Goal: Task Accomplishment & Management: Manage account settings

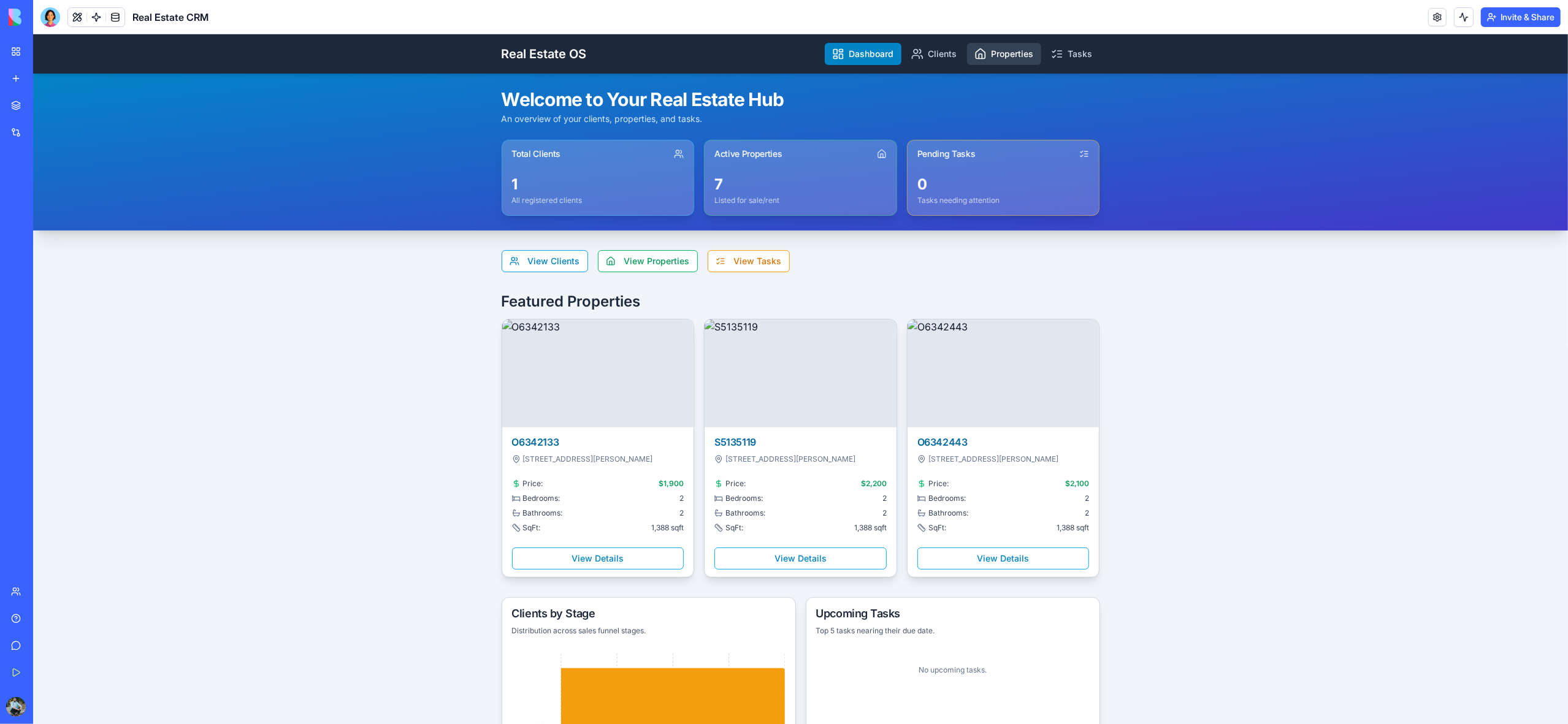
click at [1002, 47] on link "Properties" at bounding box center [1004, 54] width 74 height 22
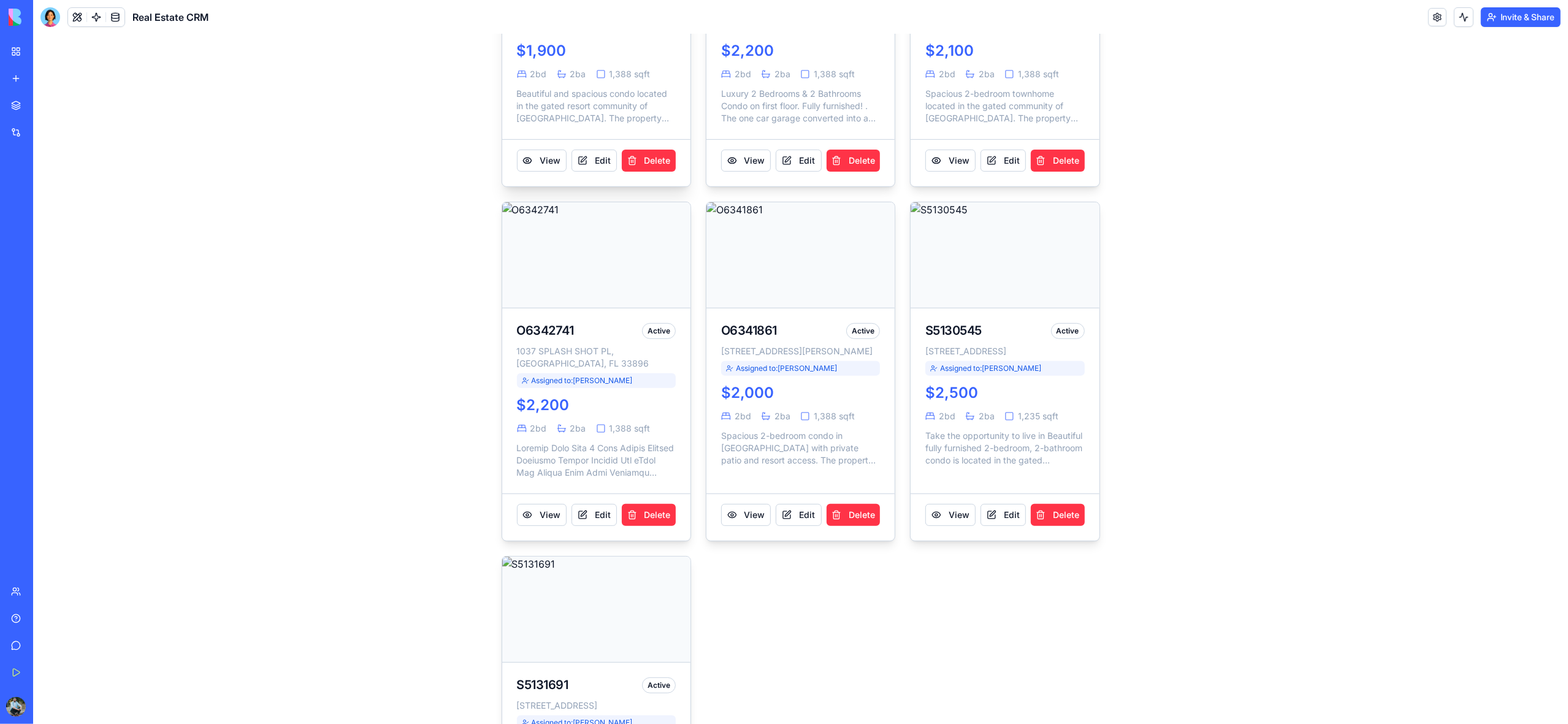
scroll to position [584, 0]
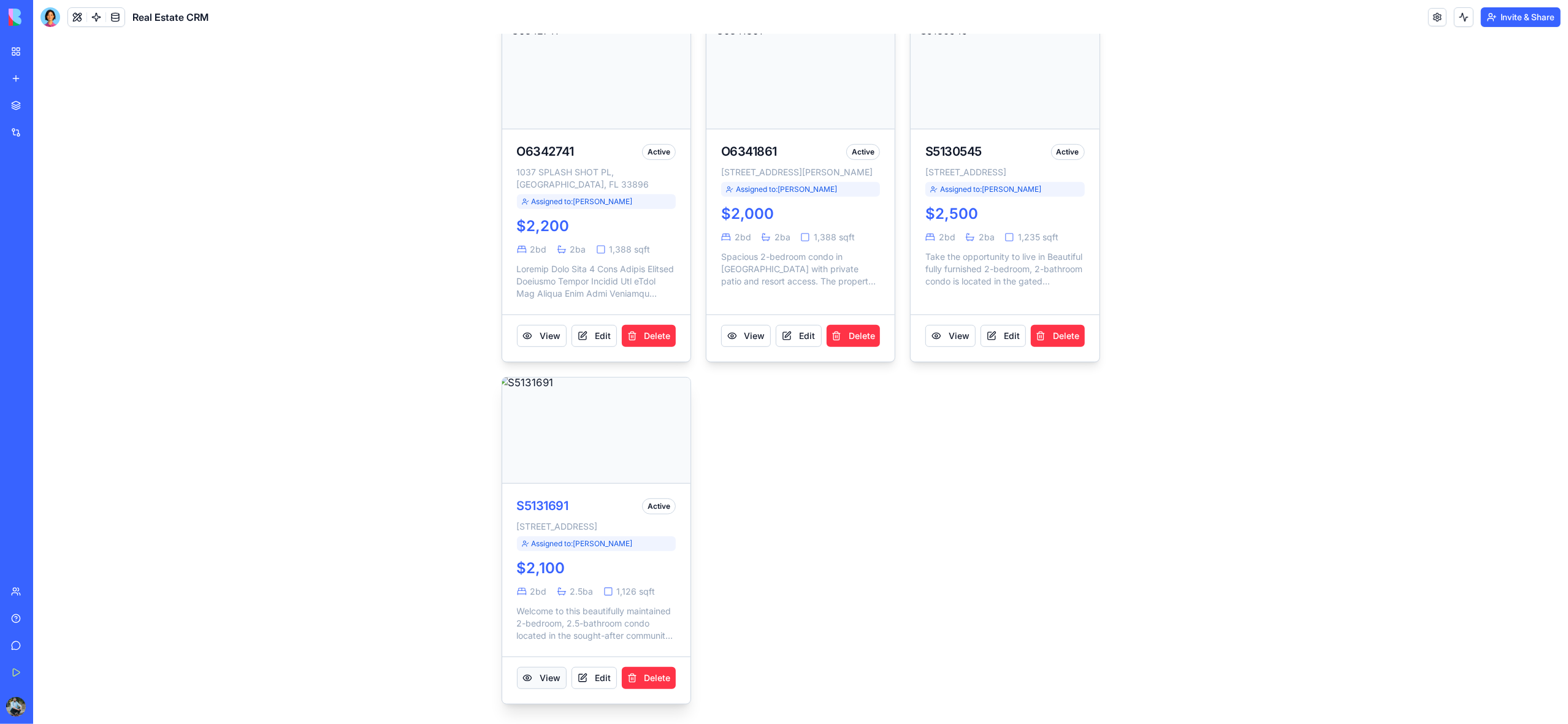
click at [541, 681] on button "View" at bounding box center [542, 678] width 50 height 22
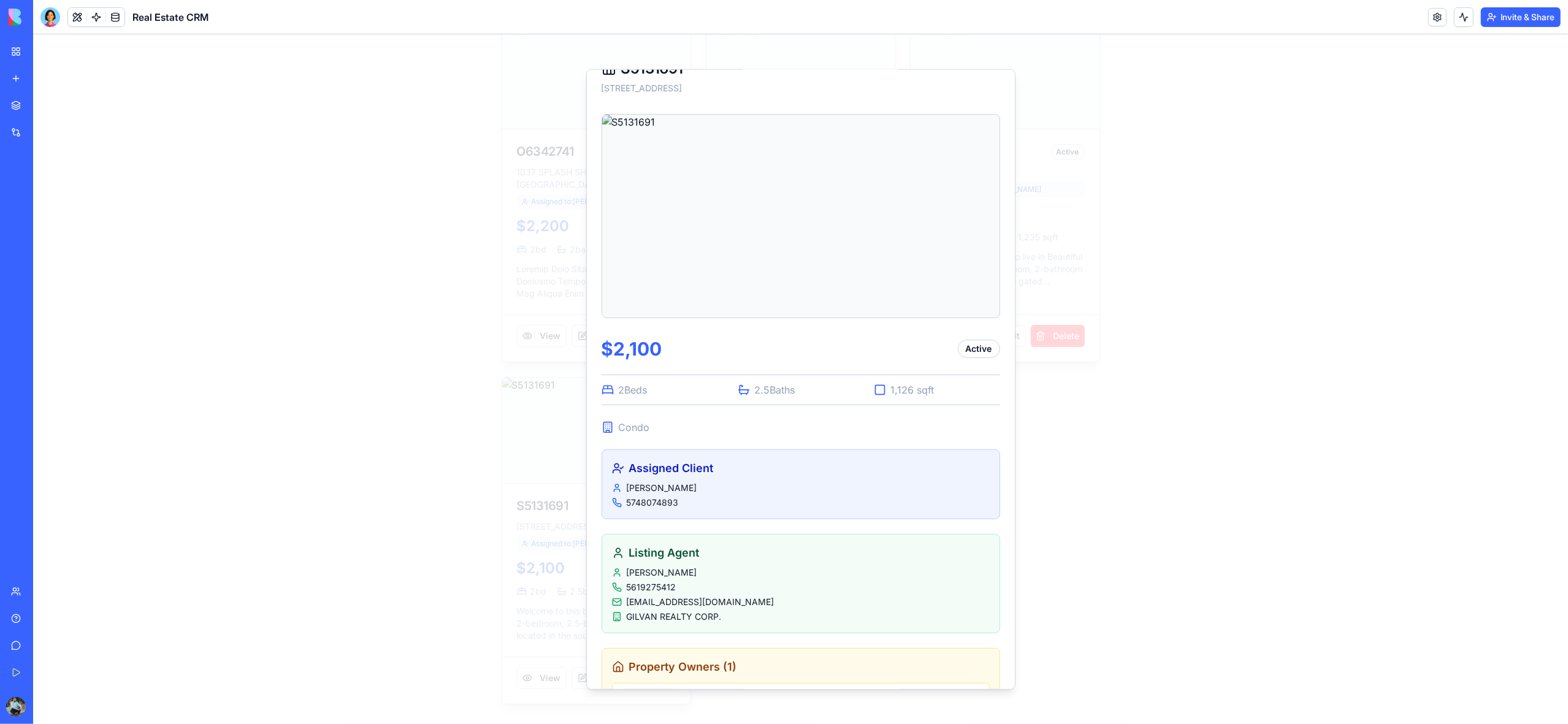
scroll to position [0, 0]
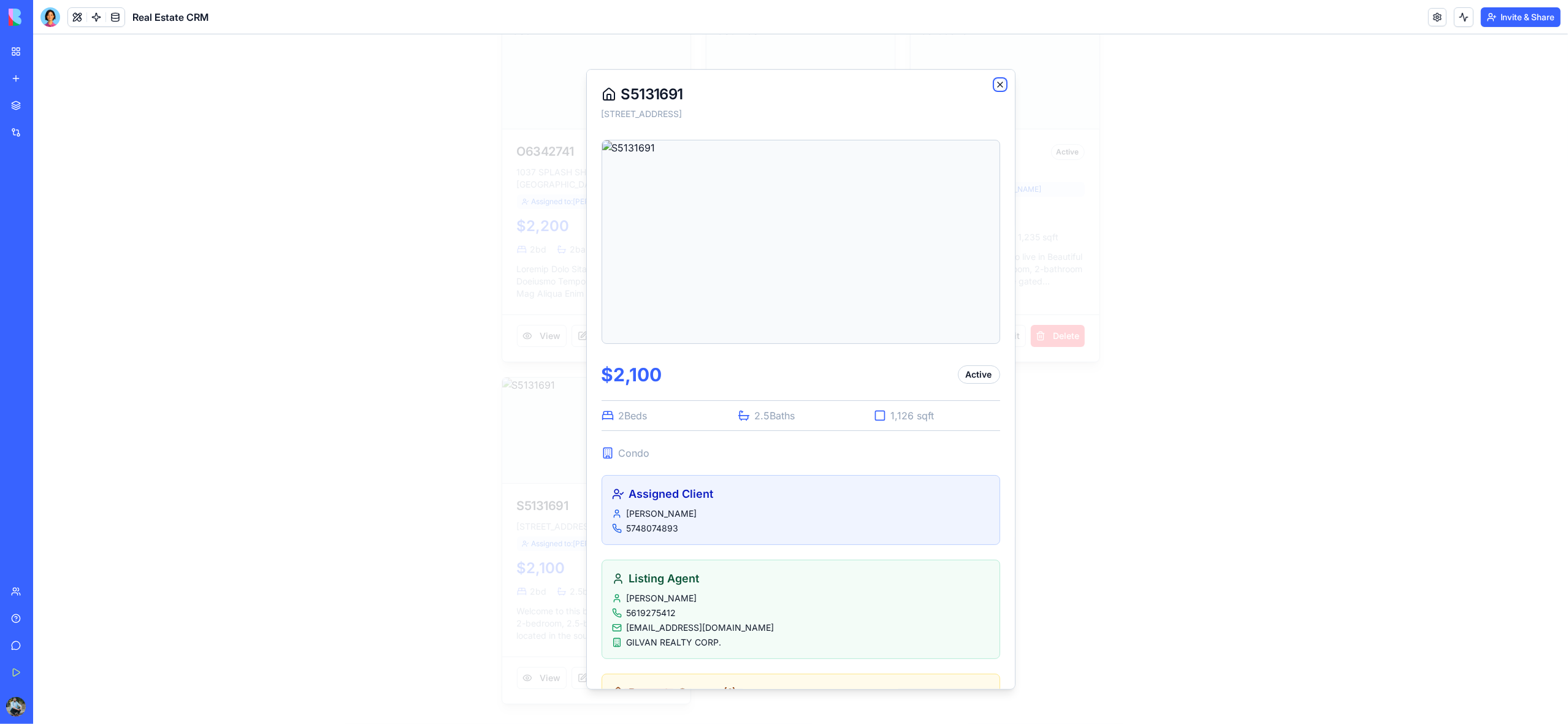
click at [1001, 85] on icon "button" at bounding box center [1000, 84] width 5 height 5
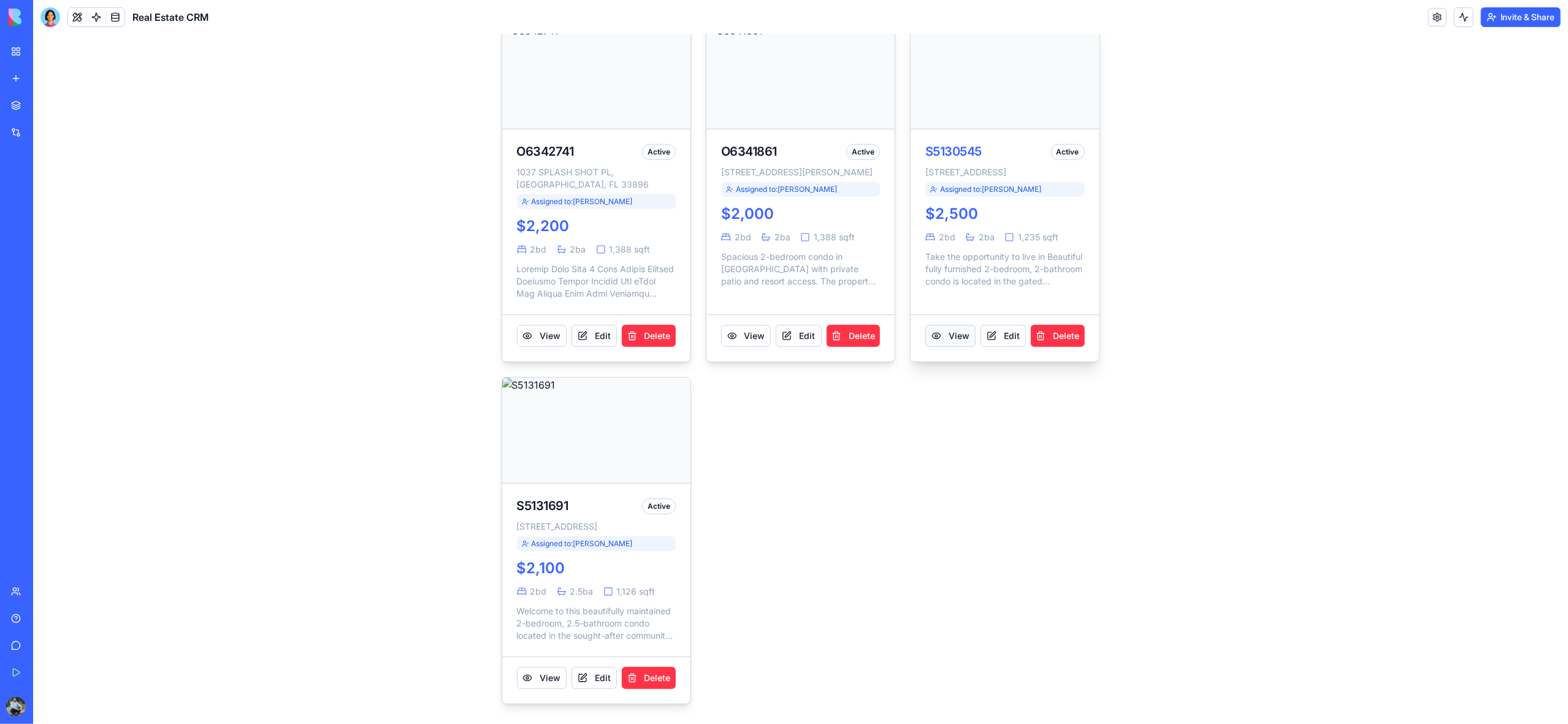
click at [949, 325] on button "View" at bounding box center [950, 336] width 50 height 22
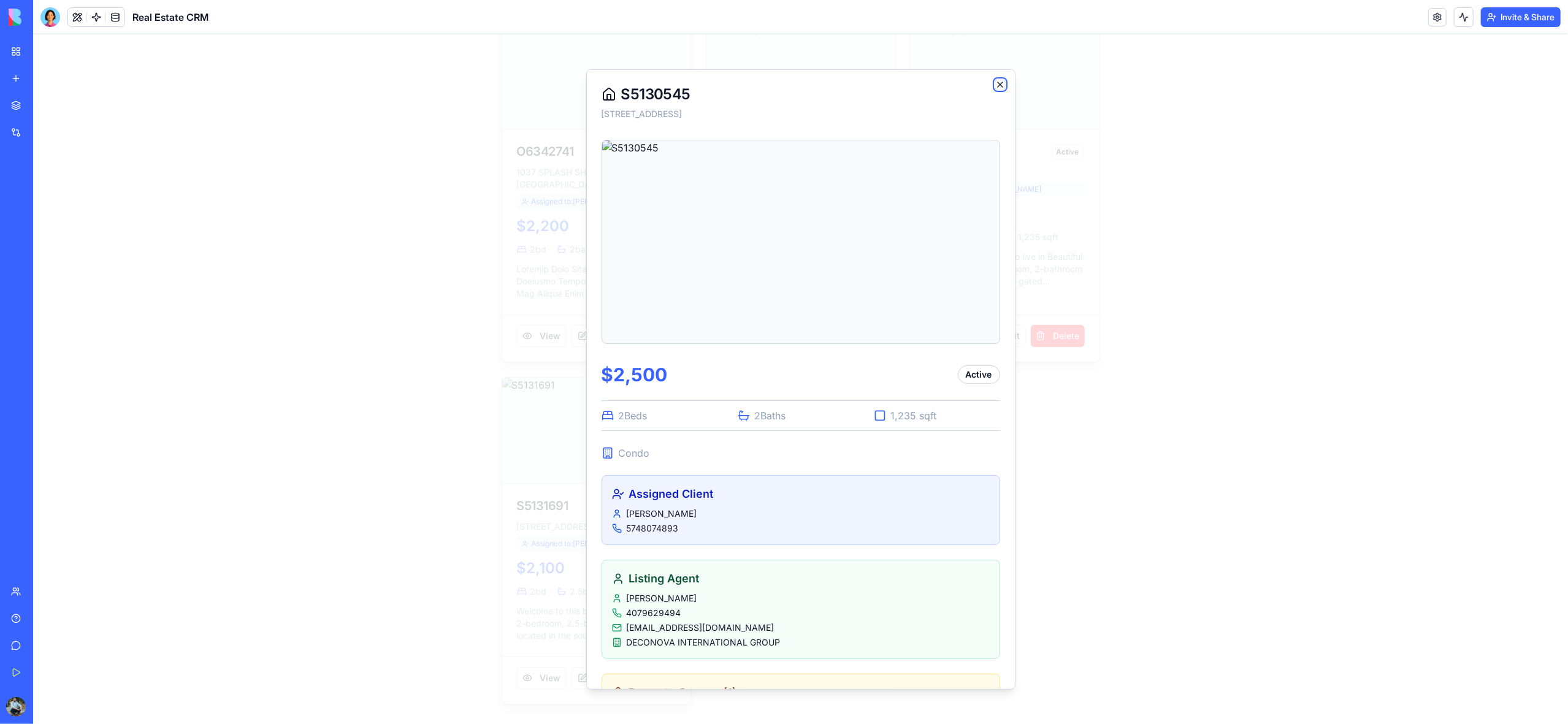
click at [1000, 86] on icon "button" at bounding box center [1000, 84] width 10 height 10
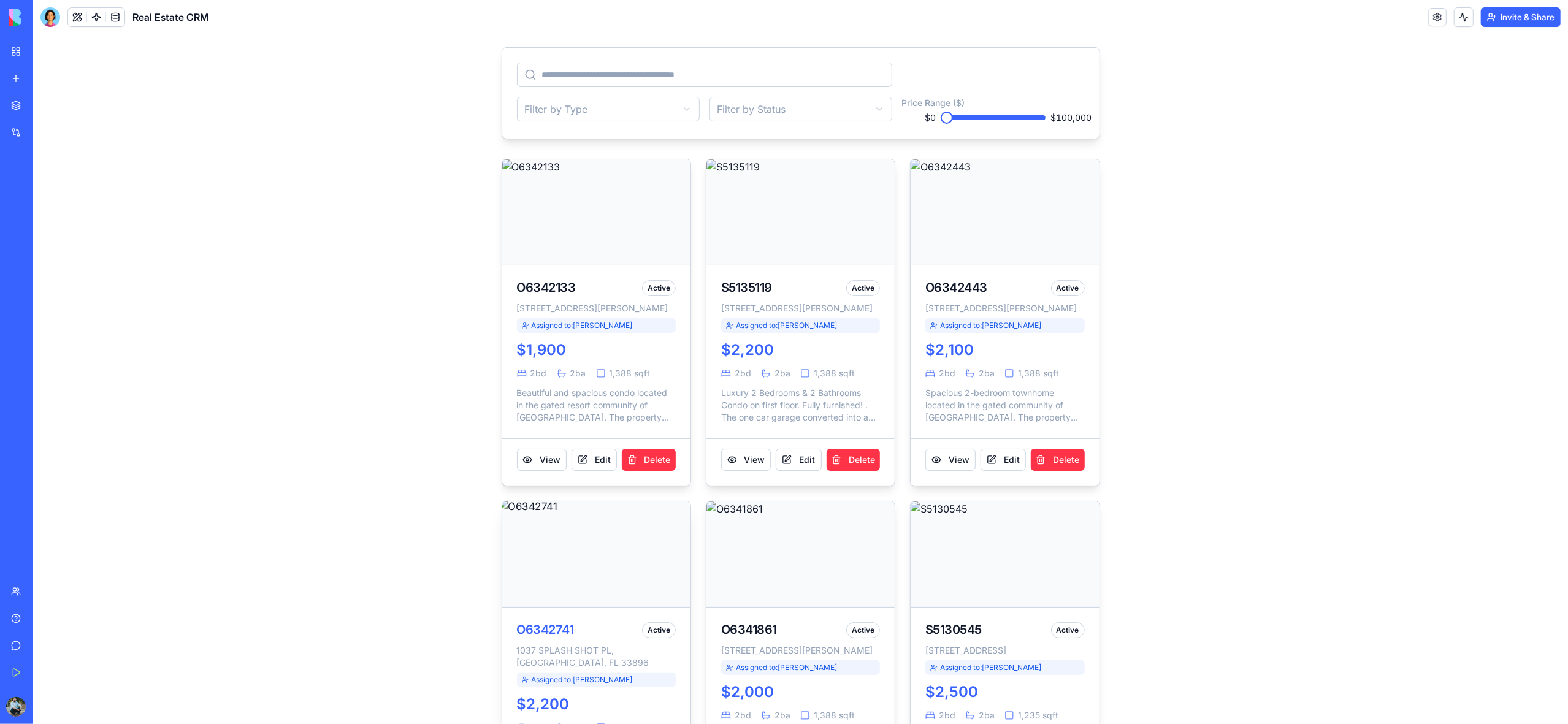
scroll to position [77, 0]
click at [747, 473] on button "View" at bounding box center [746, 462] width 50 height 22
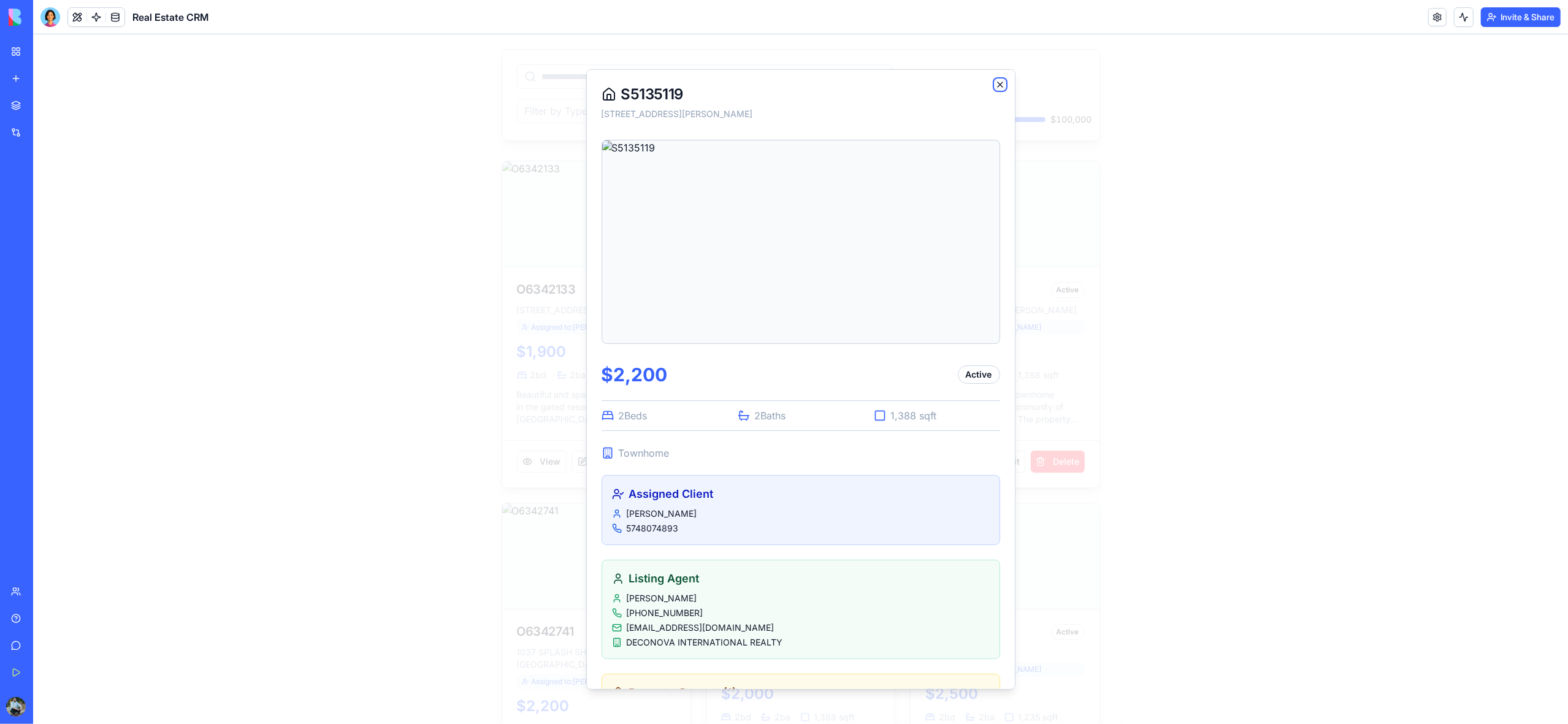
click at [1002, 84] on icon "button" at bounding box center [1000, 84] width 10 height 10
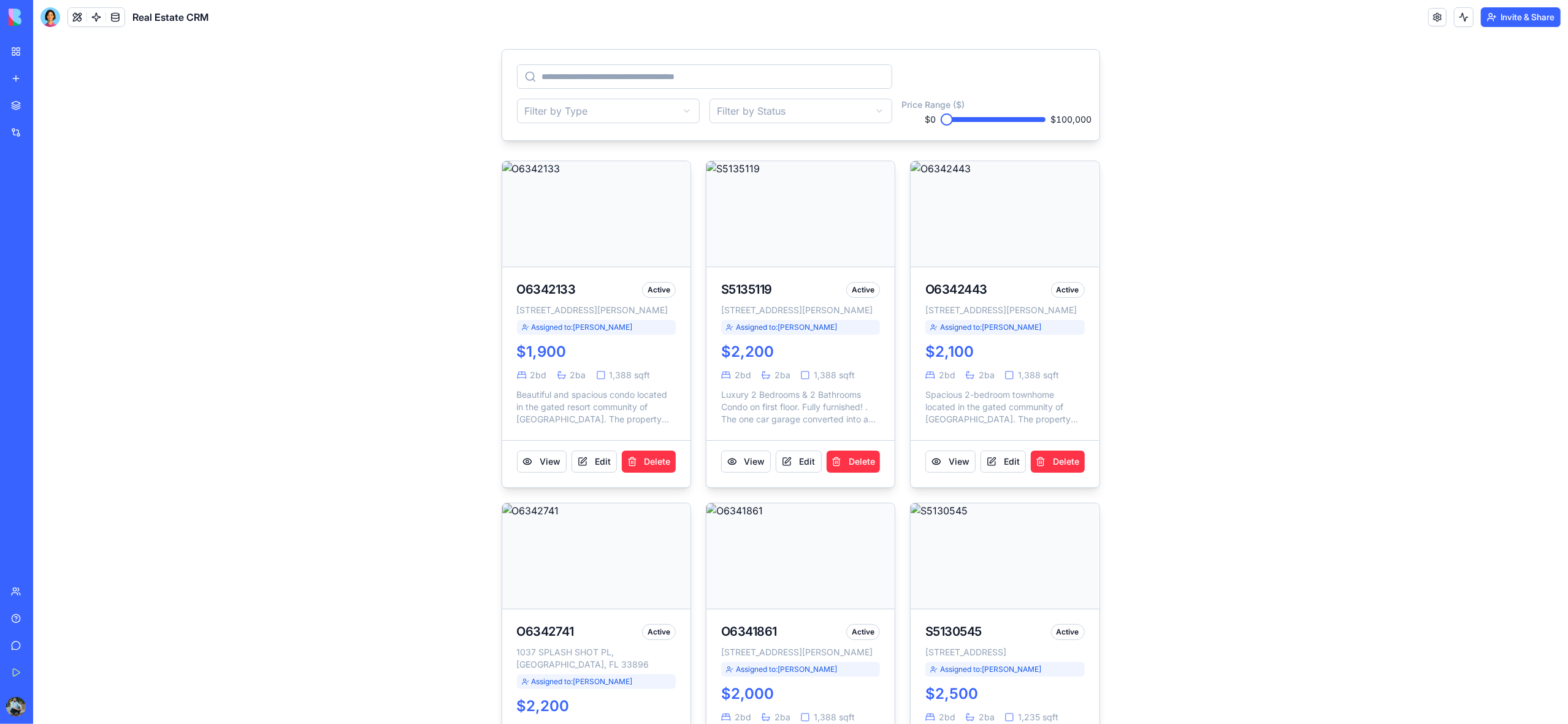
click at [13, 53] on link "My Workspace" at bounding box center [28, 51] width 49 height 24
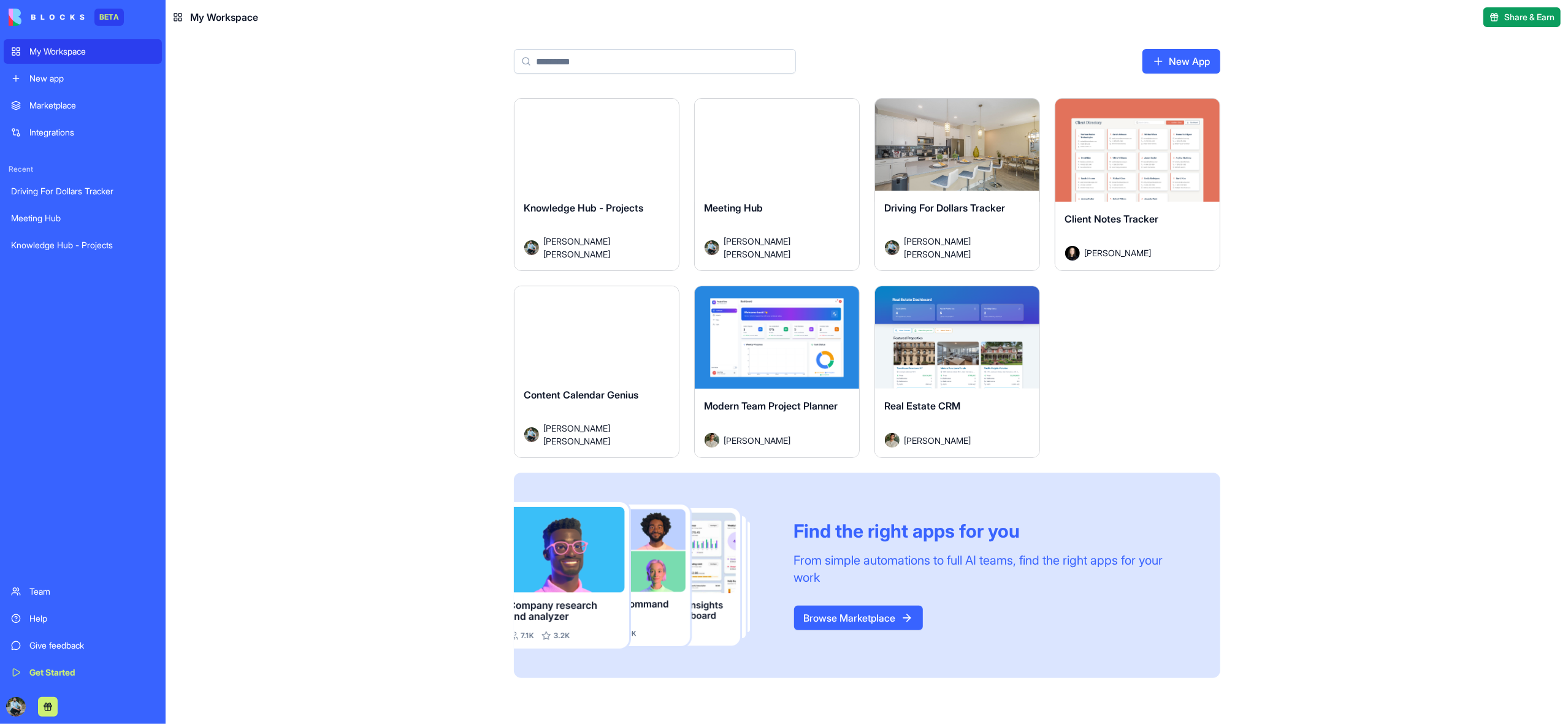
click at [645, 177] on div "Launch" at bounding box center [596, 150] width 164 height 103
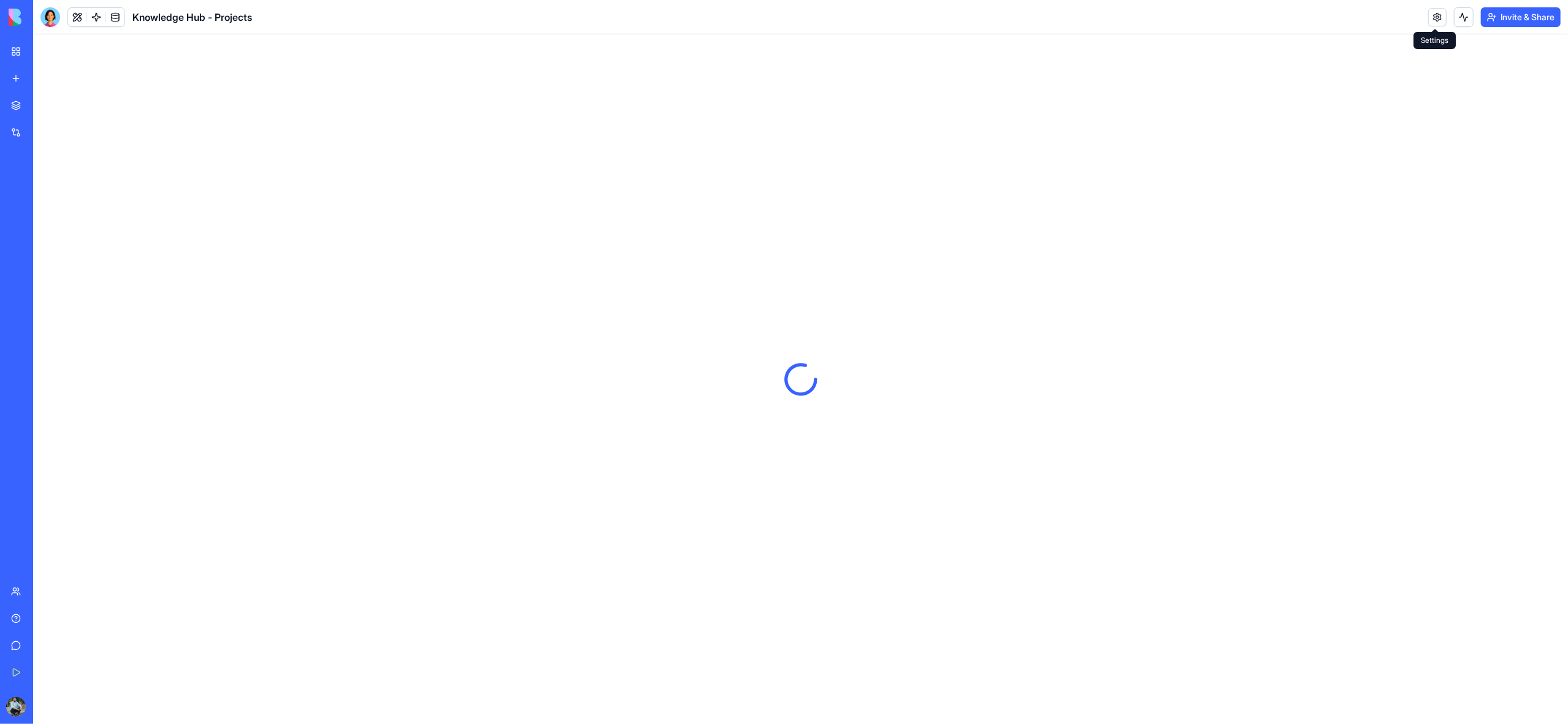
click at [1435, 20] on link at bounding box center [1437, 17] width 18 height 18
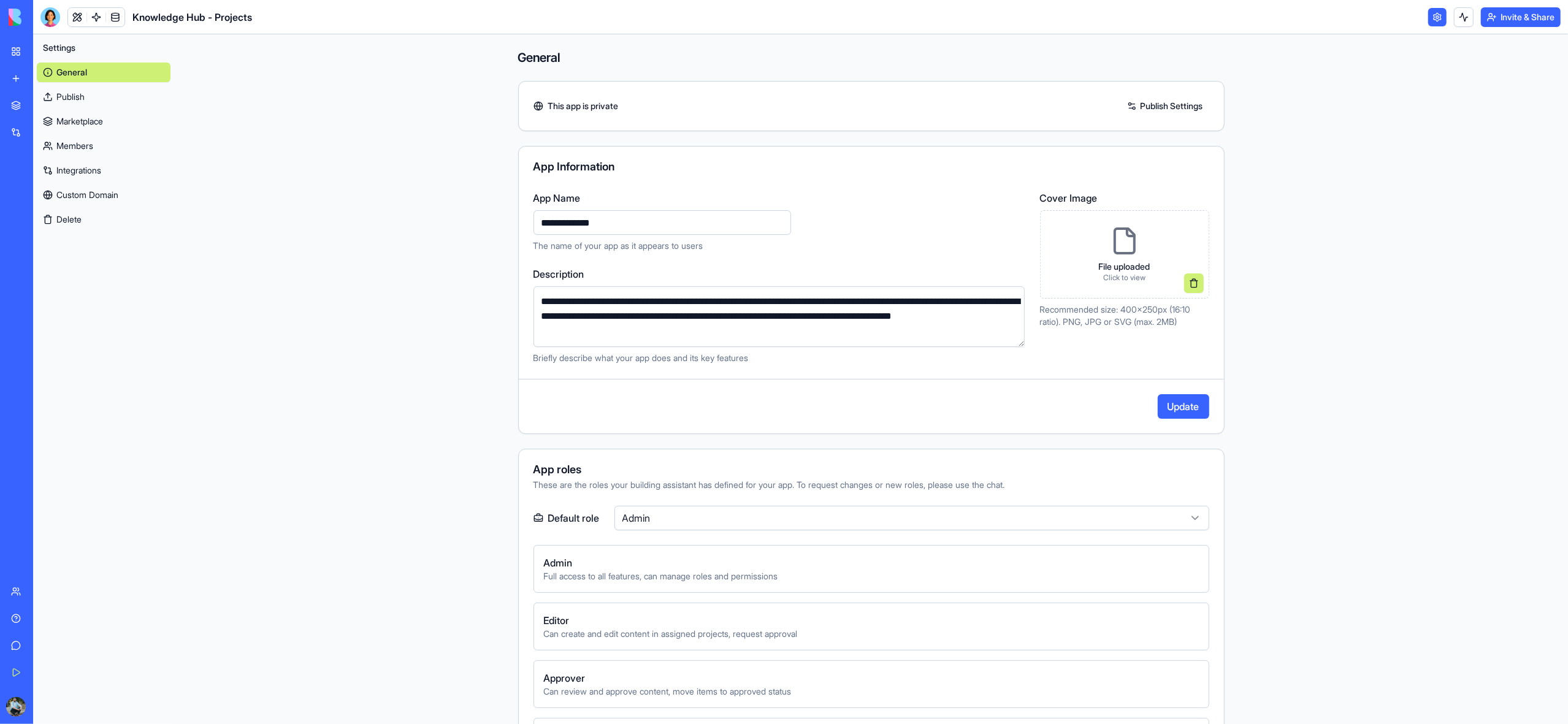
type input "**********"
click at [1184, 412] on button "Update" at bounding box center [1183, 406] width 51 height 24
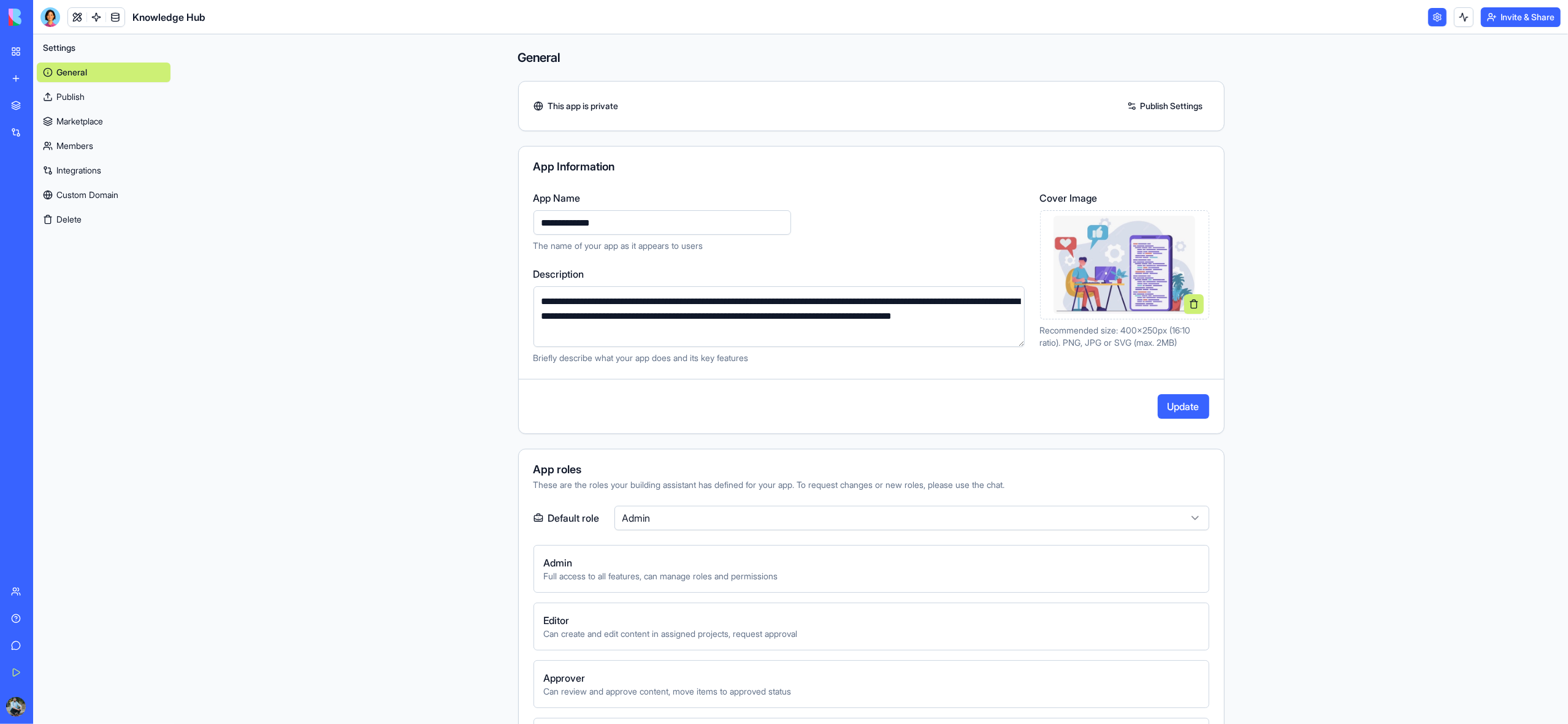
click at [1174, 408] on button "Update" at bounding box center [1183, 406] width 51 height 24
click at [14, 56] on link "My Workspace" at bounding box center [28, 51] width 49 height 24
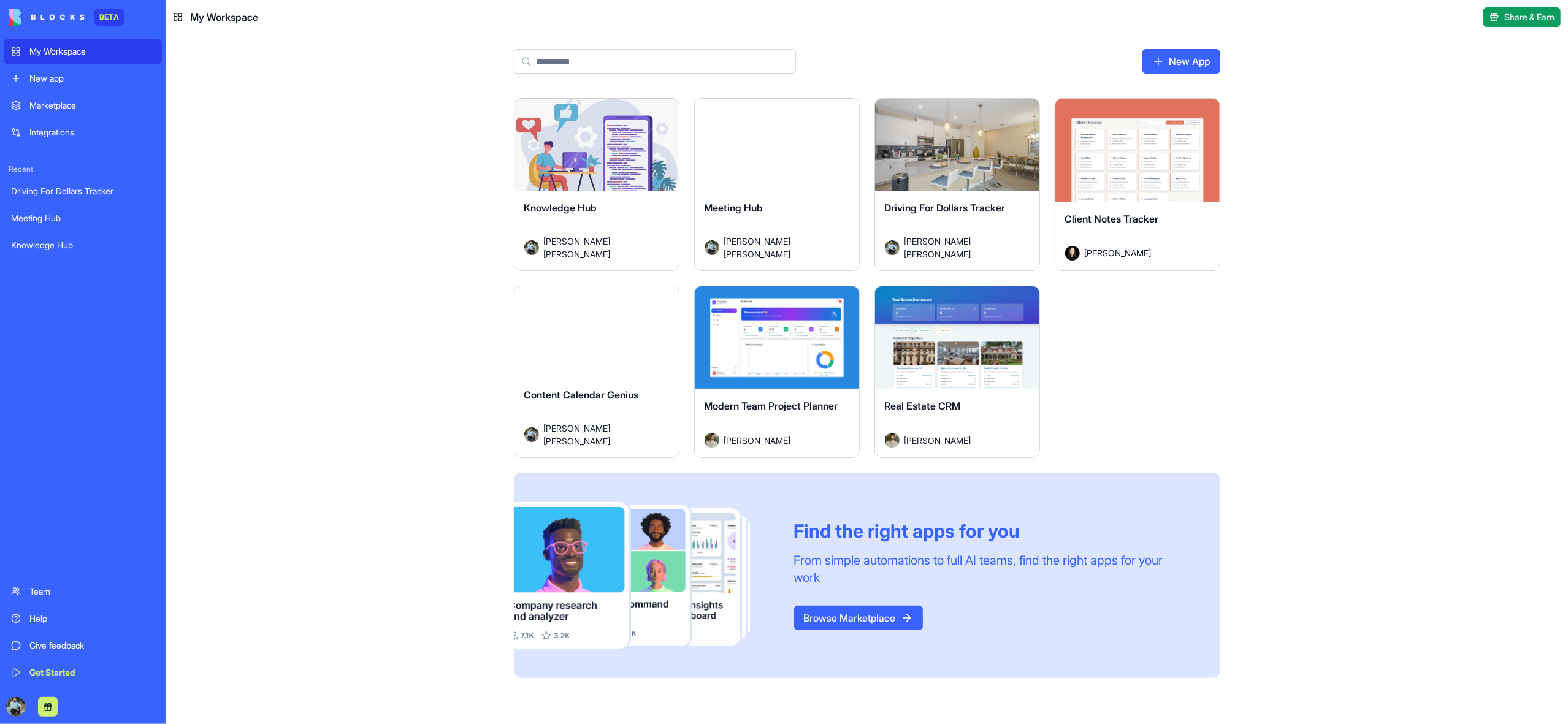
click at [800, 220] on div "Meeting Hub" at bounding box center [777, 217] width 144 height 34
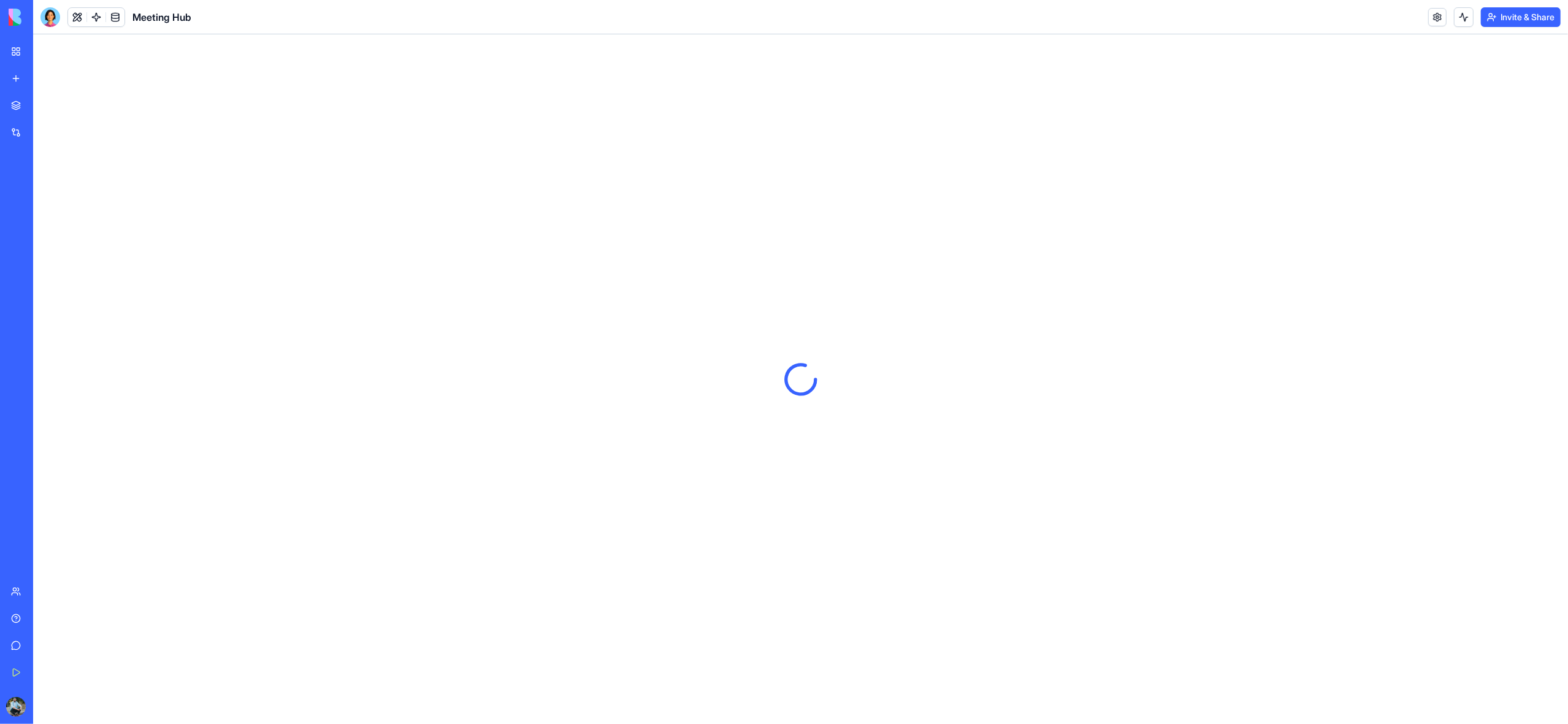
click at [1438, 16] on link at bounding box center [1437, 17] width 18 height 18
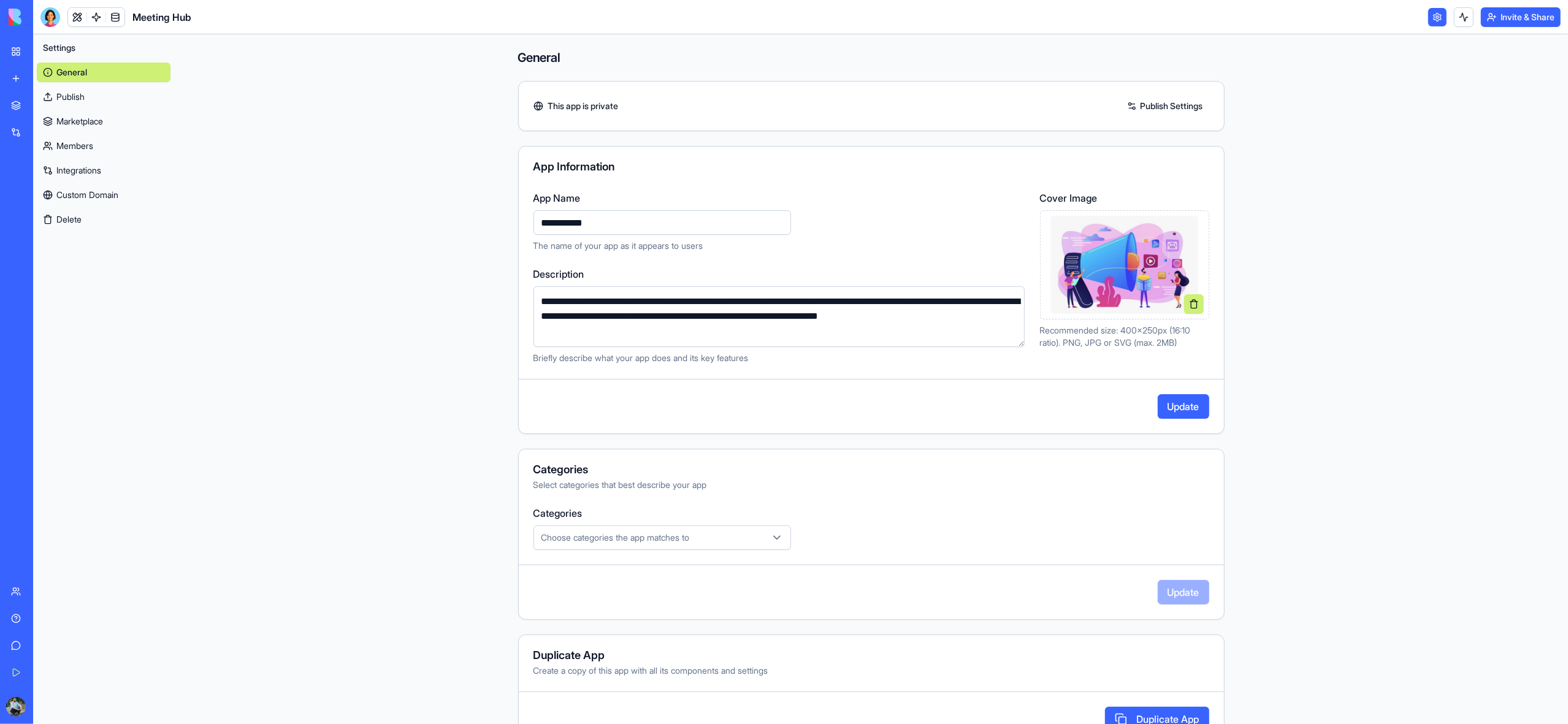
click at [1183, 407] on button "Update" at bounding box center [1183, 406] width 51 height 24
click at [17, 54] on link "My Workspace" at bounding box center [28, 51] width 49 height 24
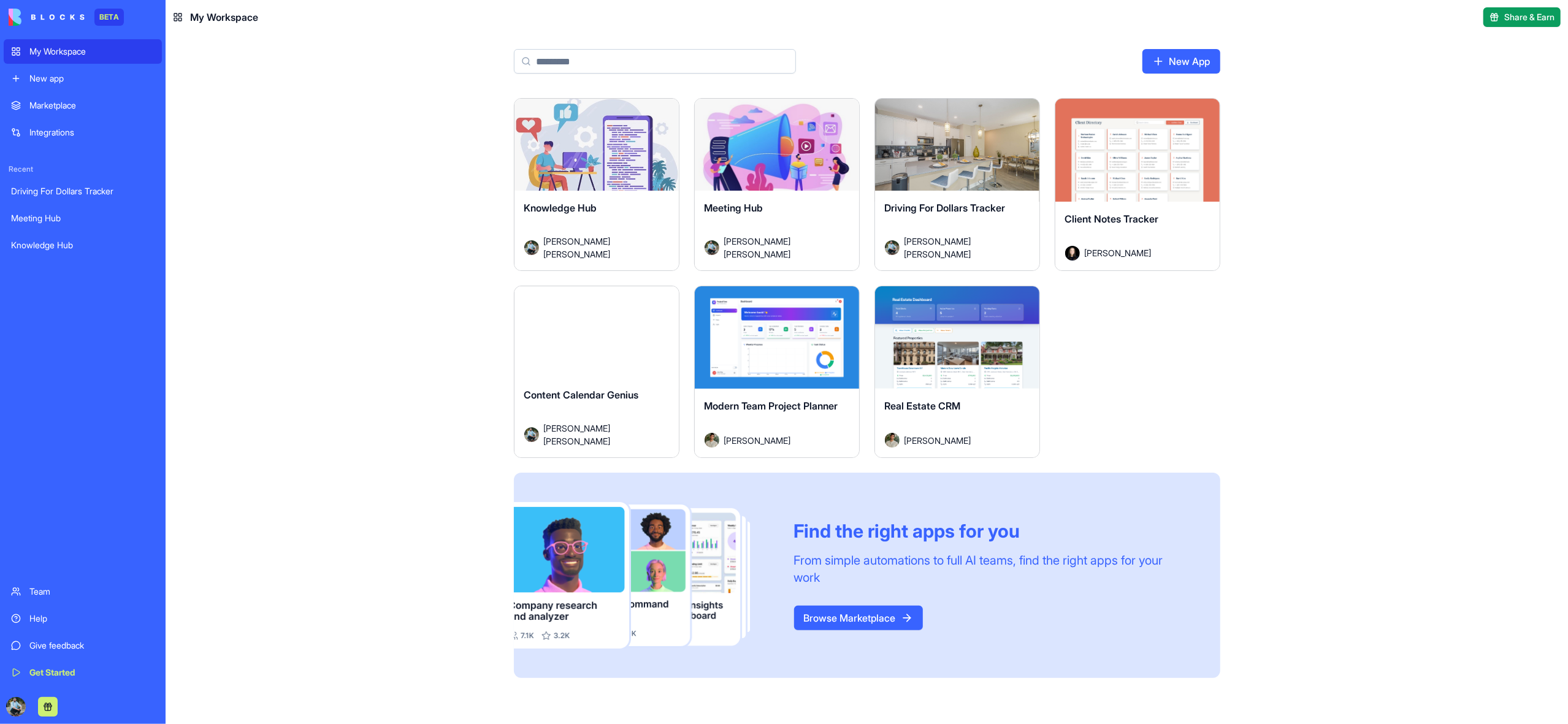
click at [978, 189] on div "Launch" at bounding box center [957, 150] width 164 height 103
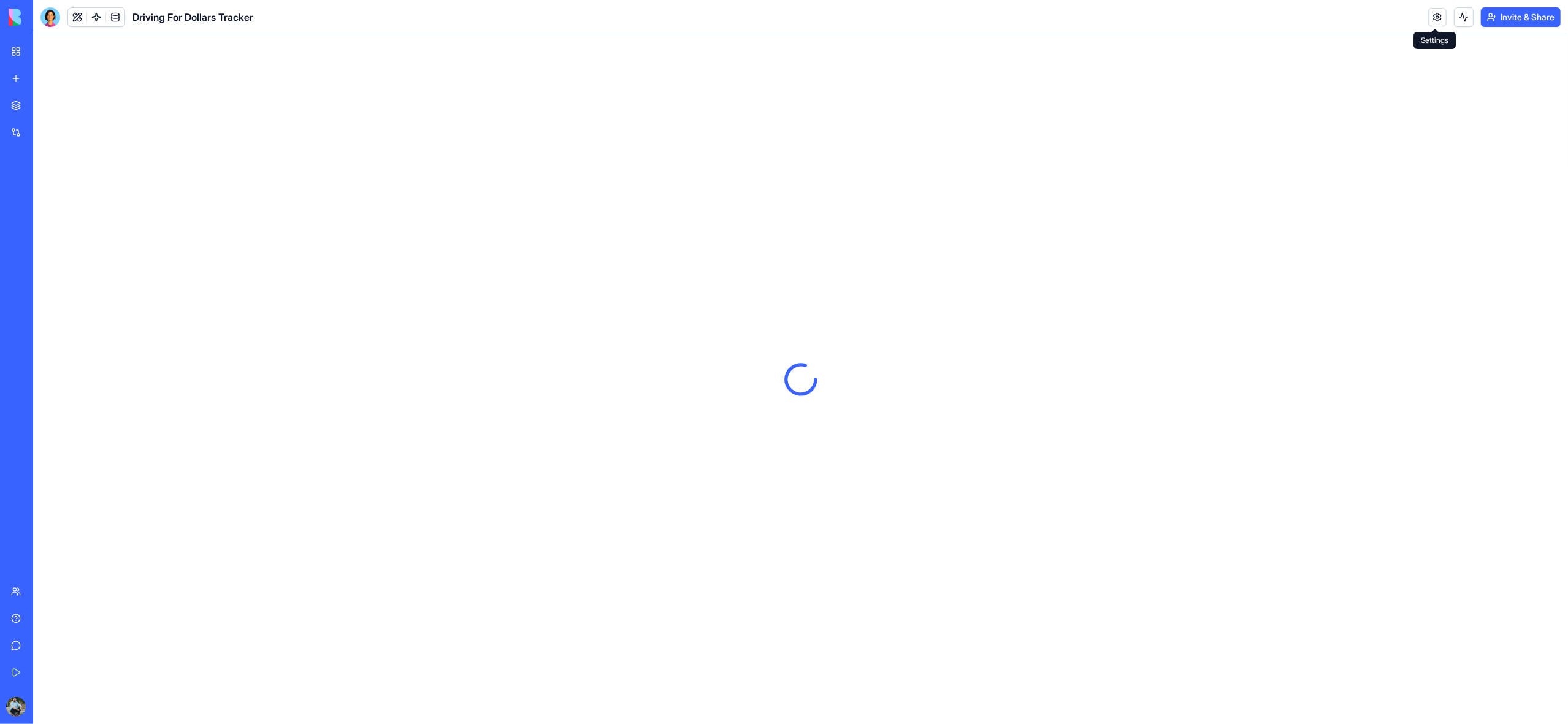
click at [1433, 16] on link at bounding box center [1437, 17] width 18 height 18
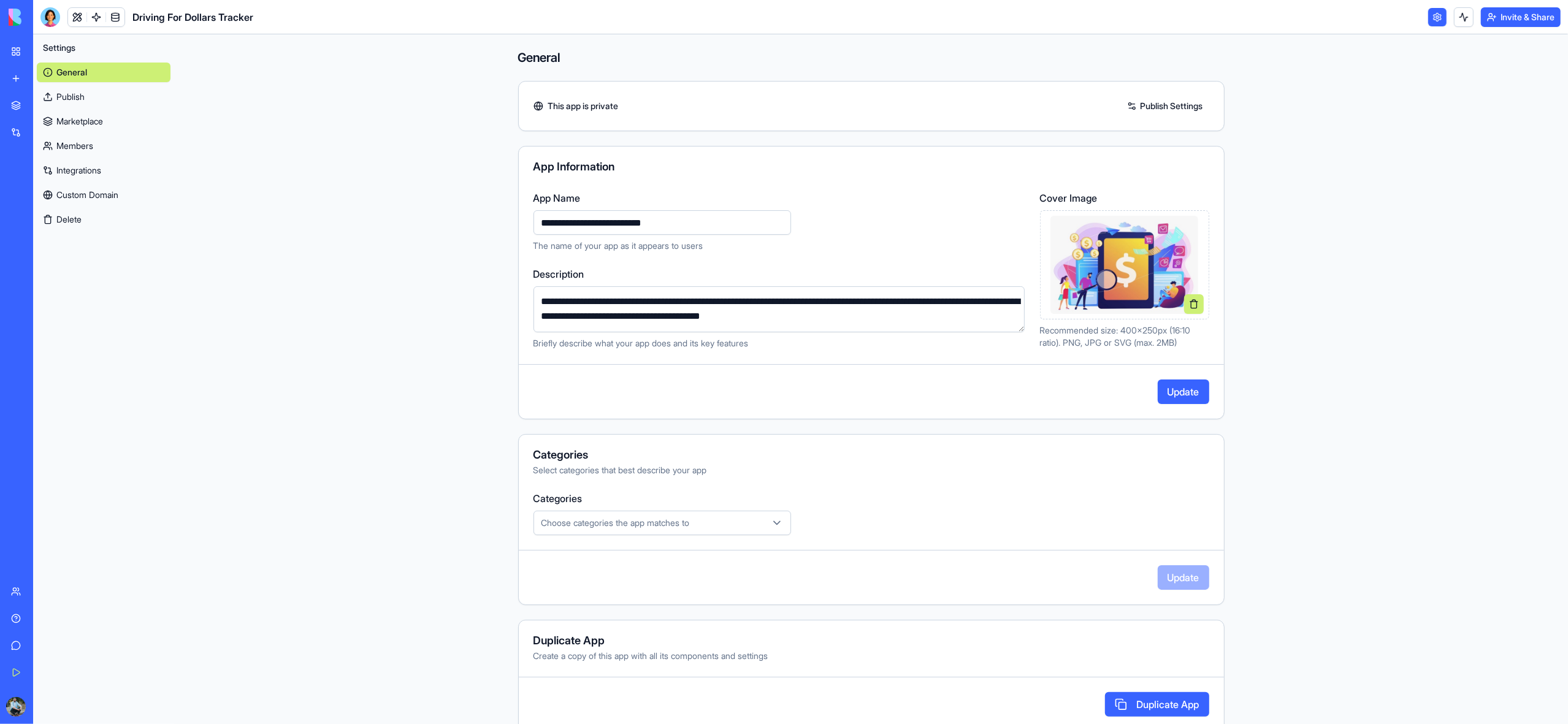
scroll to position [3, 0]
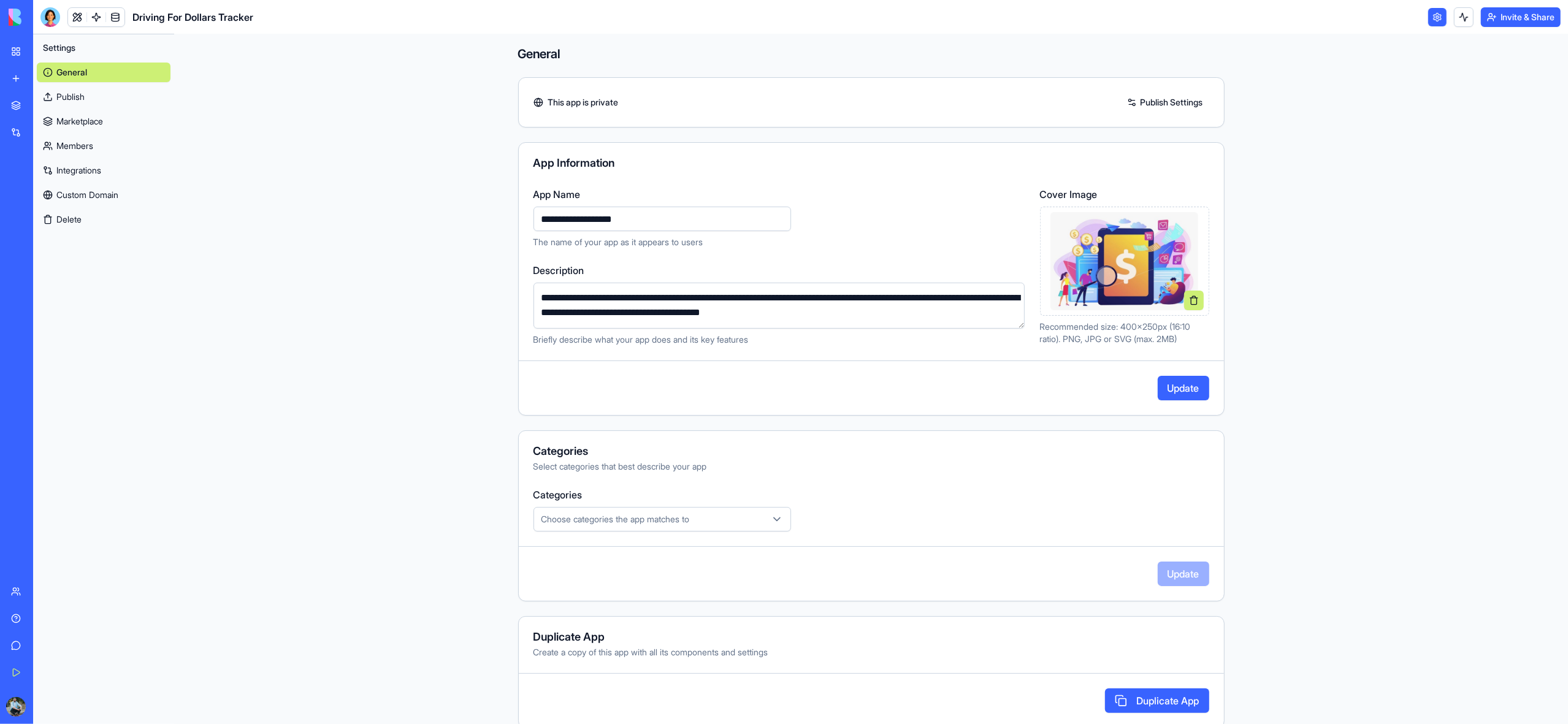
type input "**********"
click at [1181, 388] on button "Update" at bounding box center [1183, 388] width 51 height 24
click at [13, 49] on link "My Workspace" at bounding box center [28, 51] width 49 height 24
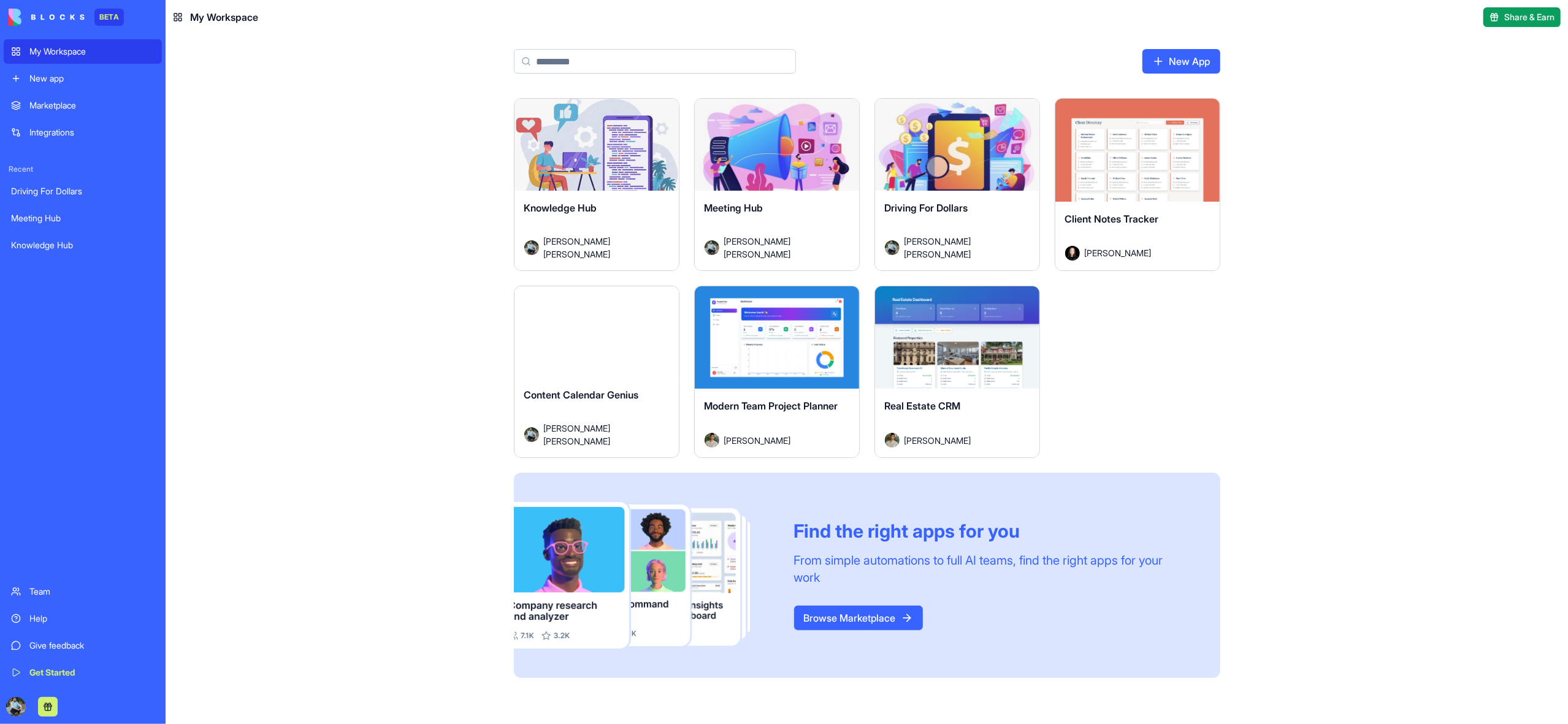
click at [1168, 184] on div "Launch" at bounding box center [1137, 150] width 164 height 103
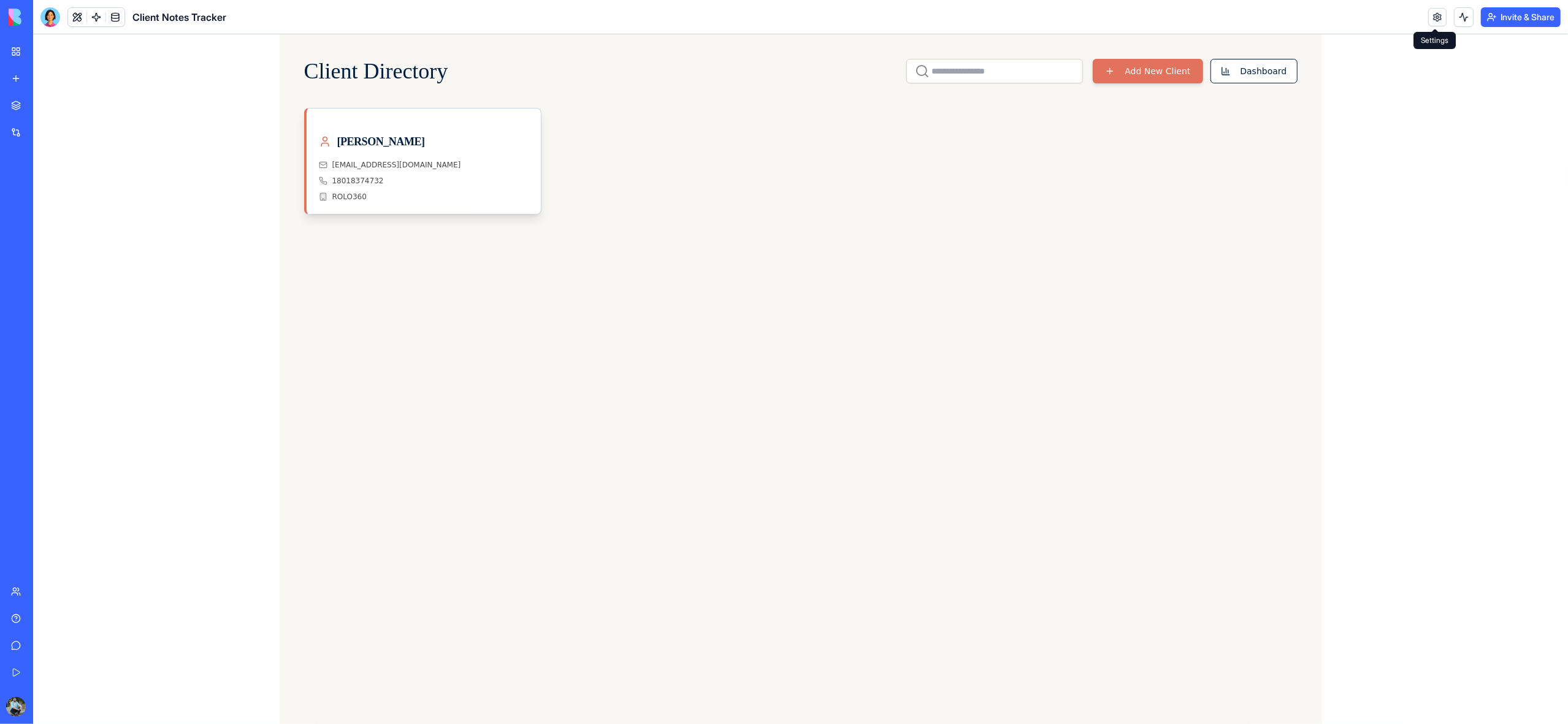
click at [1436, 13] on link at bounding box center [1437, 17] width 18 height 18
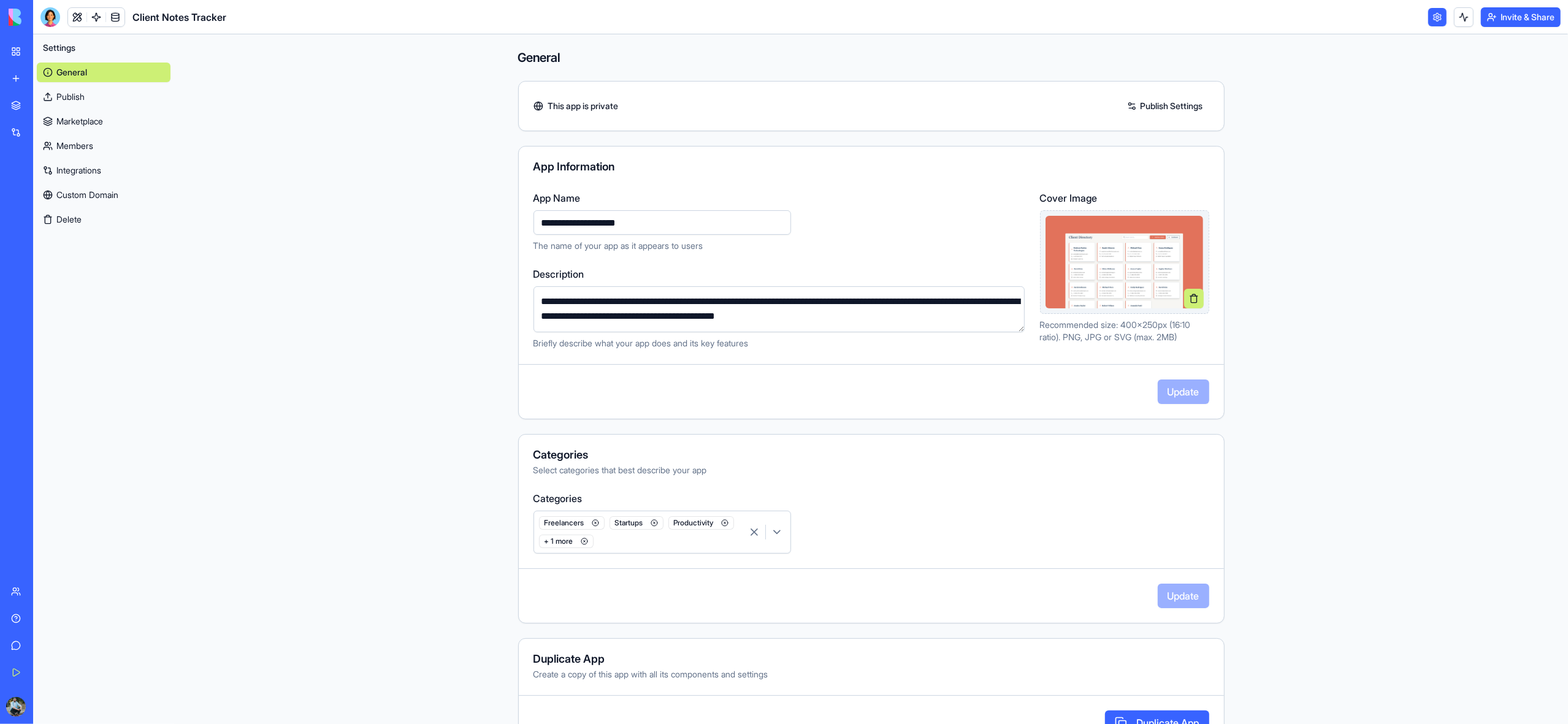
scroll to position [1, 0]
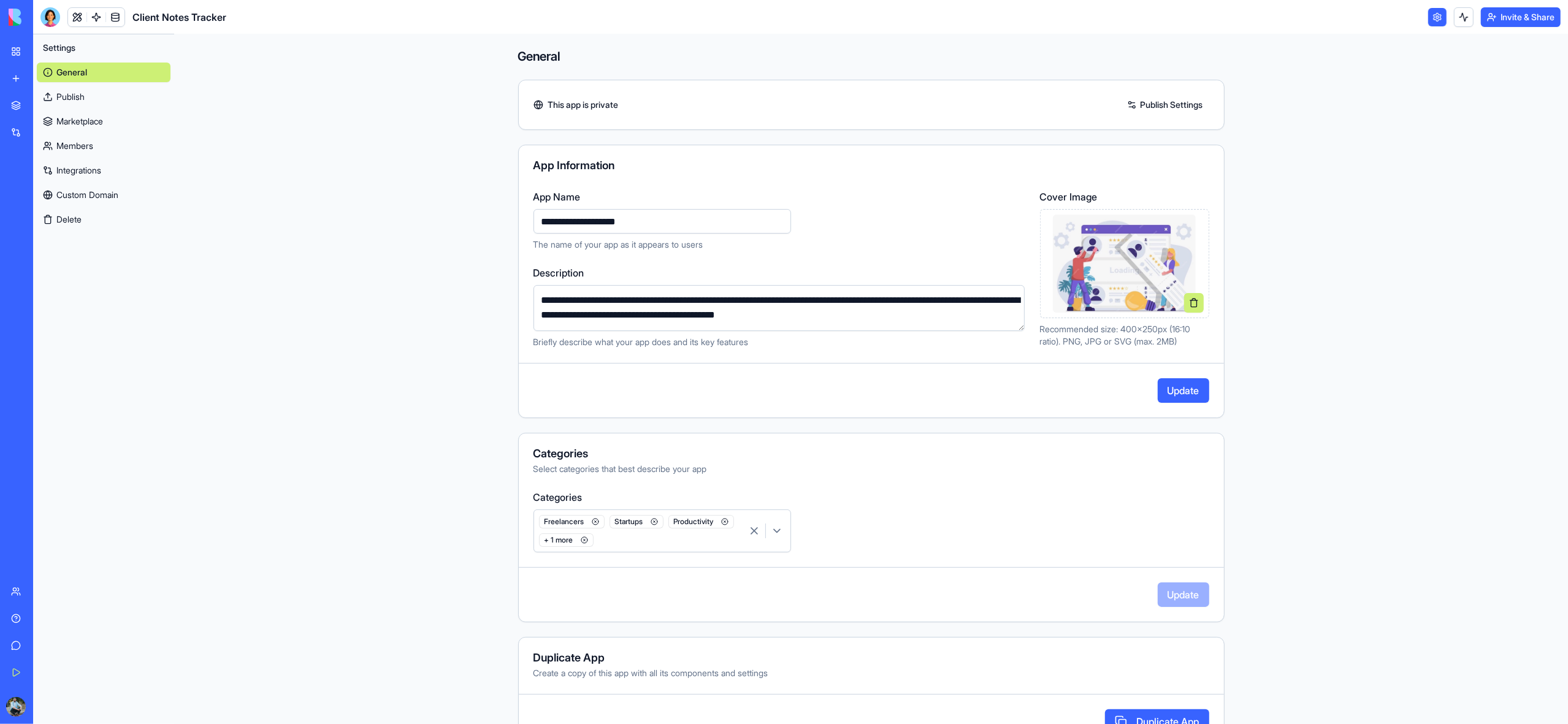
click at [1179, 391] on button "Update" at bounding box center [1183, 391] width 51 height 24
click at [647, 223] on input "**********" at bounding box center [662, 221] width 258 height 24
type input "**********"
click at [1181, 392] on button "Update" at bounding box center [1183, 391] width 51 height 24
click at [20, 51] on link "My Workspace" at bounding box center [28, 51] width 49 height 24
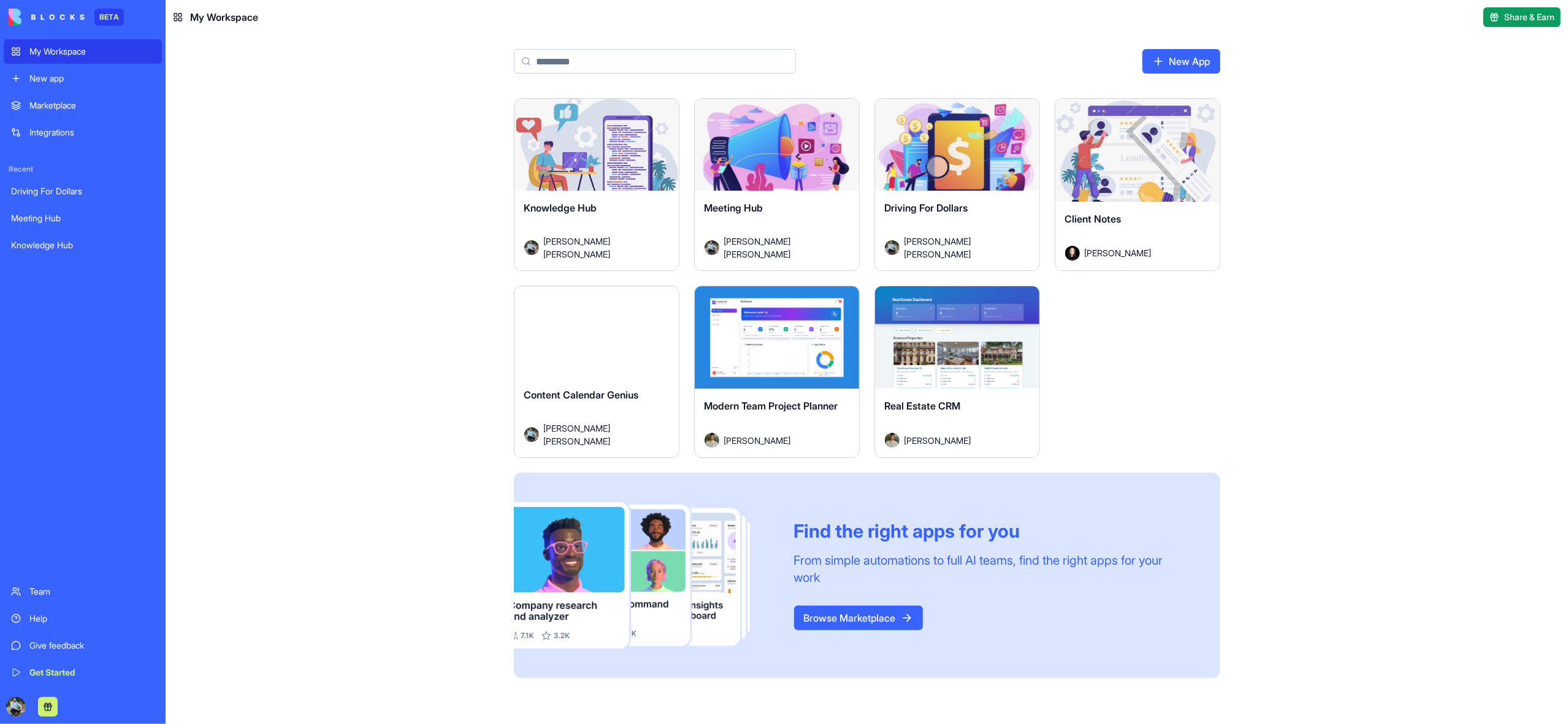
click at [1126, 161] on button "Launch" at bounding box center [1137, 150] width 92 height 24
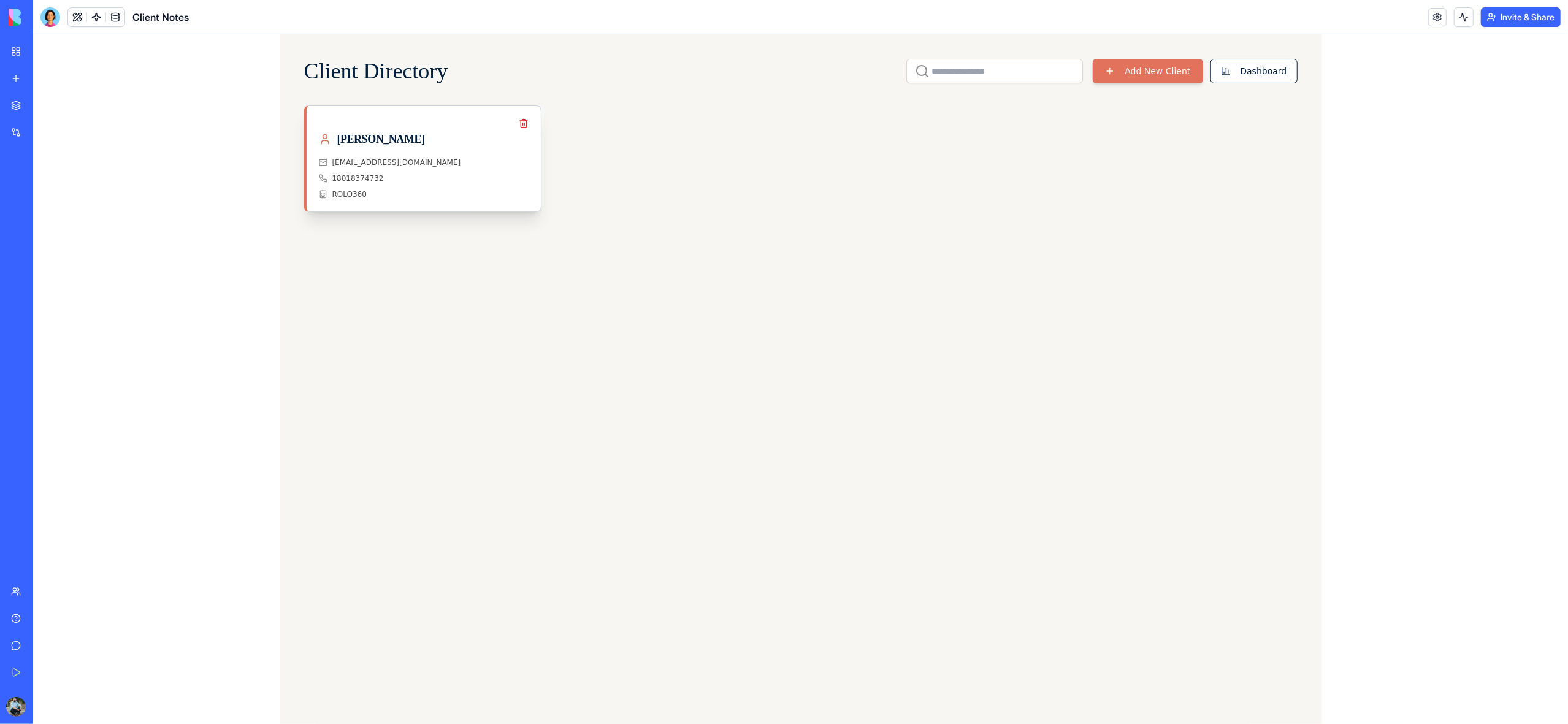
click at [416, 148] on div "[PERSON_NAME]" at bounding box center [423, 144] width 210 height 27
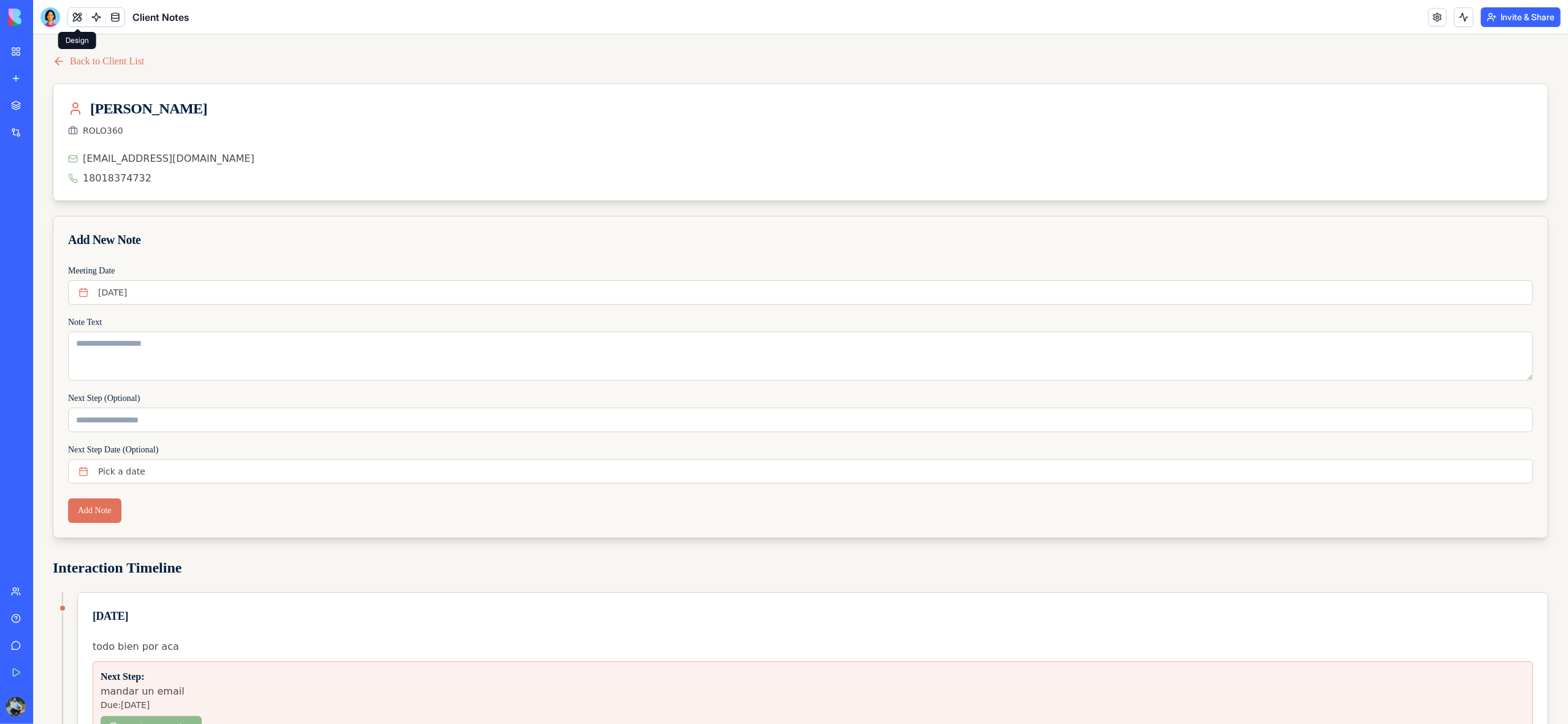
click at [79, 17] on button at bounding box center [77, 17] width 18 height 18
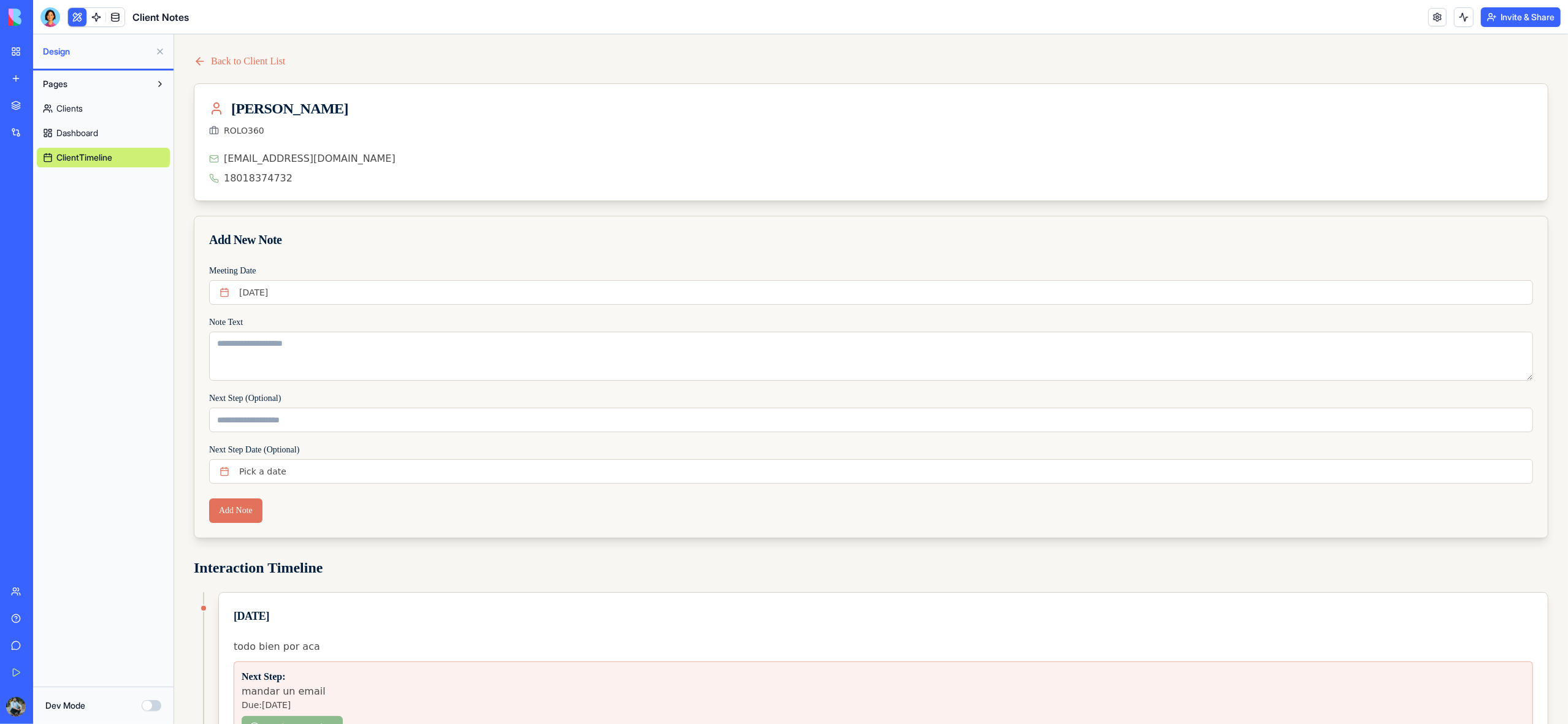
click at [98, 128] on span "Dashboard" at bounding box center [78, 133] width 42 height 12
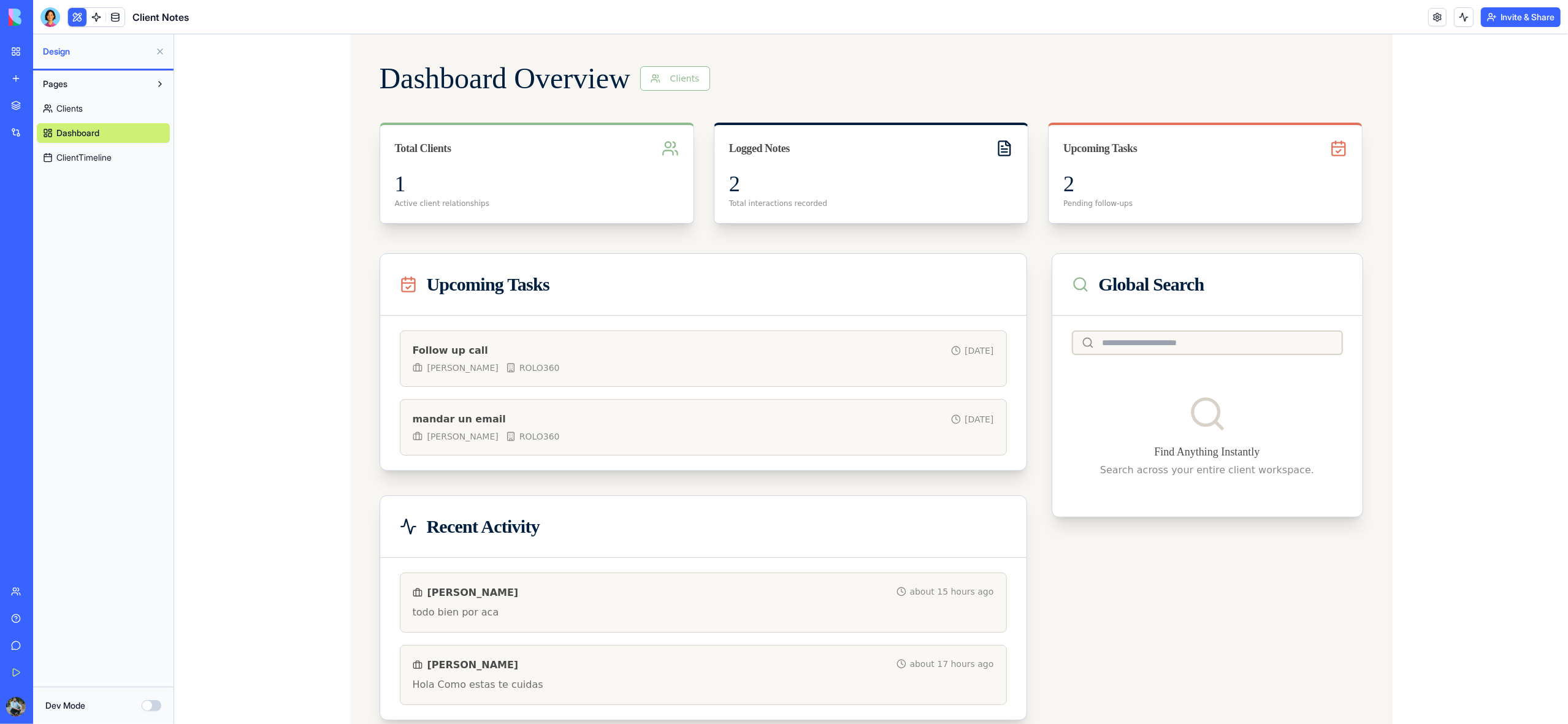
click at [87, 107] on link "Clients" at bounding box center [103, 108] width 133 height 20
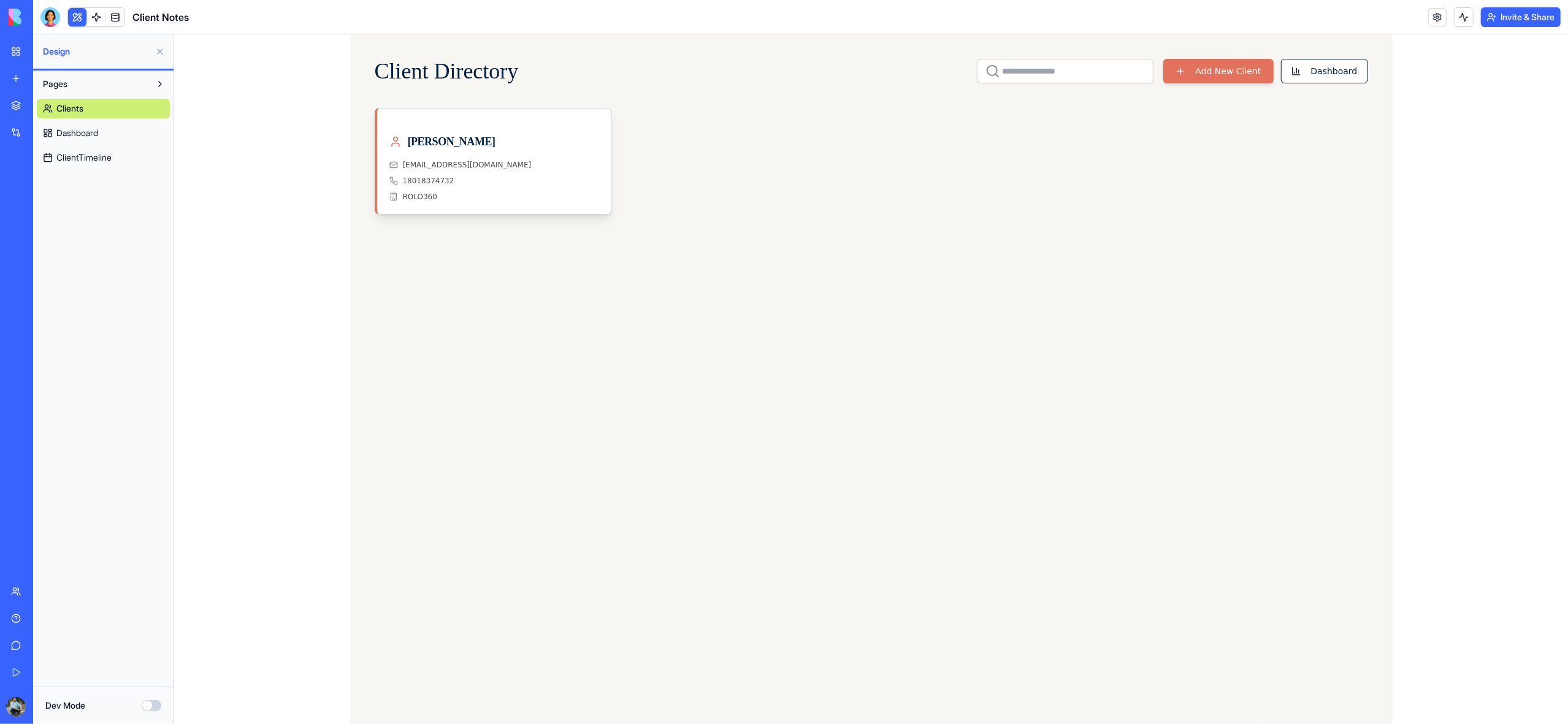
click at [82, 130] on span "Dashboard" at bounding box center [78, 133] width 42 height 12
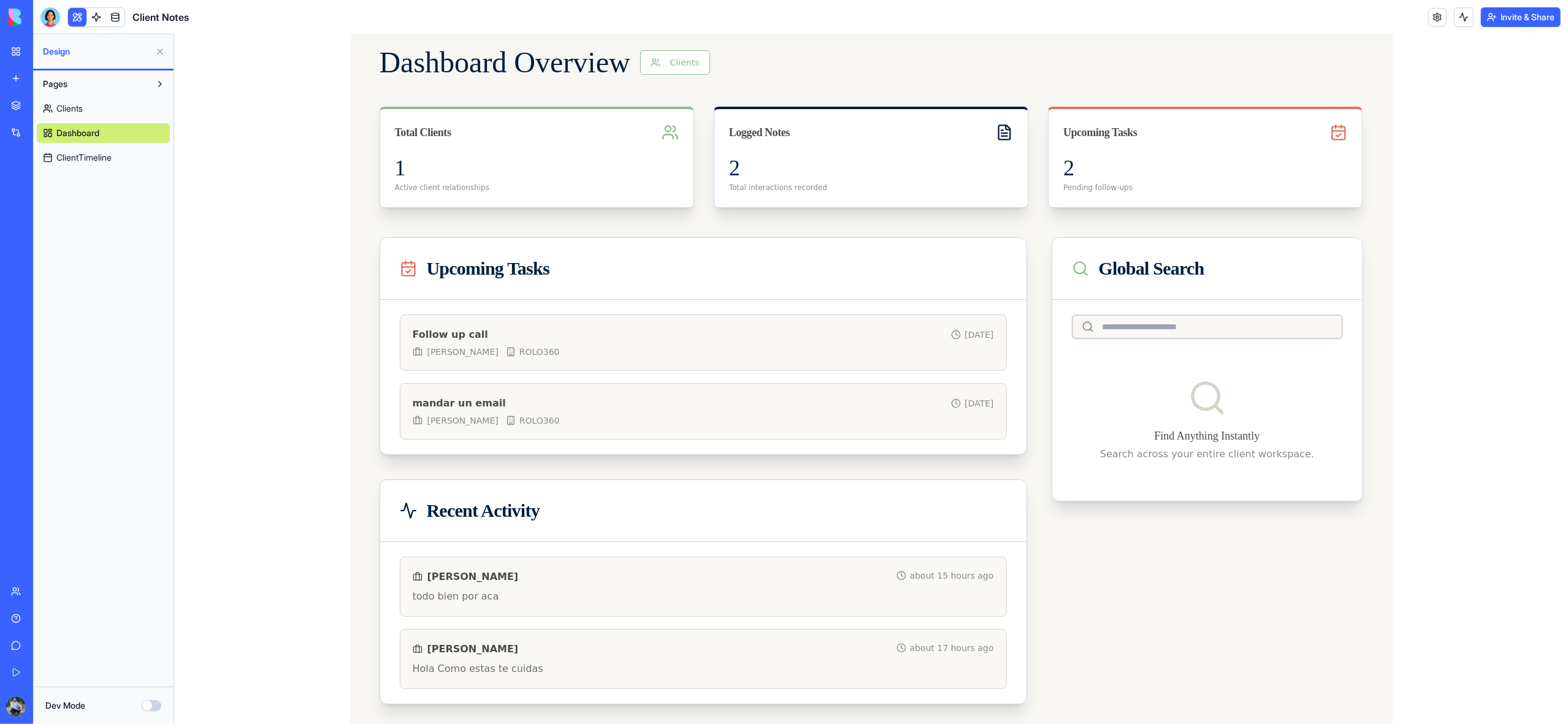
scroll to position [28, 0]
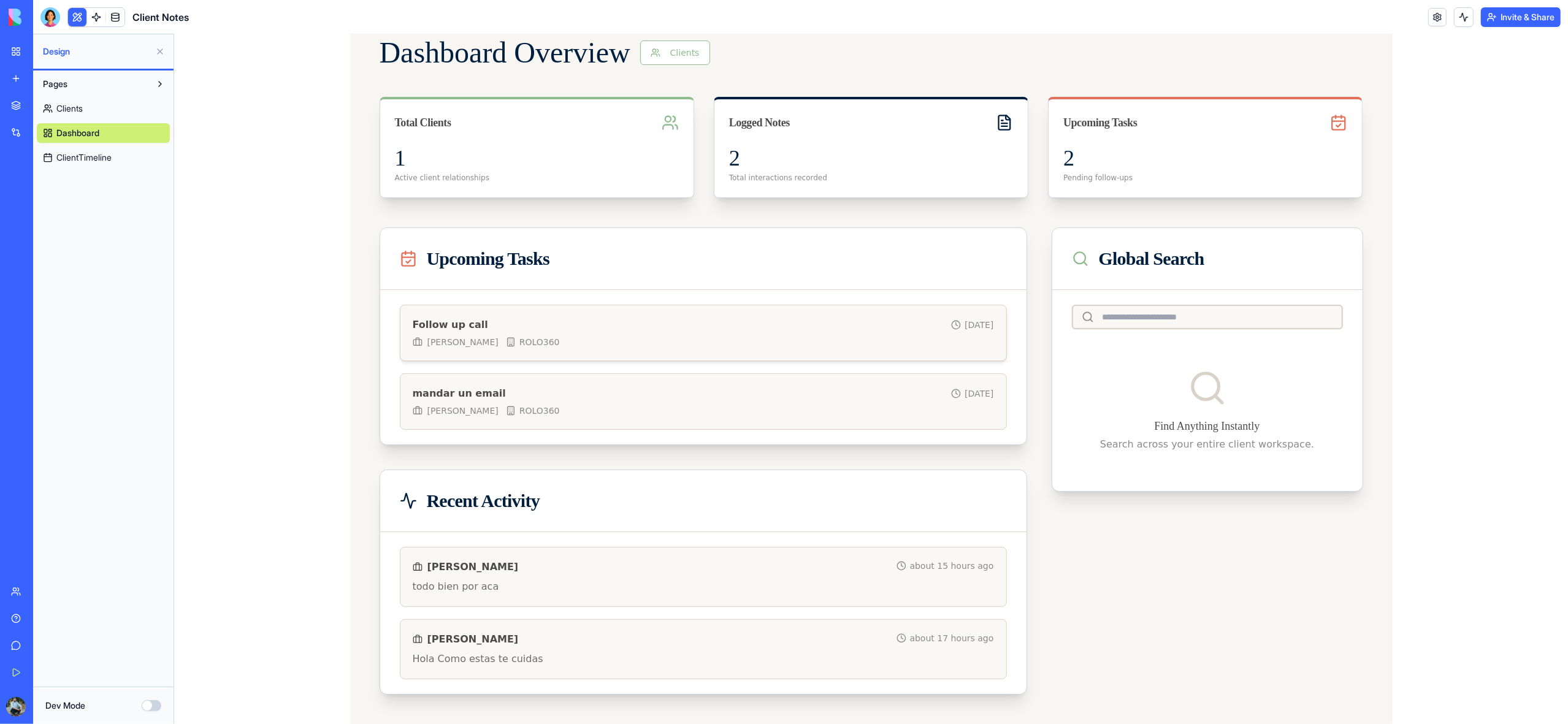
click at [473, 329] on span "Follow up call" at bounding box center [450, 325] width 76 height 15
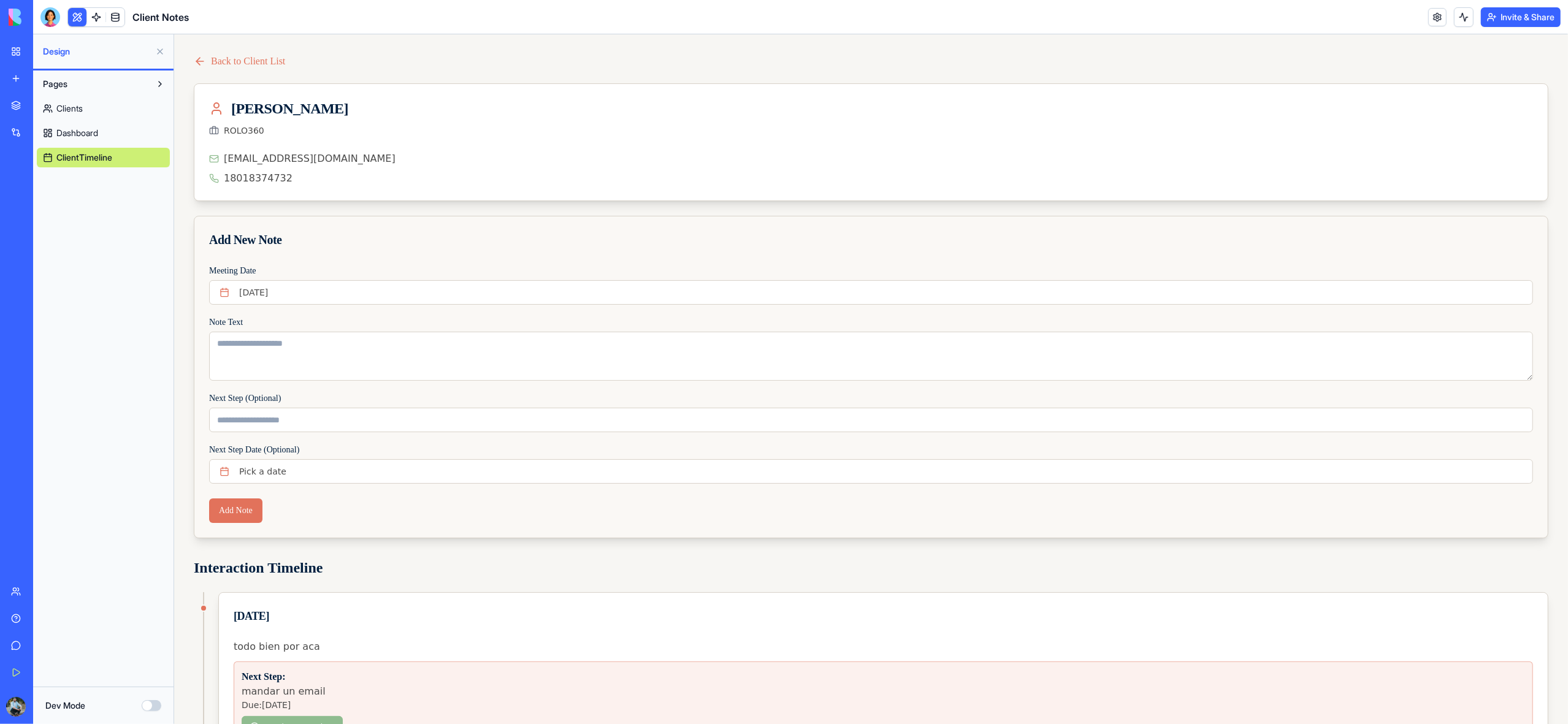
click at [15, 48] on link "My Workspace" at bounding box center [28, 51] width 49 height 24
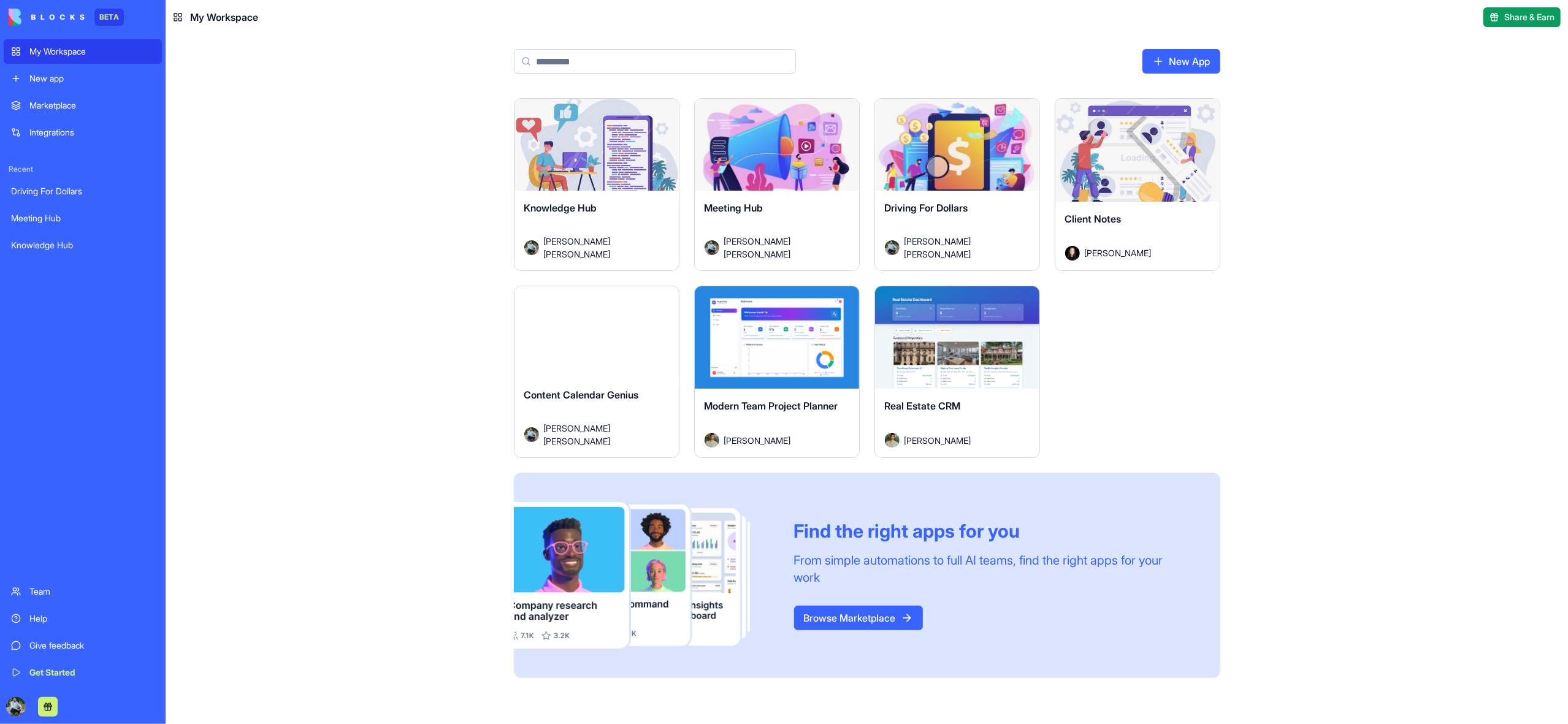
click at [658, 346] on div "Launch" at bounding box center [596, 337] width 164 height 103
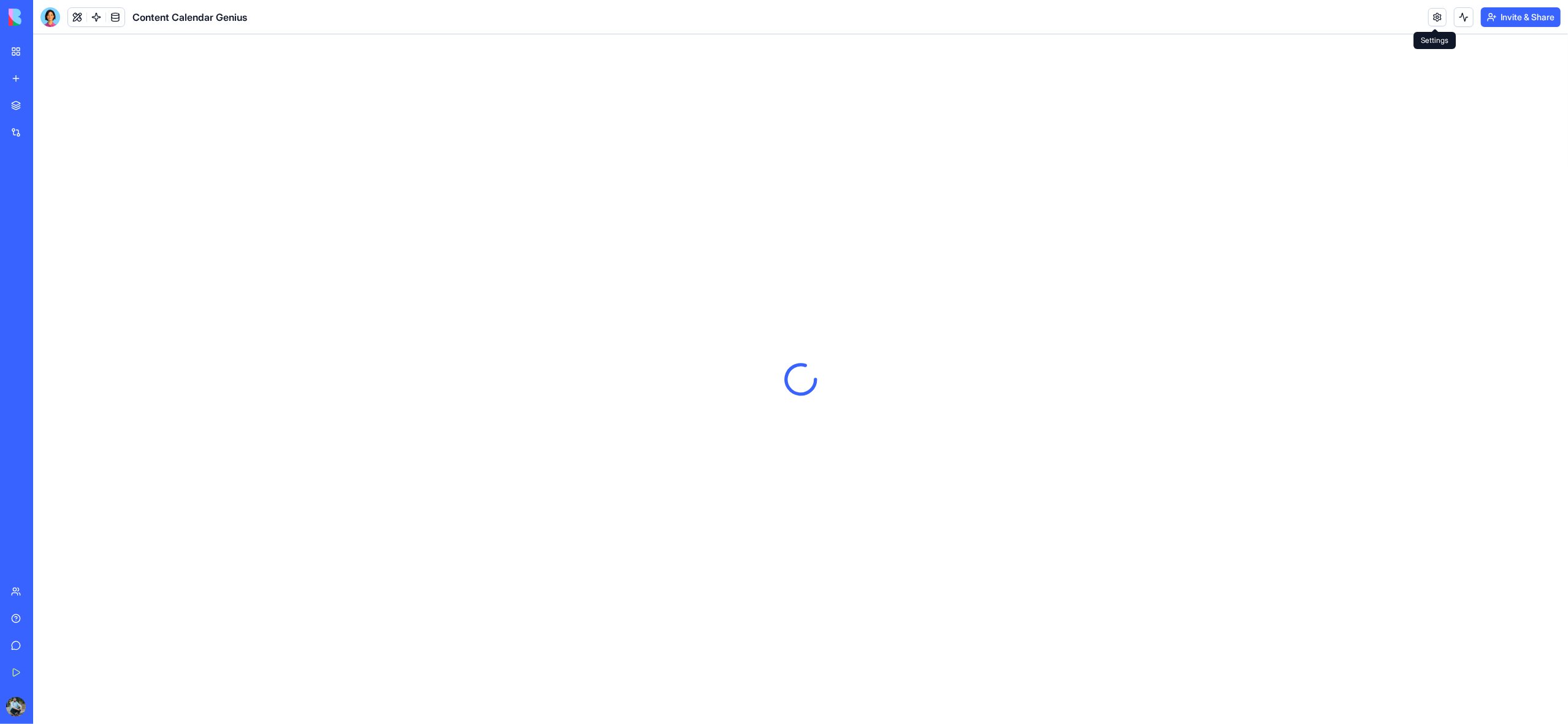
click at [1436, 20] on link at bounding box center [1437, 17] width 18 height 18
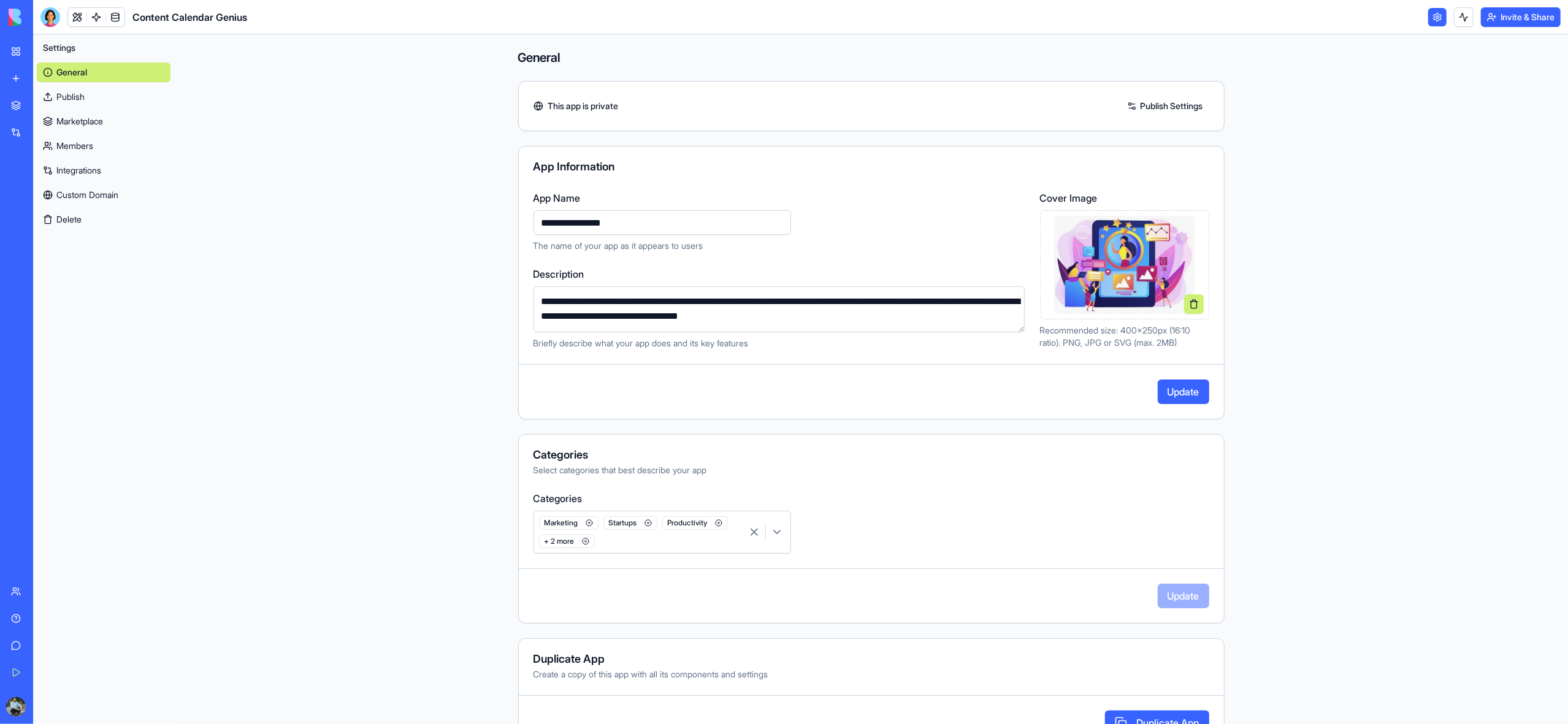
type input "**********"
click at [1190, 394] on button "Update" at bounding box center [1183, 391] width 51 height 24
click at [9, 48] on link "My Workspace" at bounding box center [28, 51] width 49 height 24
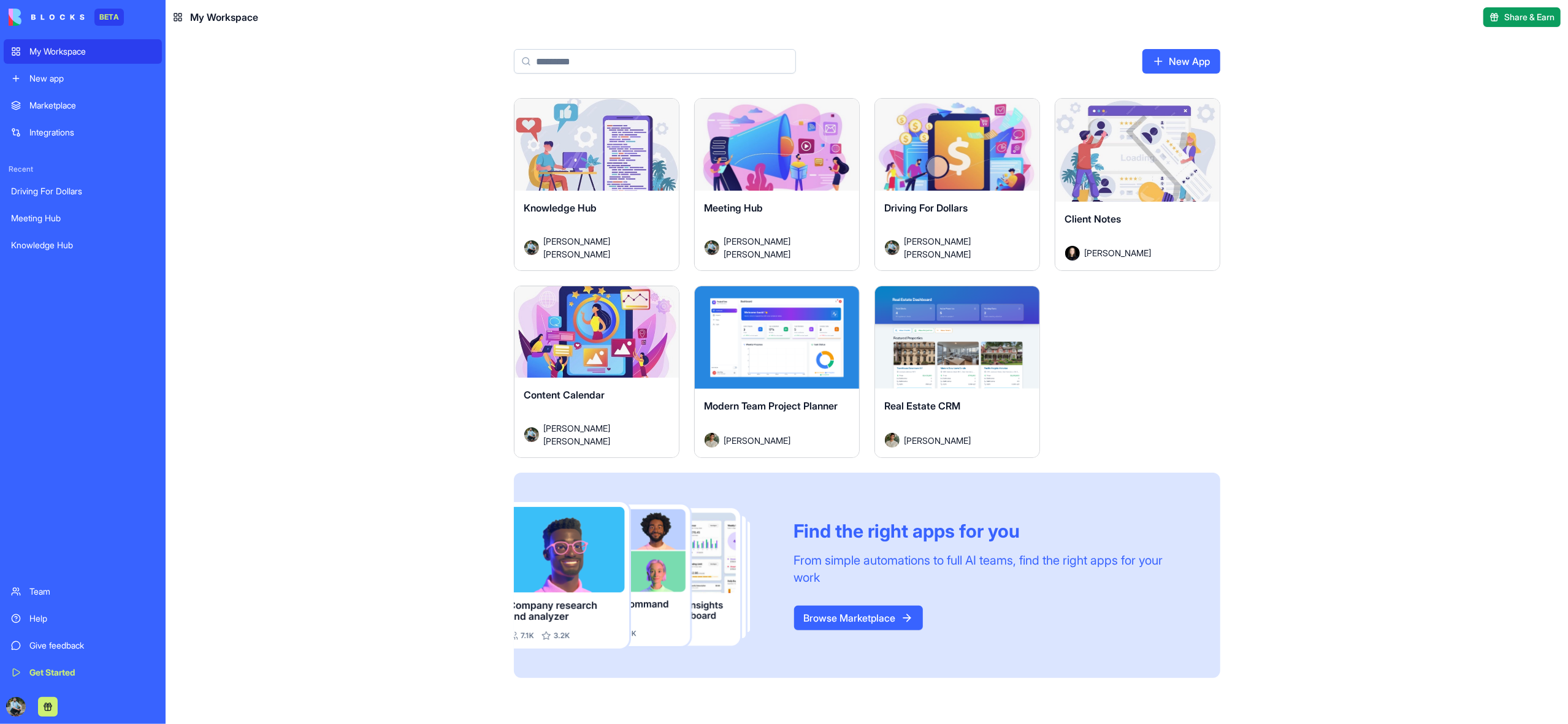
click at [786, 415] on div "Modern Team Project Planner" at bounding box center [777, 416] width 144 height 34
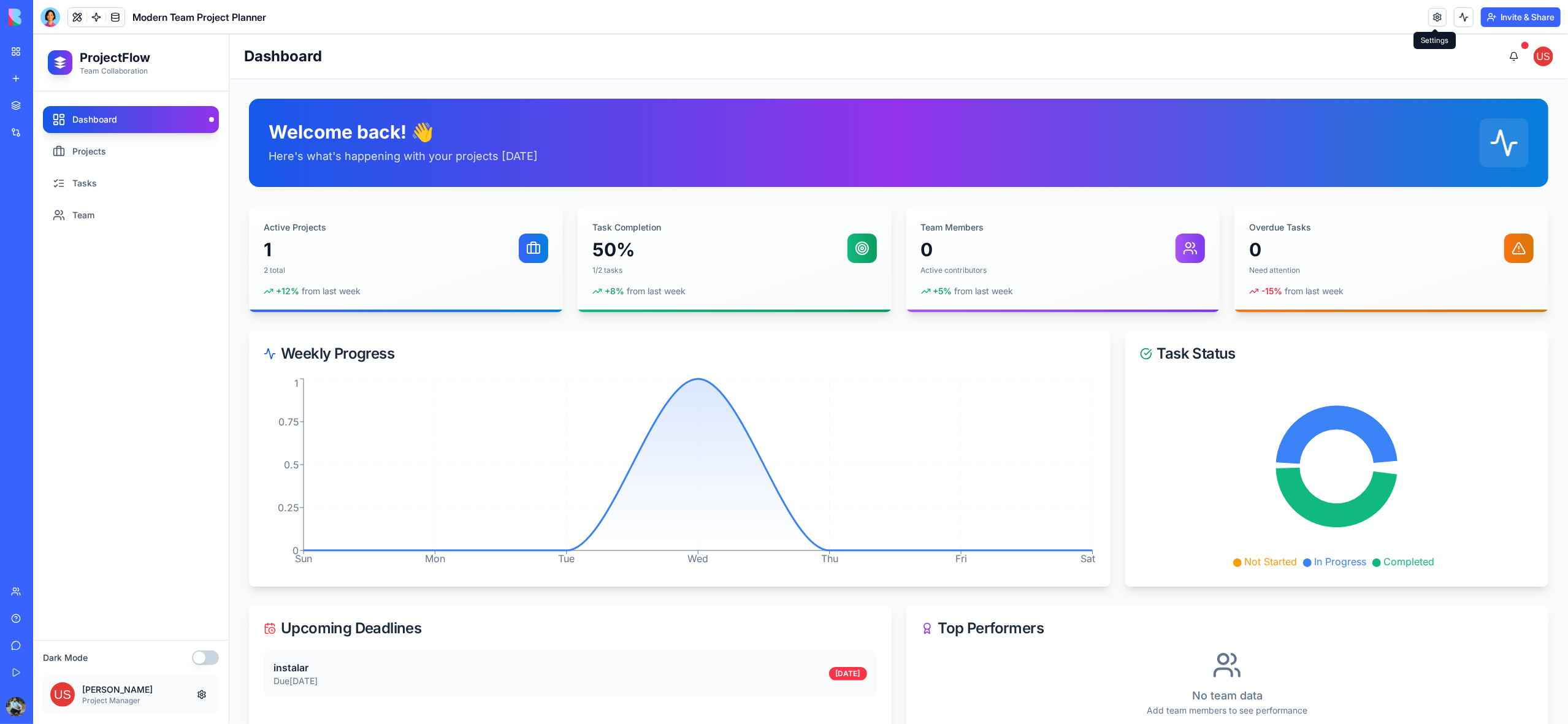
click at [1434, 19] on link at bounding box center [1437, 17] width 18 height 18
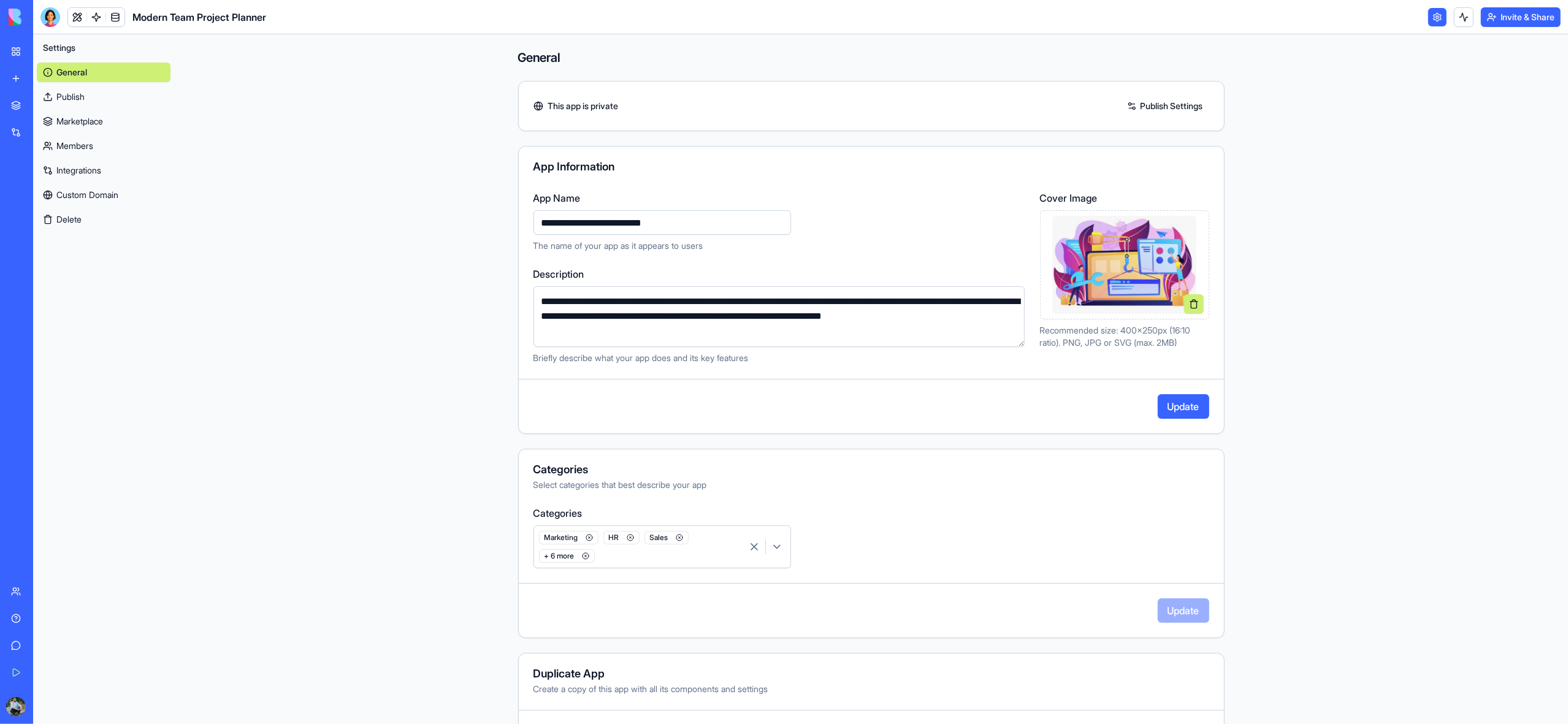
drag, startPoint x: 607, startPoint y: 222, endPoint x: 458, endPoint y: 223, distance: 149.0
click at [459, 224] on main "**********" at bounding box center [871, 379] width 1394 height 690
type input "**********"
click at [1190, 409] on button "Update" at bounding box center [1183, 406] width 51 height 24
click at [16, 51] on link "My Workspace" at bounding box center [28, 51] width 49 height 24
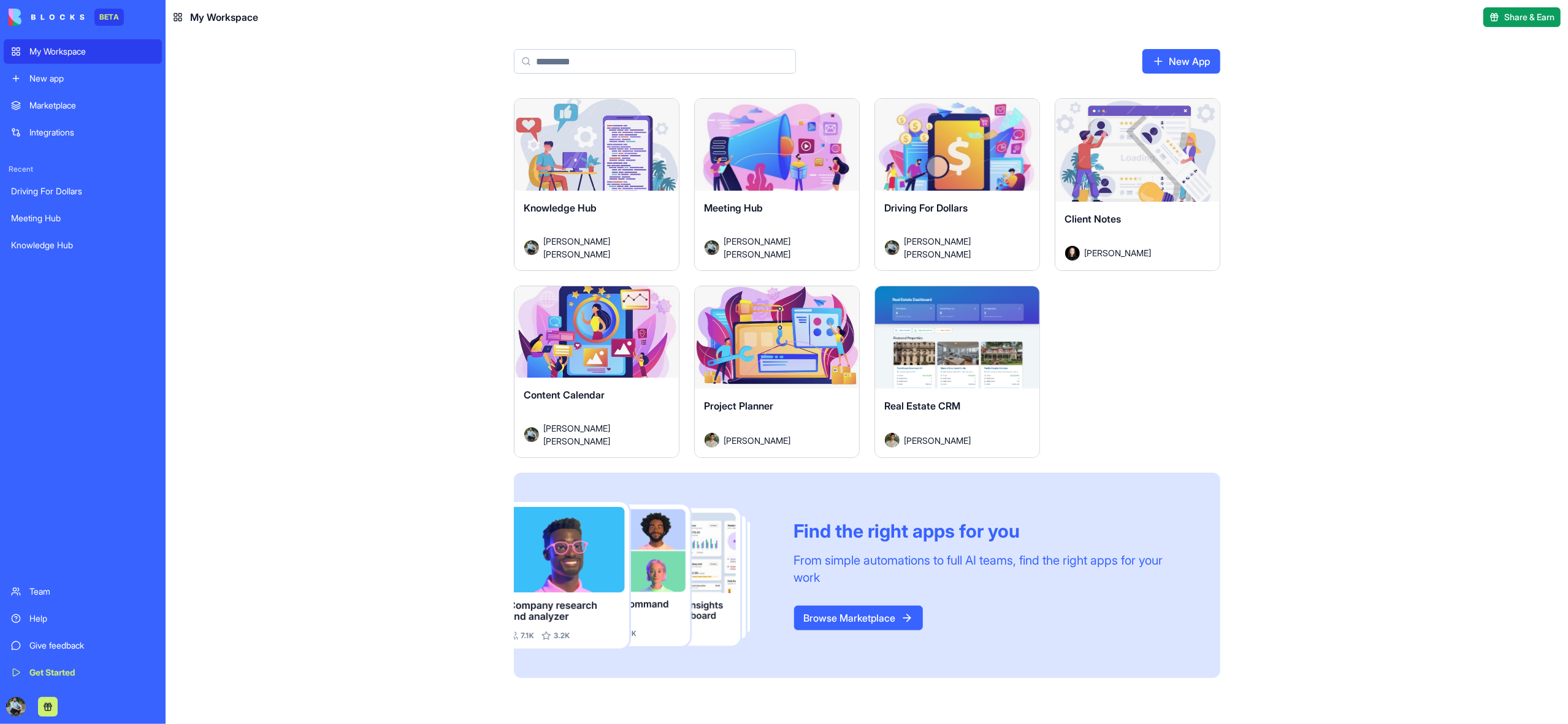
click at [1018, 339] on div "Launch" at bounding box center [957, 337] width 164 height 103
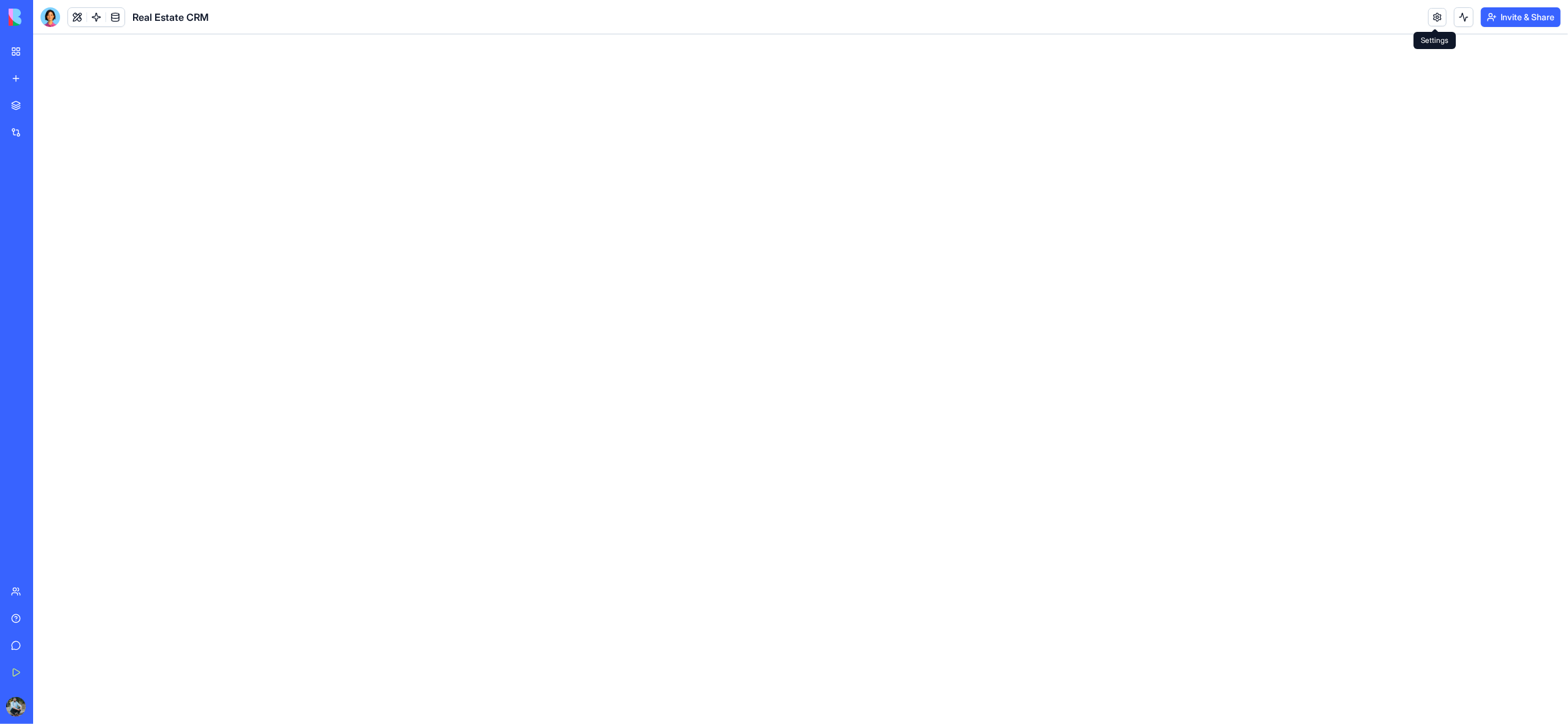
click at [1437, 21] on link at bounding box center [1437, 17] width 18 height 18
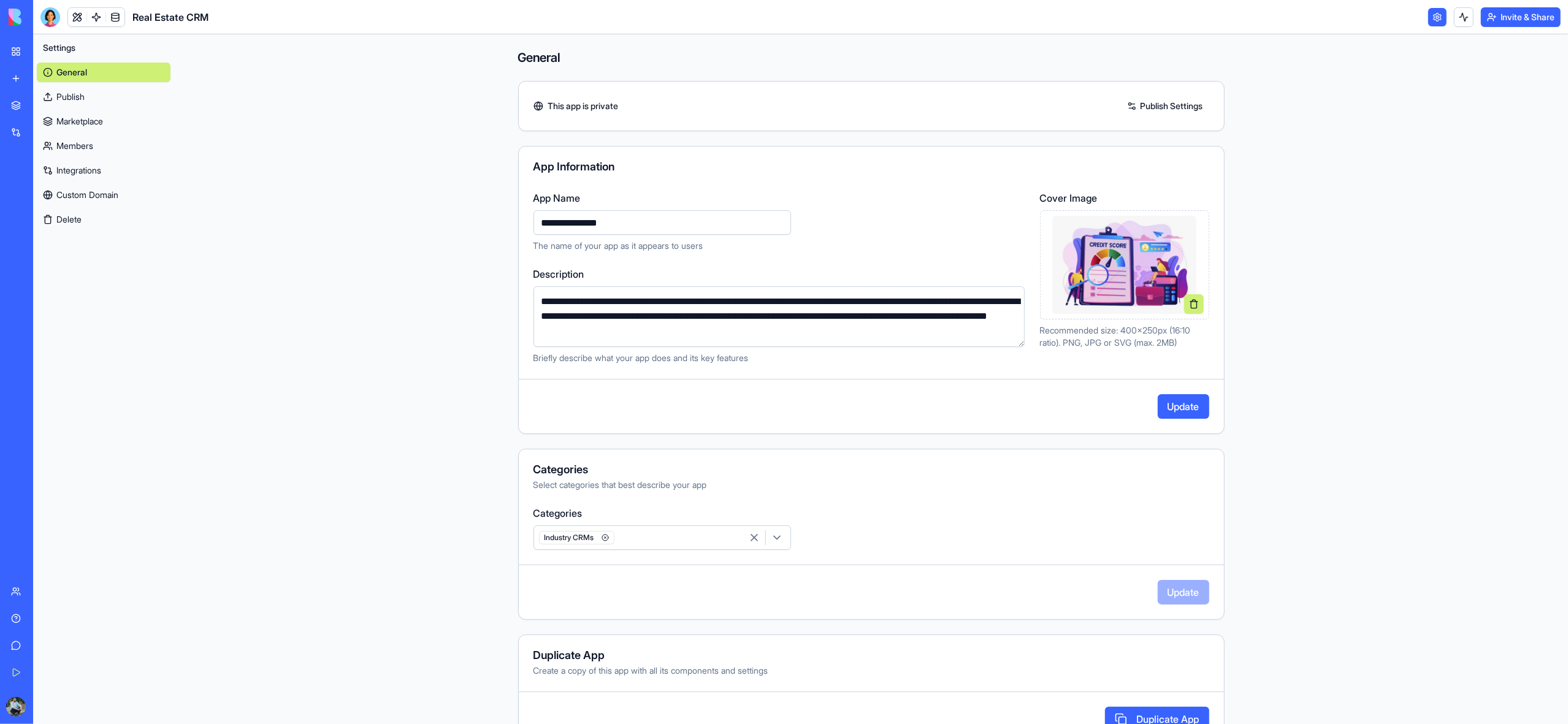
click at [1187, 409] on button "Update" at bounding box center [1183, 406] width 51 height 24
click at [15, 50] on link "My Workspace" at bounding box center [28, 51] width 49 height 24
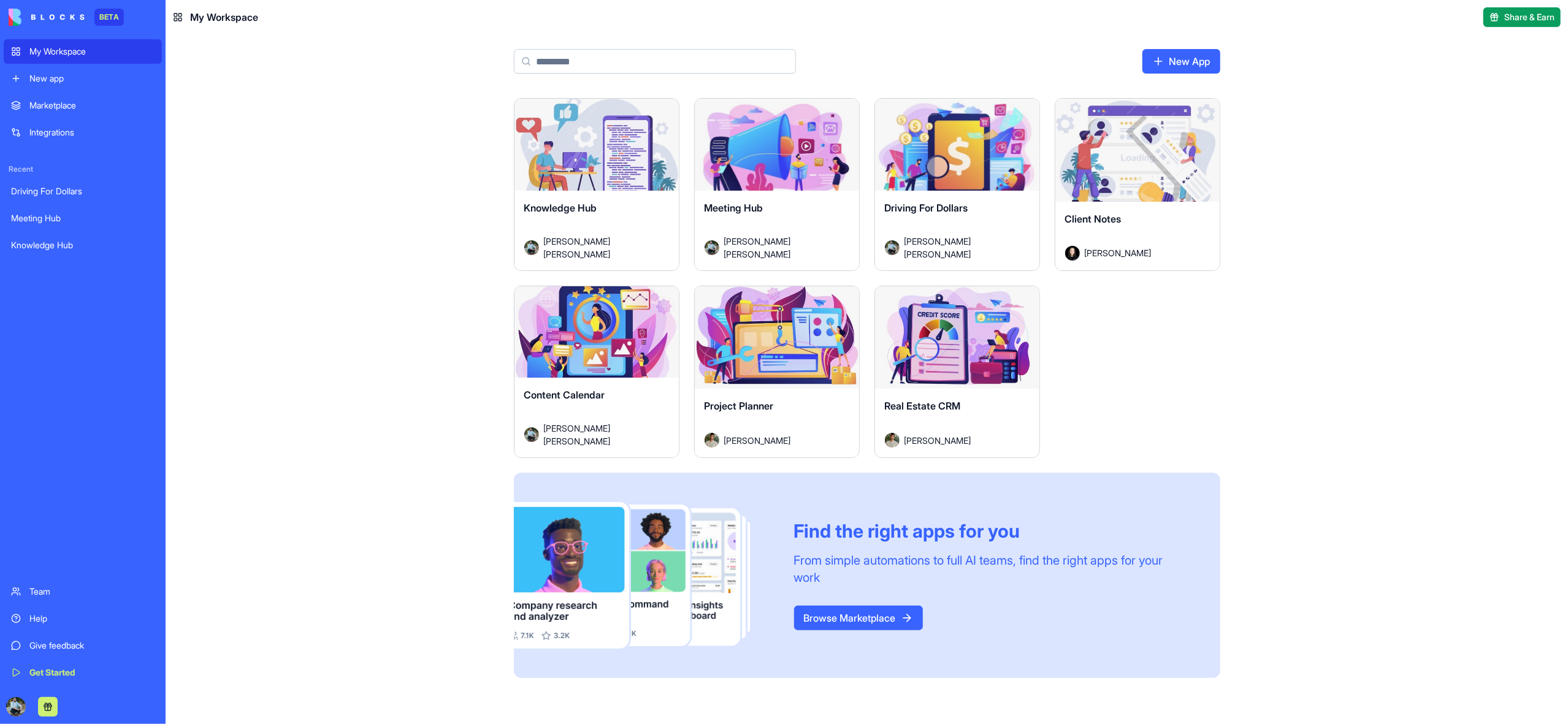
click at [1122, 186] on div "Launch" at bounding box center [1137, 150] width 164 height 103
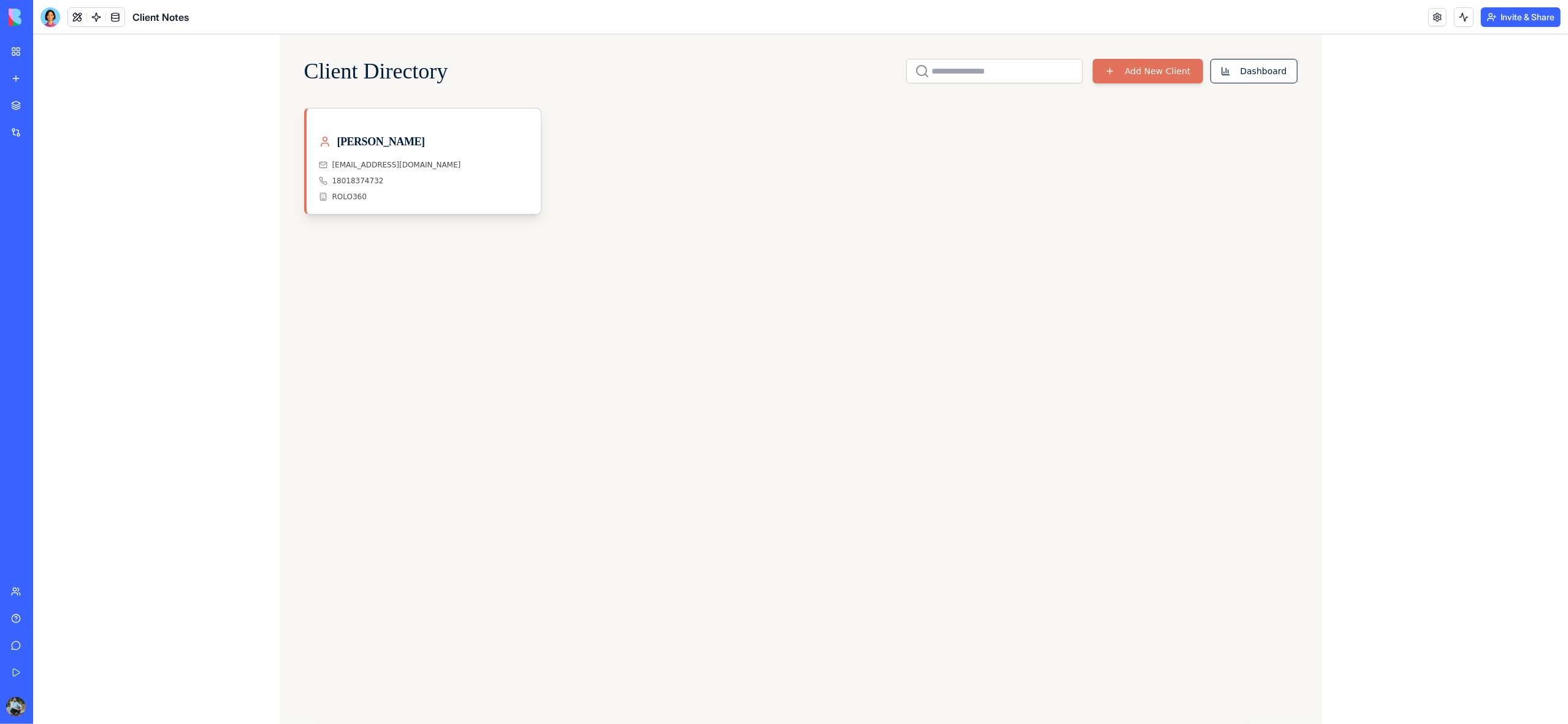
click at [18, 49] on link "My Workspace" at bounding box center [28, 51] width 49 height 24
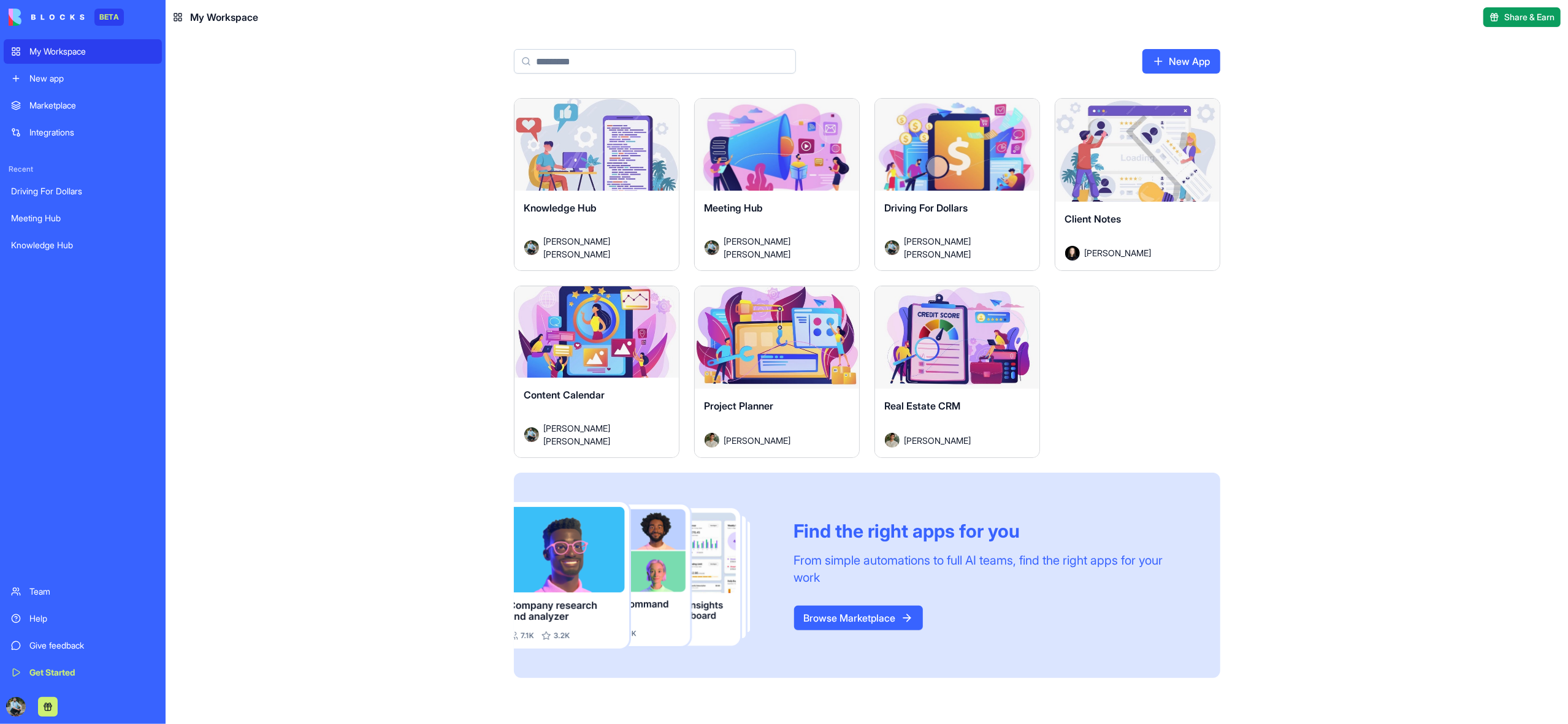
click at [972, 184] on div "Launch" at bounding box center [957, 150] width 164 height 103
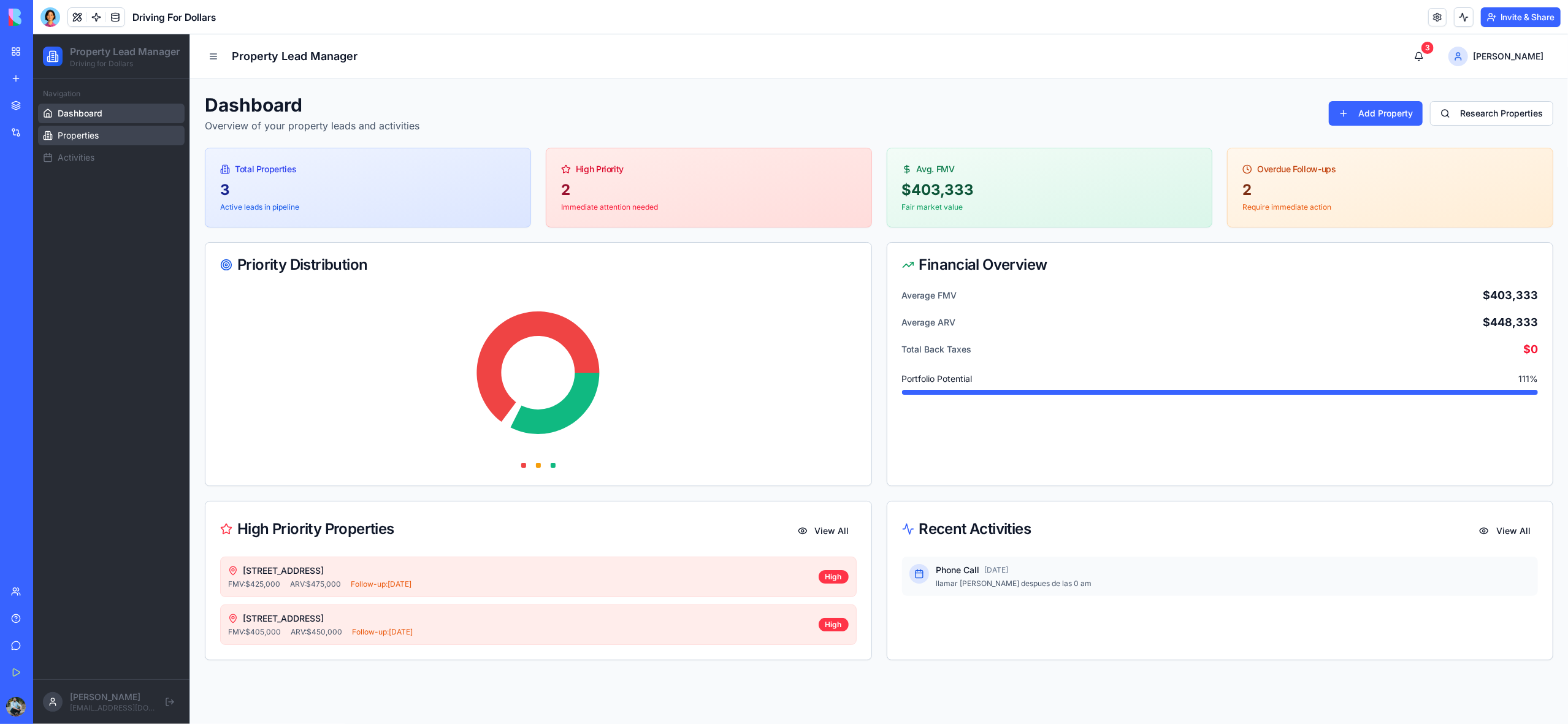
click at [82, 142] on span "Properties" at bounding box center [78, 136] width 41 height 12
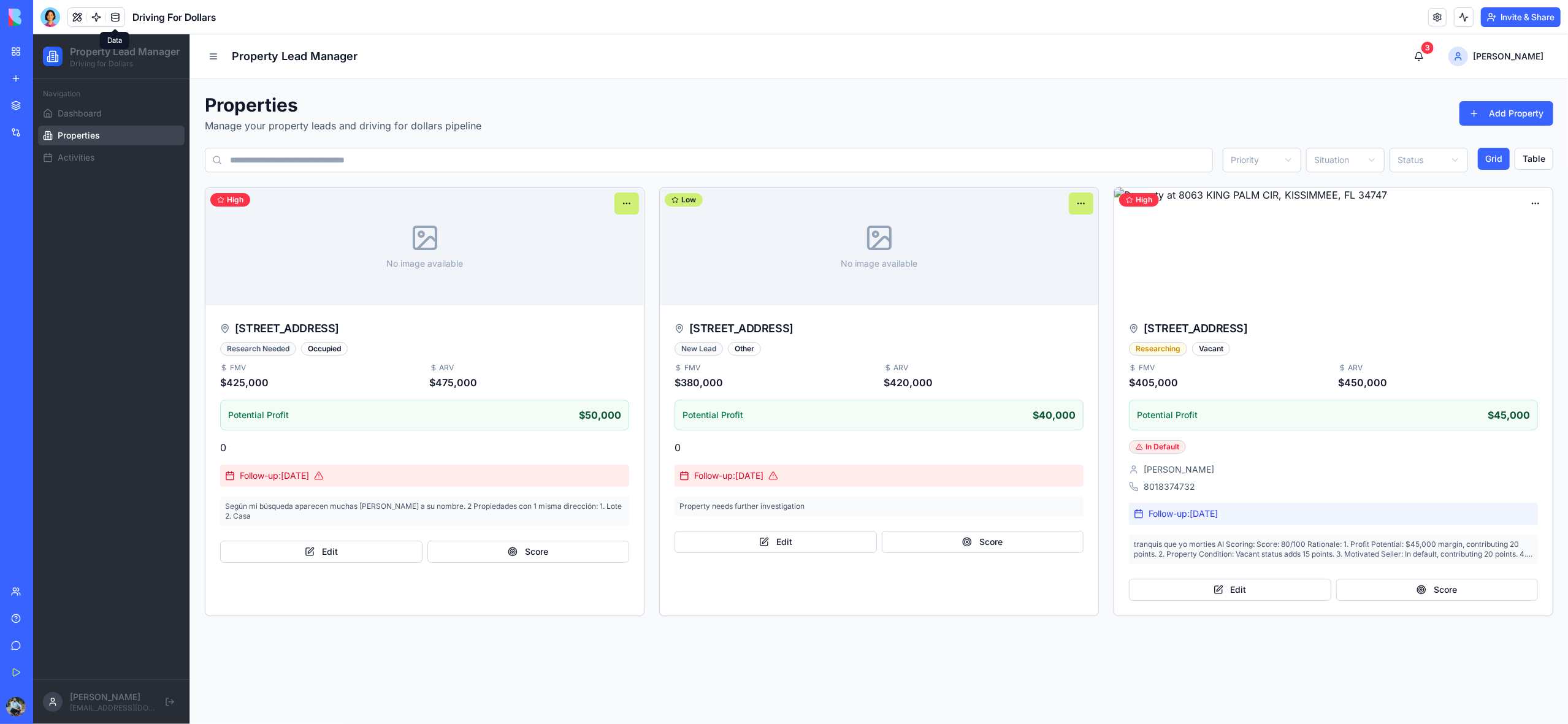
click at [118, 17] on link at bounding box center [115, 17] width 18 height 18
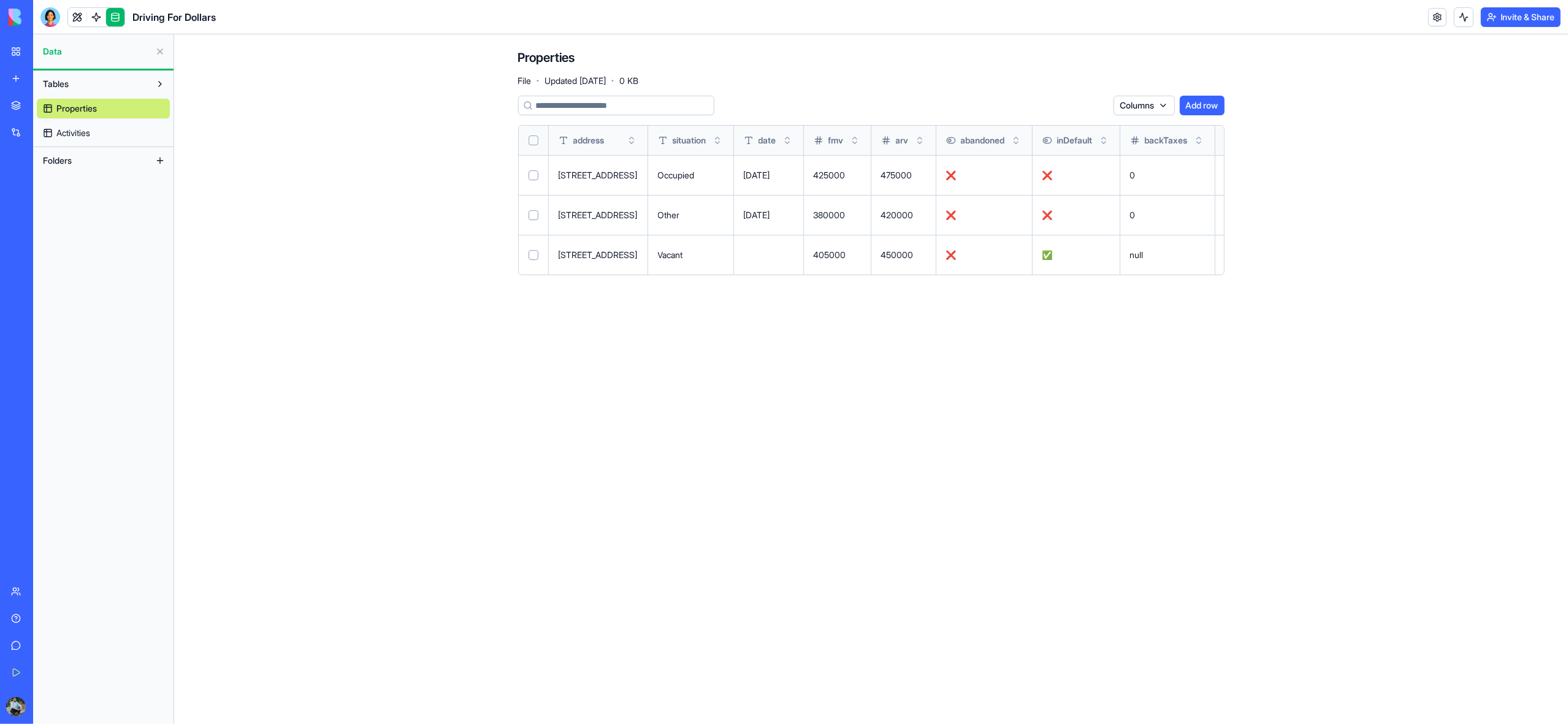
click at [98, 140] on link "Activities" at bounding box center [103, 133] width 133 height 20
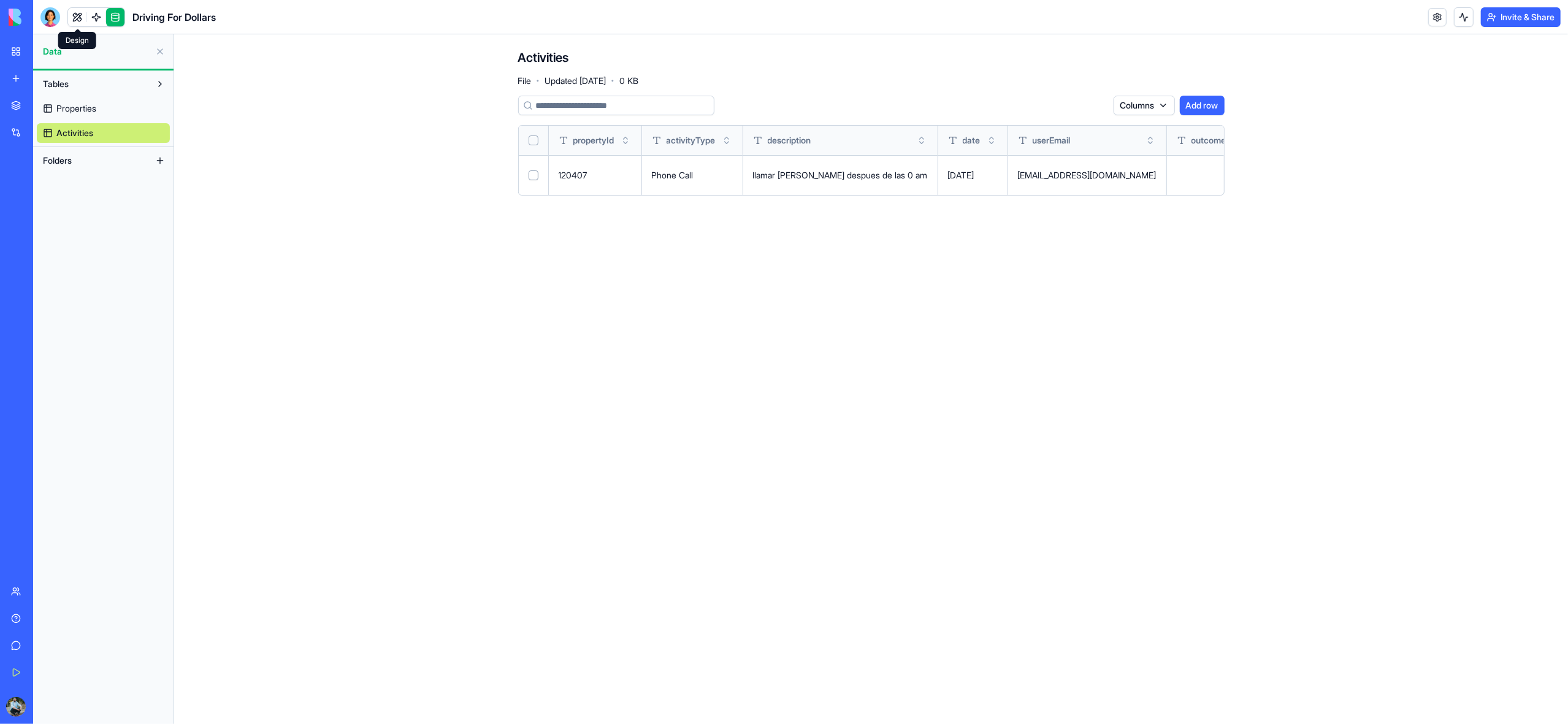
click at [78, 17] on link at bounding box center [77, 17] width 18 height 18
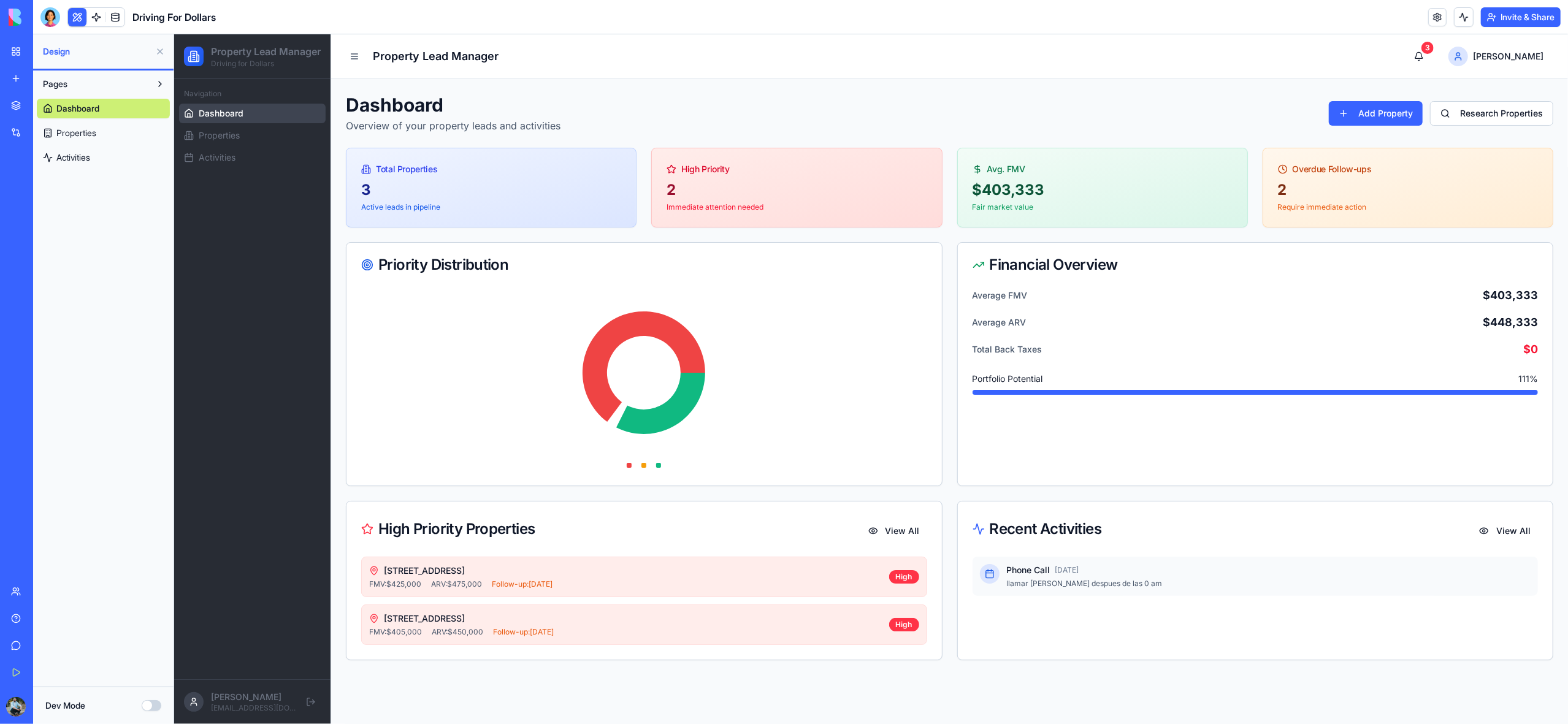
click at [157, 52] on button at bounding box center [160, 51] width 20 height 20
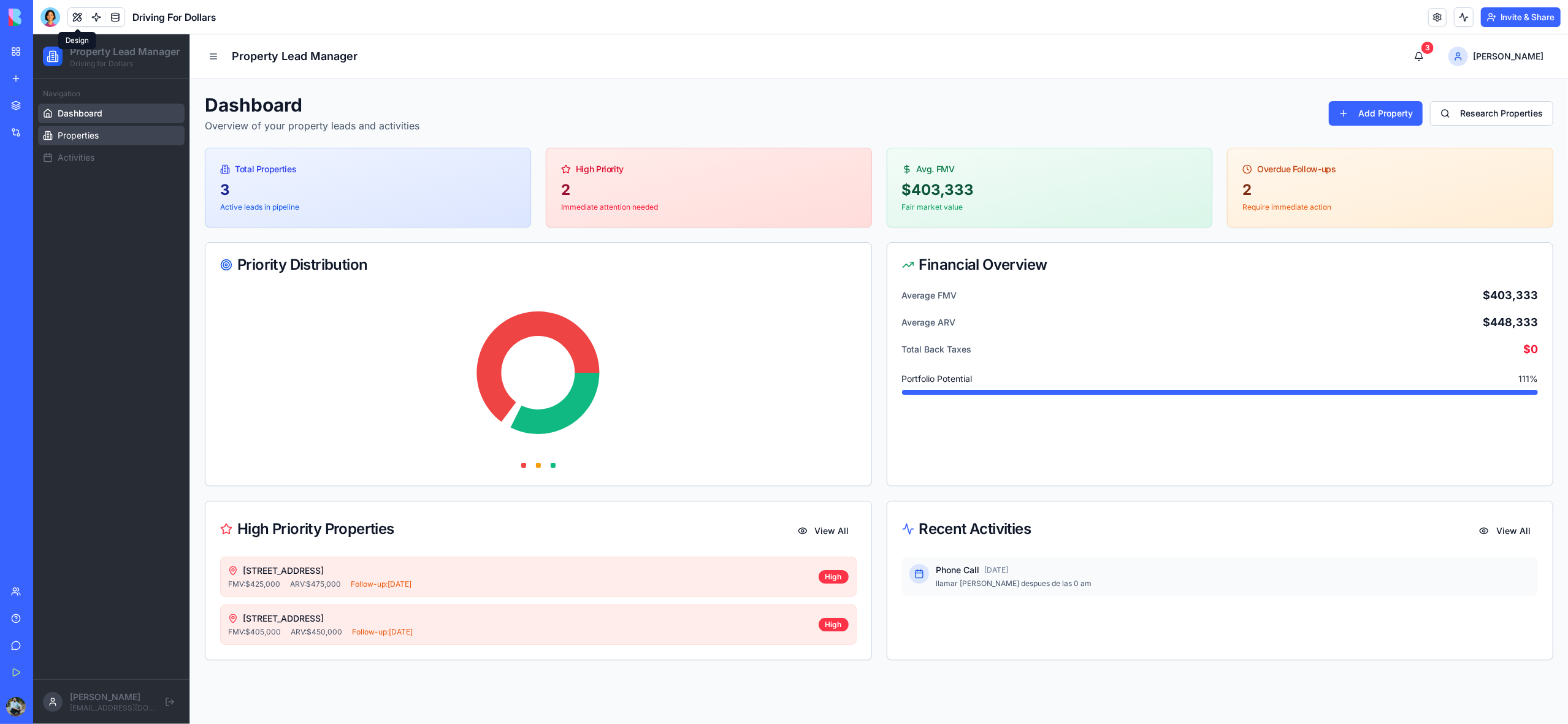
click at [72, 142] on span "Properties" at bounding box center [78, 136] width 41 height 12
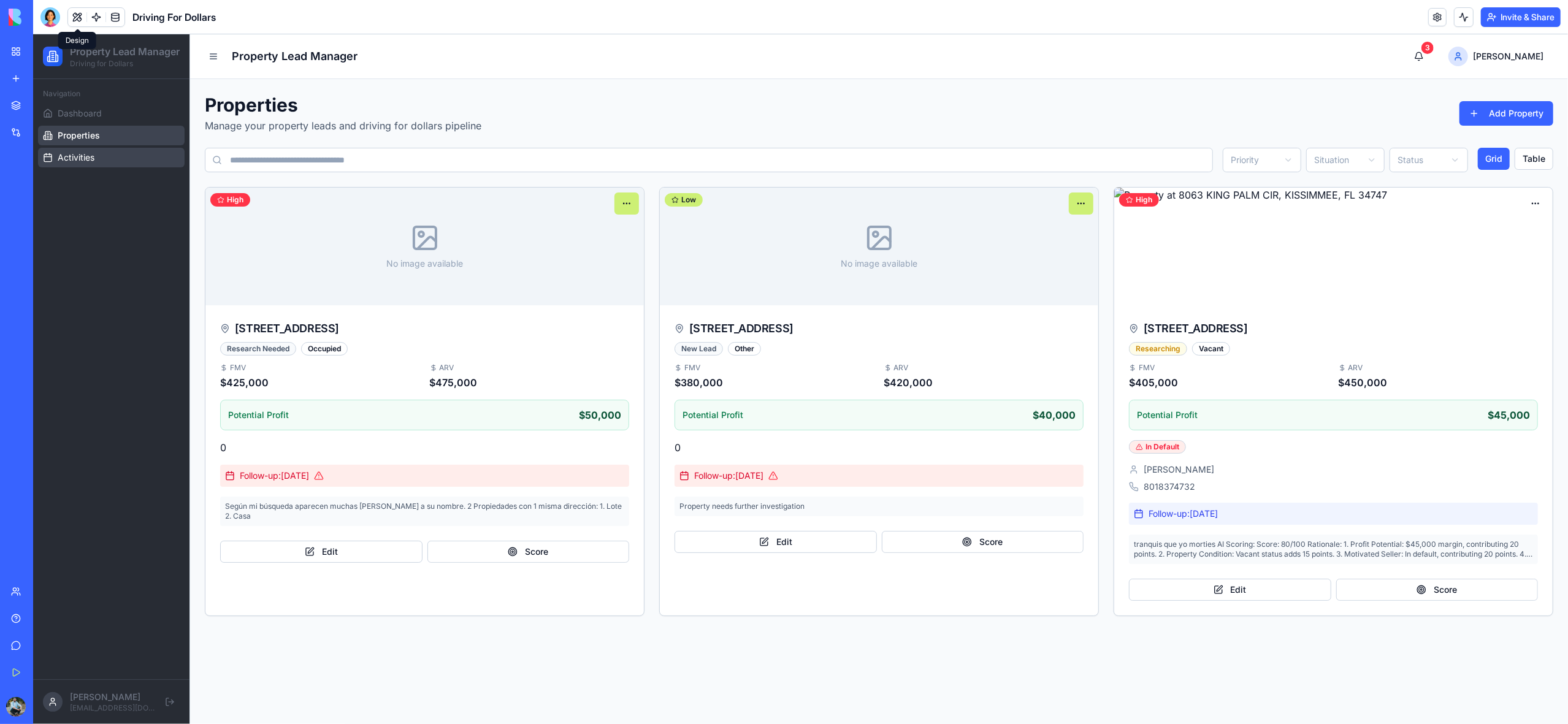
click at [65, 164] on span "Activities" at bounding box center [76, 157] width 37 height 12
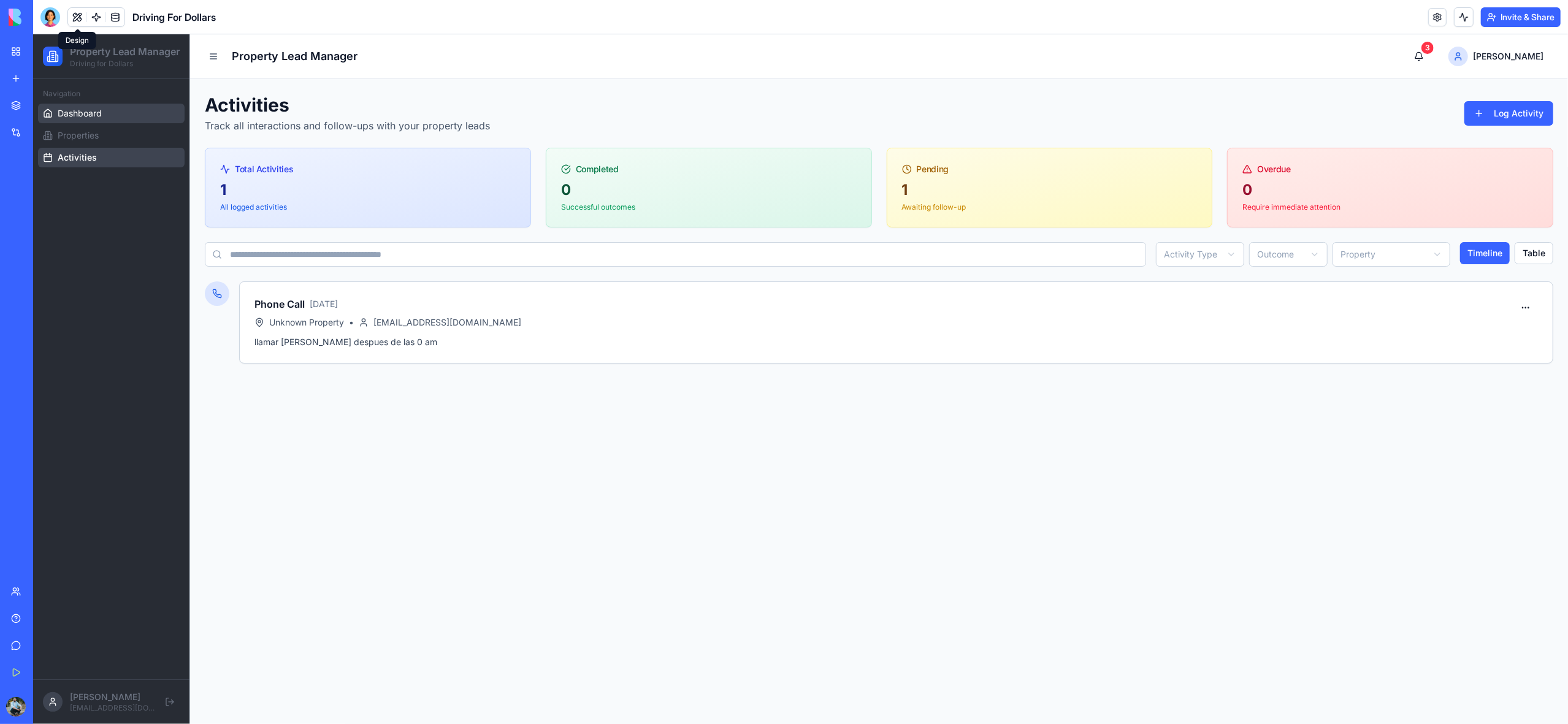
click at [67, 119] on span "Dashboard" at bounding box center [79, 113] width 44 height 12
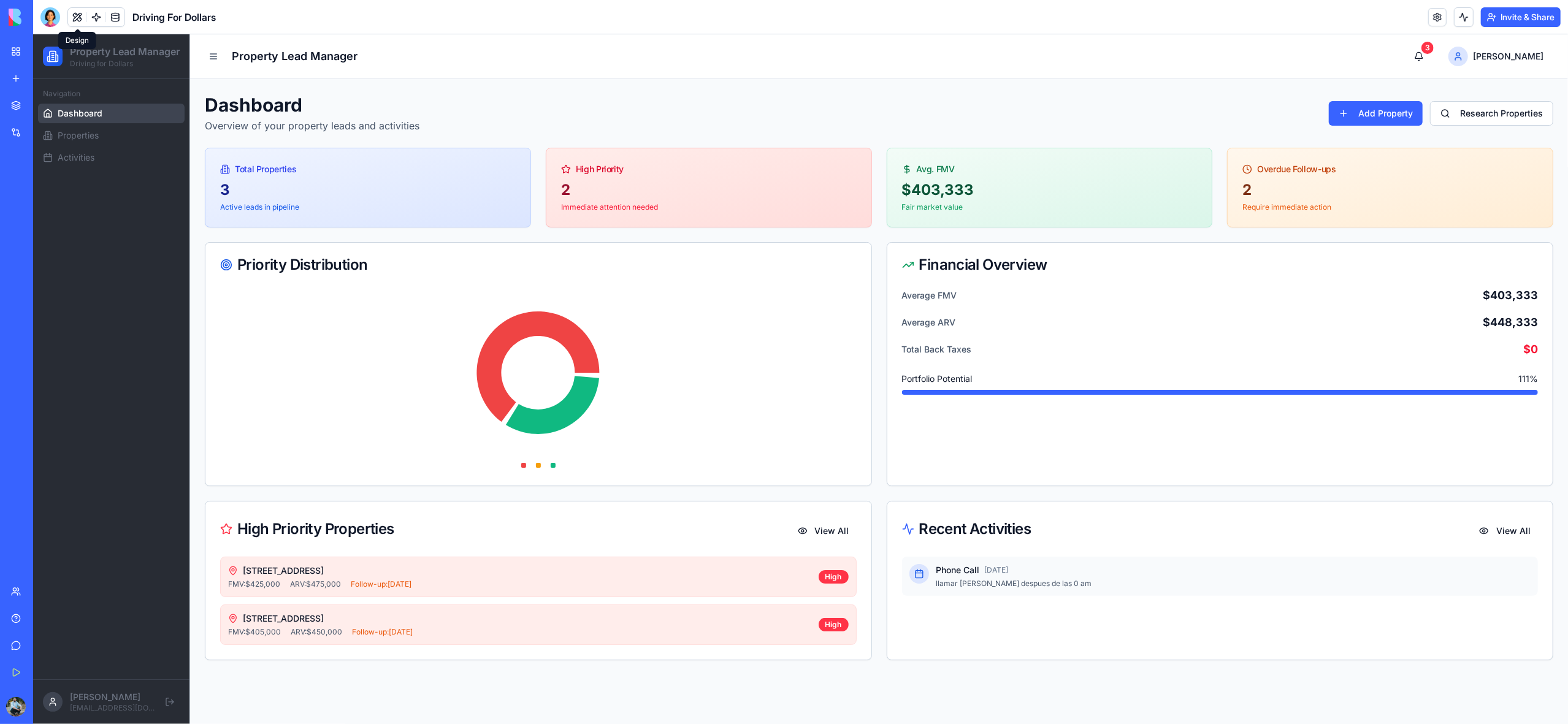
click at [254, 171] on div "Total Properties" at bounding box center [368, 169] width 296 height 12
click at [277, 574] on span "[STREET_ADDRESS]" at bounding box center [283, 571] width 81 height 12
click at [833, 578] on div "High" at bounding box center [834, 577] width 30 height 13
click at [747, 587] on div "FMV: $425,000 ARV: $475,000 Follow-up: [DATE]" at bounding box center [523, 584] width 591 height 10
click at [699, 625] on div "[STREET_ADDRESS]" at bounding box center [523, 619] width 591 height 12
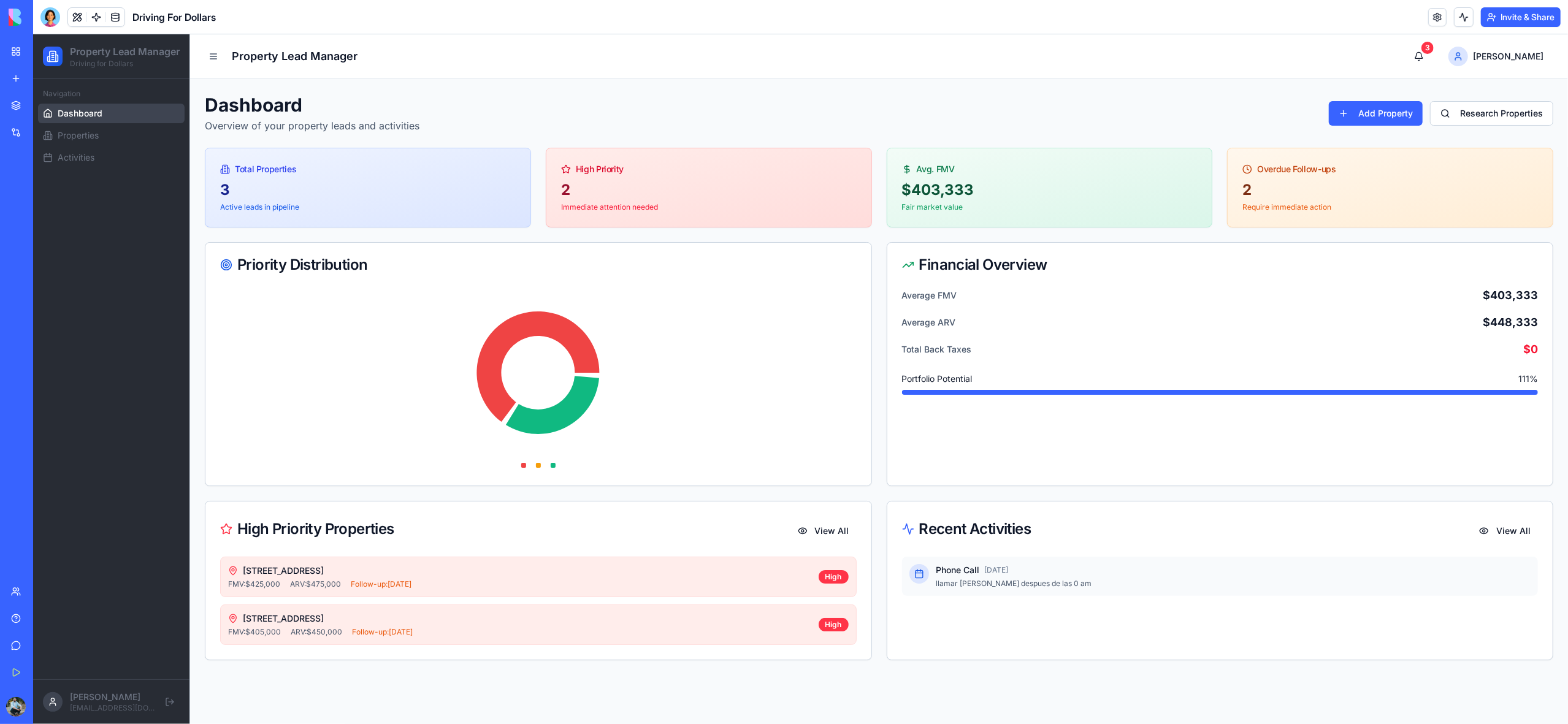
click at [8, 51] on link "My Workspace" at bounding box center [28, 51] width 49 height 24
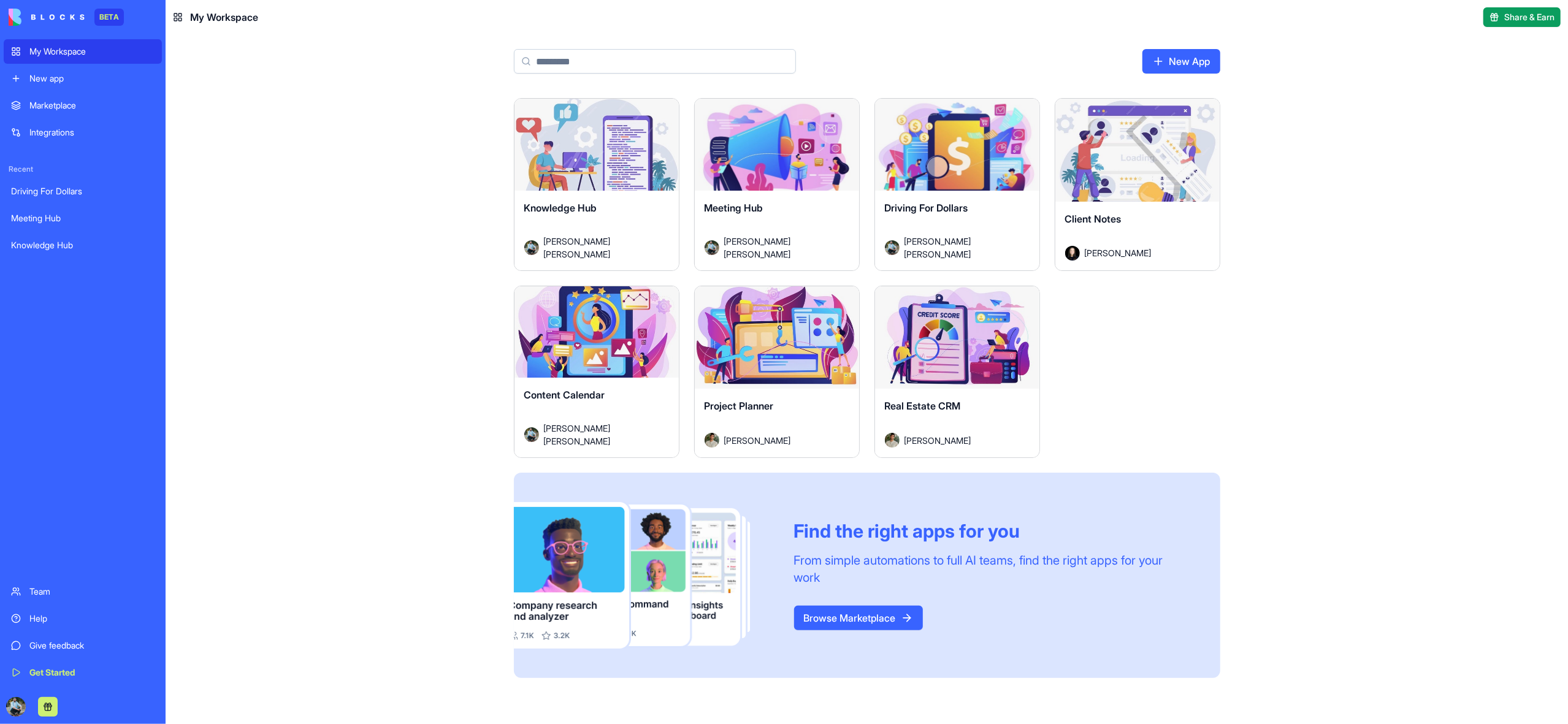
click at [941, 192] on div "Launch" at bounding box center [957, 150] width 164 height 103
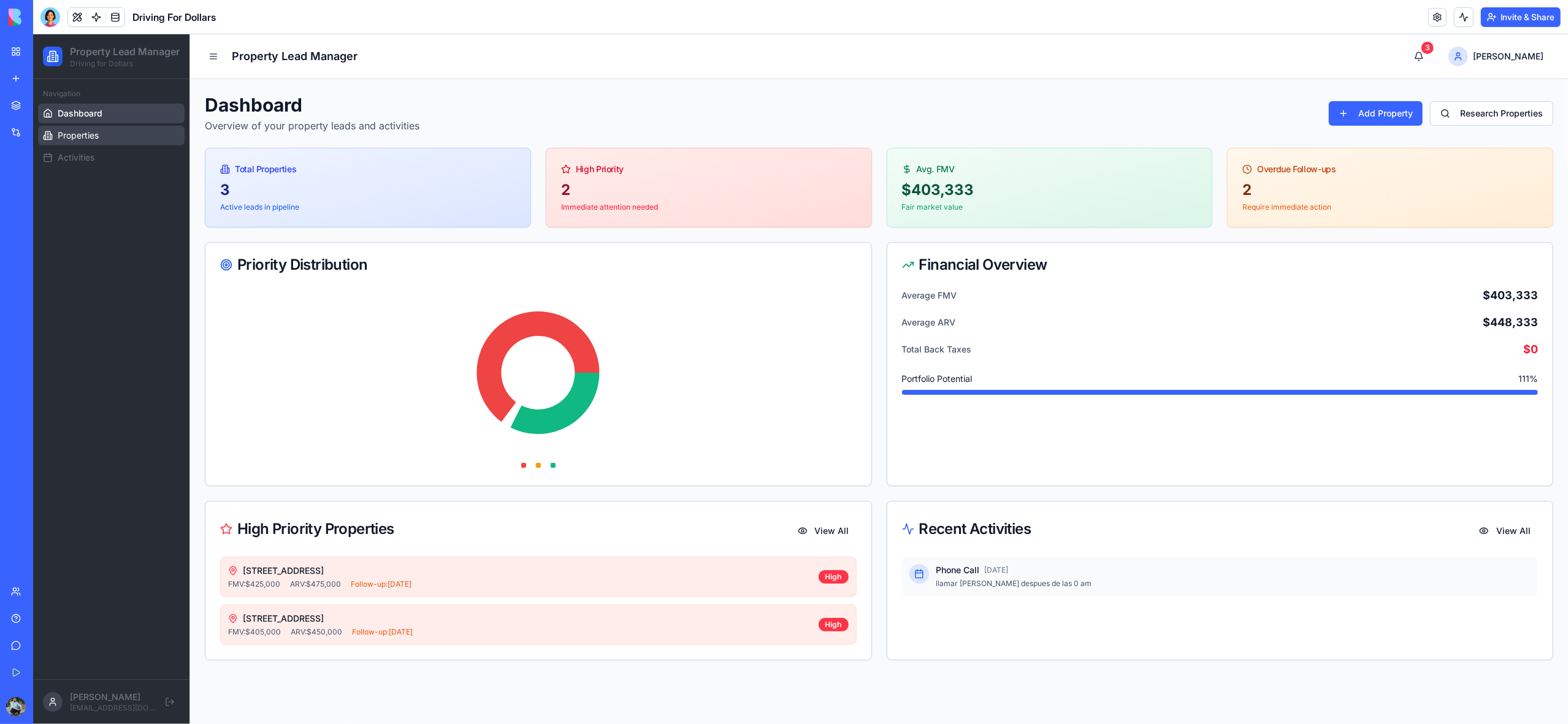
click at [104, 144] on link "Properties" at bounding box center [111, 135] width 146 height 20
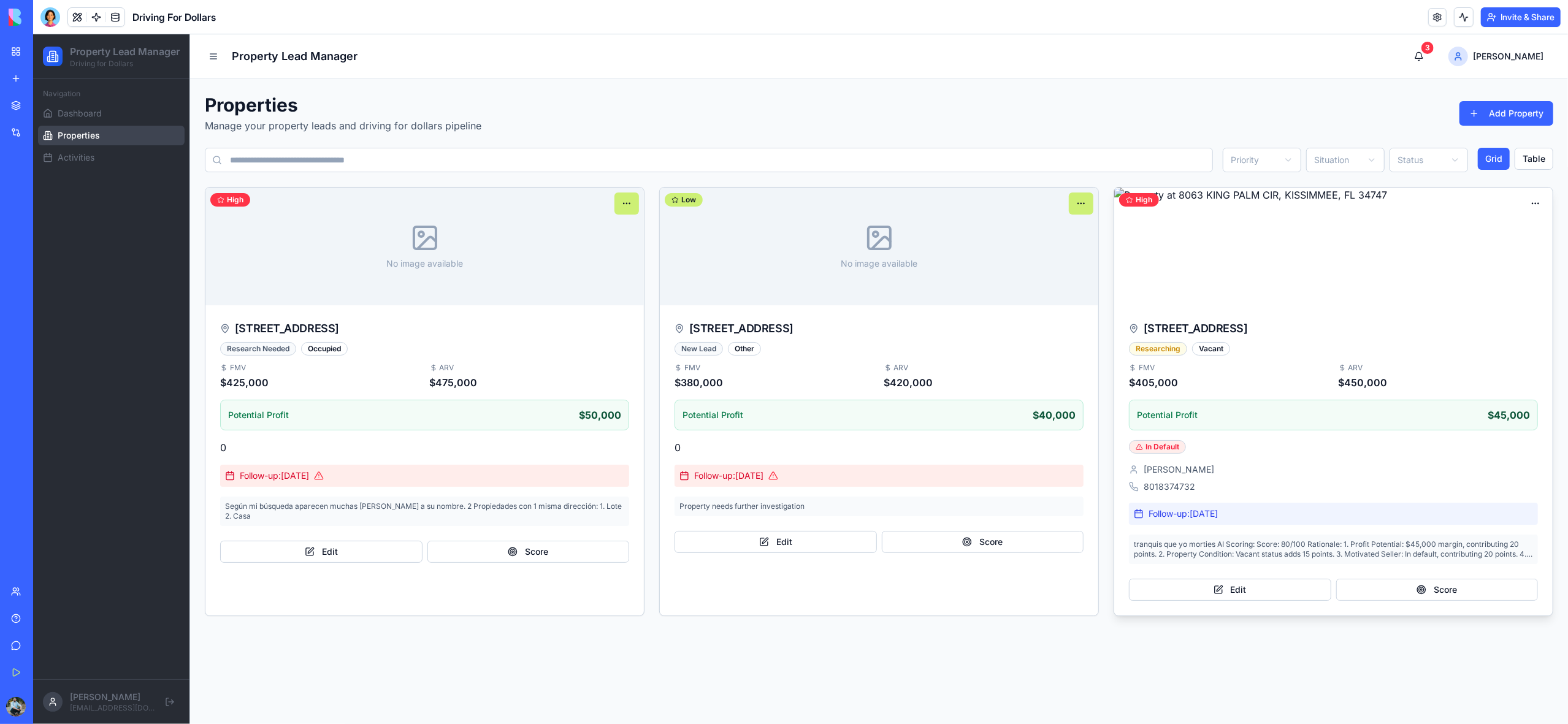
click at [1207, 260] on img at bounding box center [1334, 246] width 439 height 117
click at [1224, 590] on button "Edit" at bounding box center [1231, 590] width 202 height 22
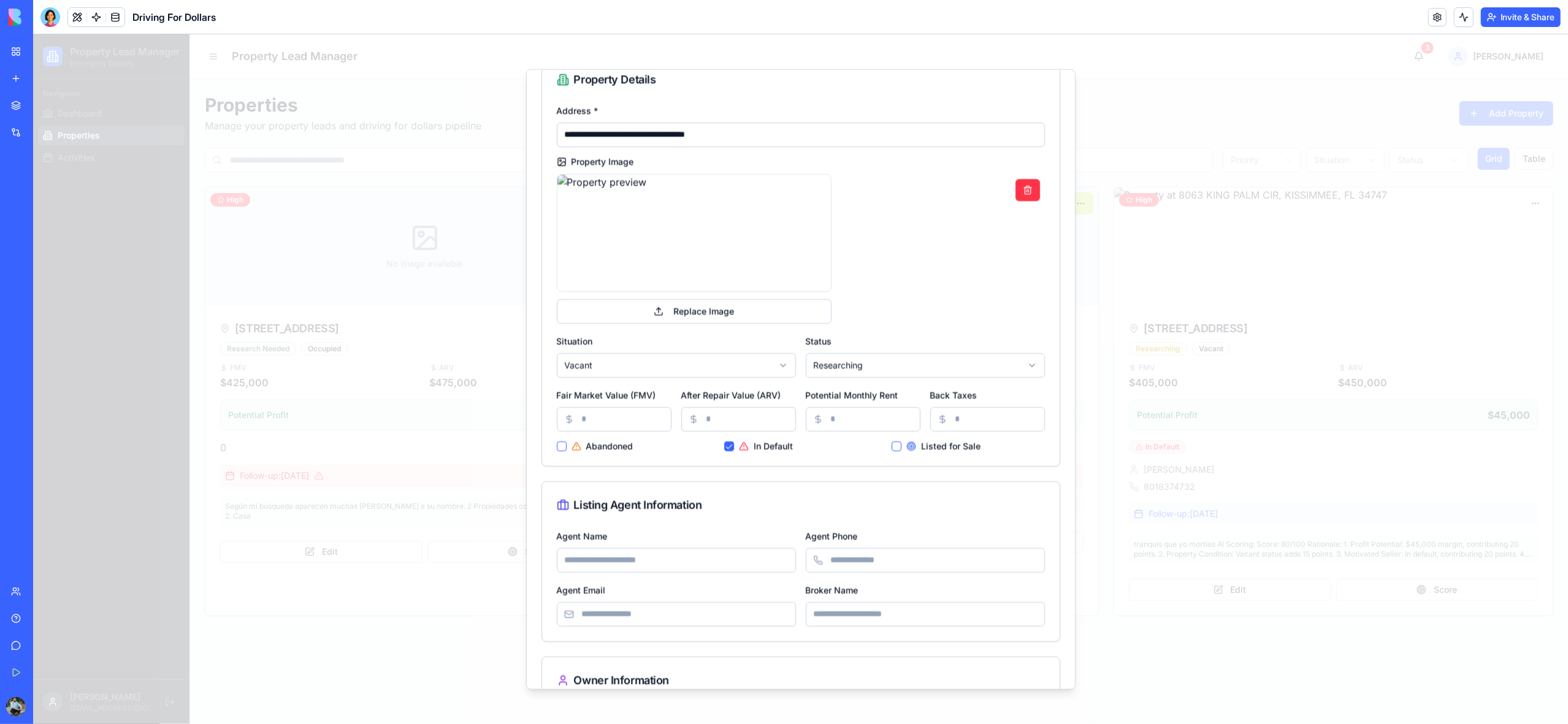
scroll to position [54, 0]
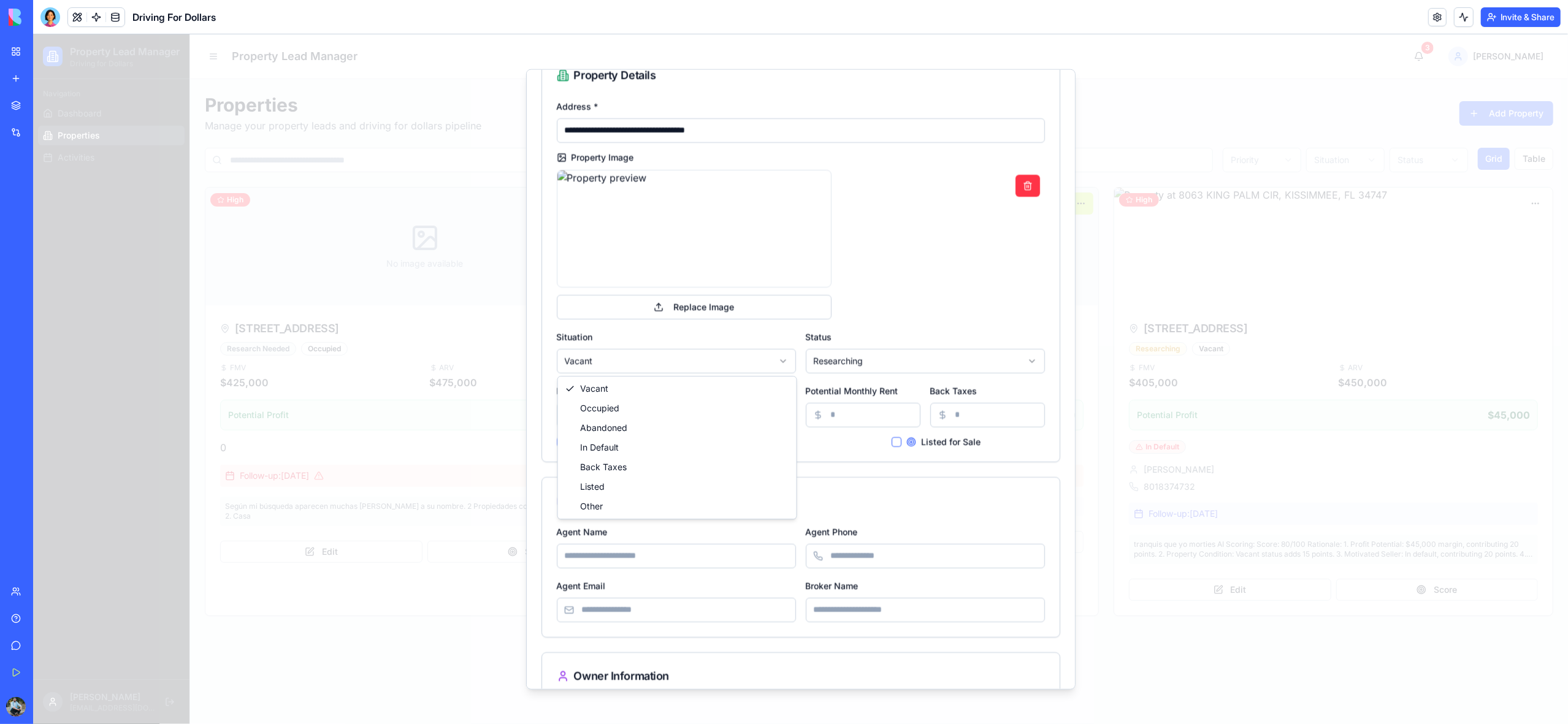
click at [614, 359] on body "Property Lead Manager Driving for Dollars Navigation Dashboard Properties Activ…" at bounding box center [801, 379] width 1535 height 690
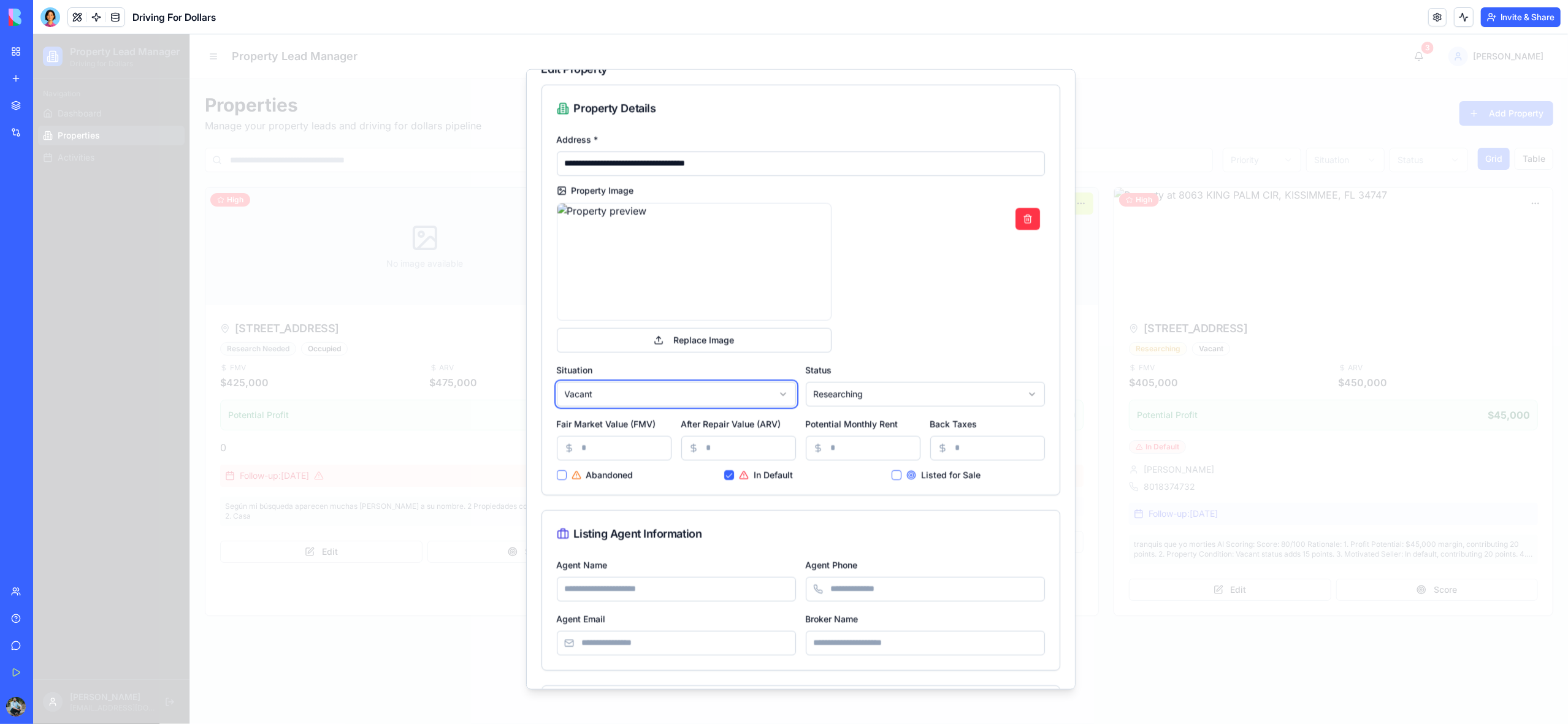
scroll to position [24, 0]
click at [848, 393] on body "Property Lead Manager Driving for Dollars Navigation Dashboard Properties Activ…" at bounding box center [801, 379] width 1535 height 690
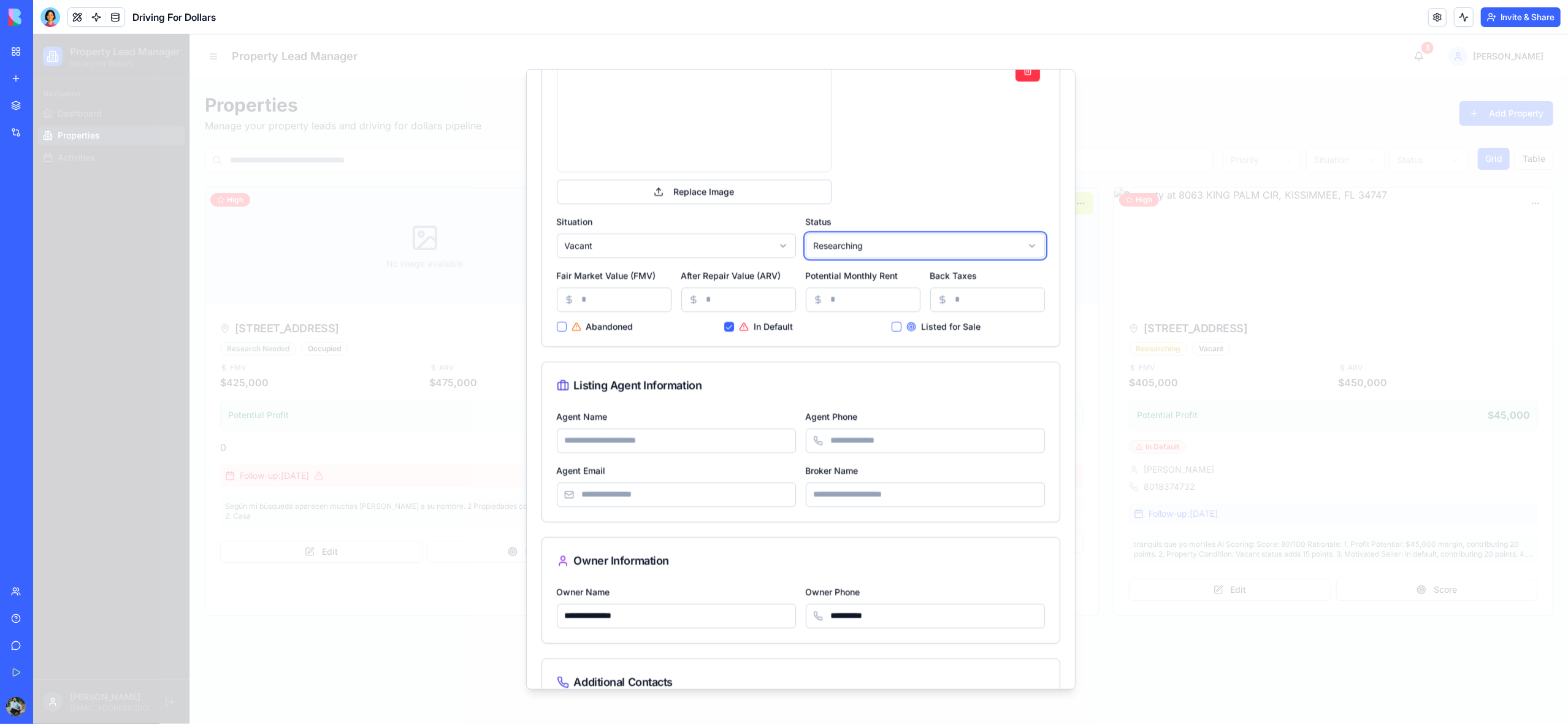
scroll to position [0, 0]
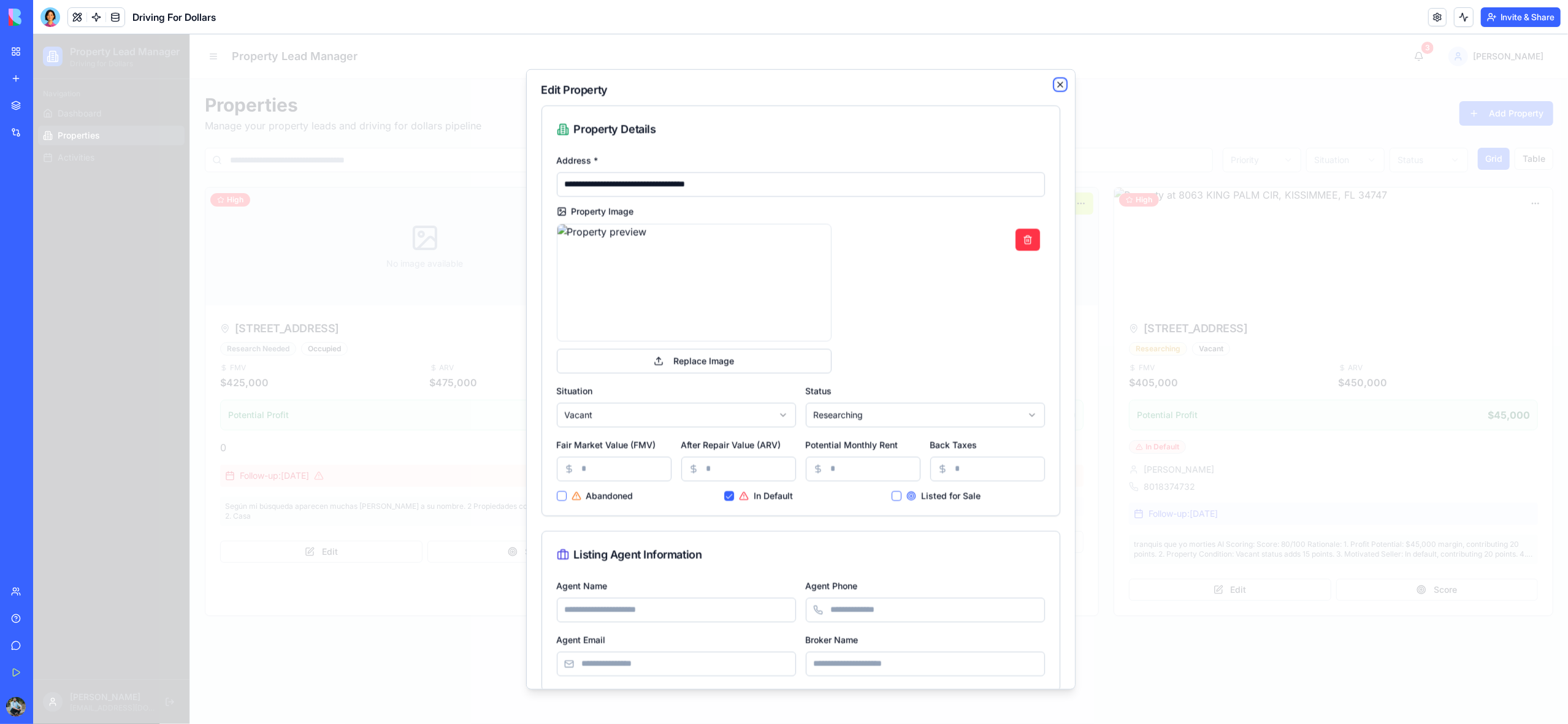
click at [1062, 83] on icon "button" at bounding box center [1060, 84] width 10 height 10
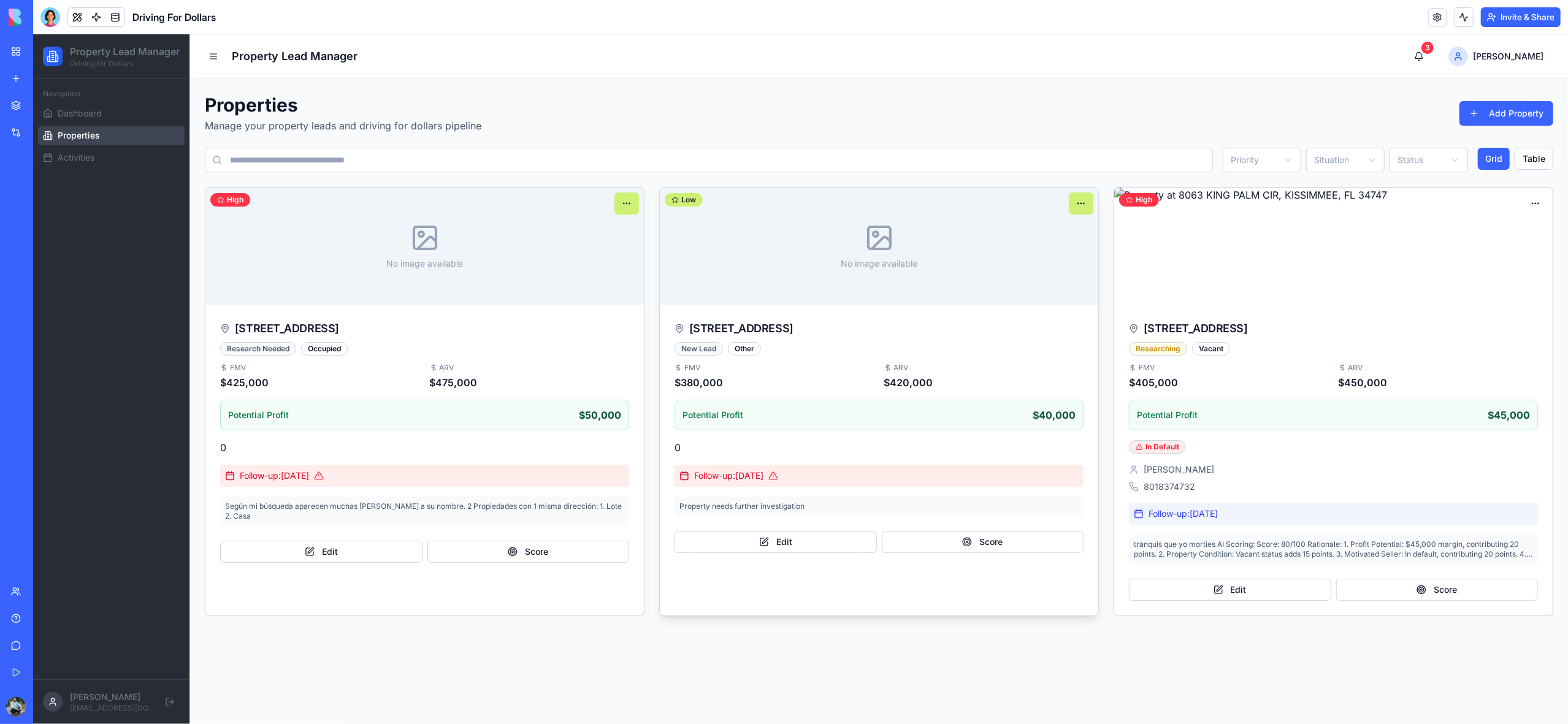
click at [767, 250] on div "No image available Low" at bounding box center [880, 246] width 439 height 117
click at [1255, 590] on button "Edit" at bounding box center [1231, 590] width 202 height 22
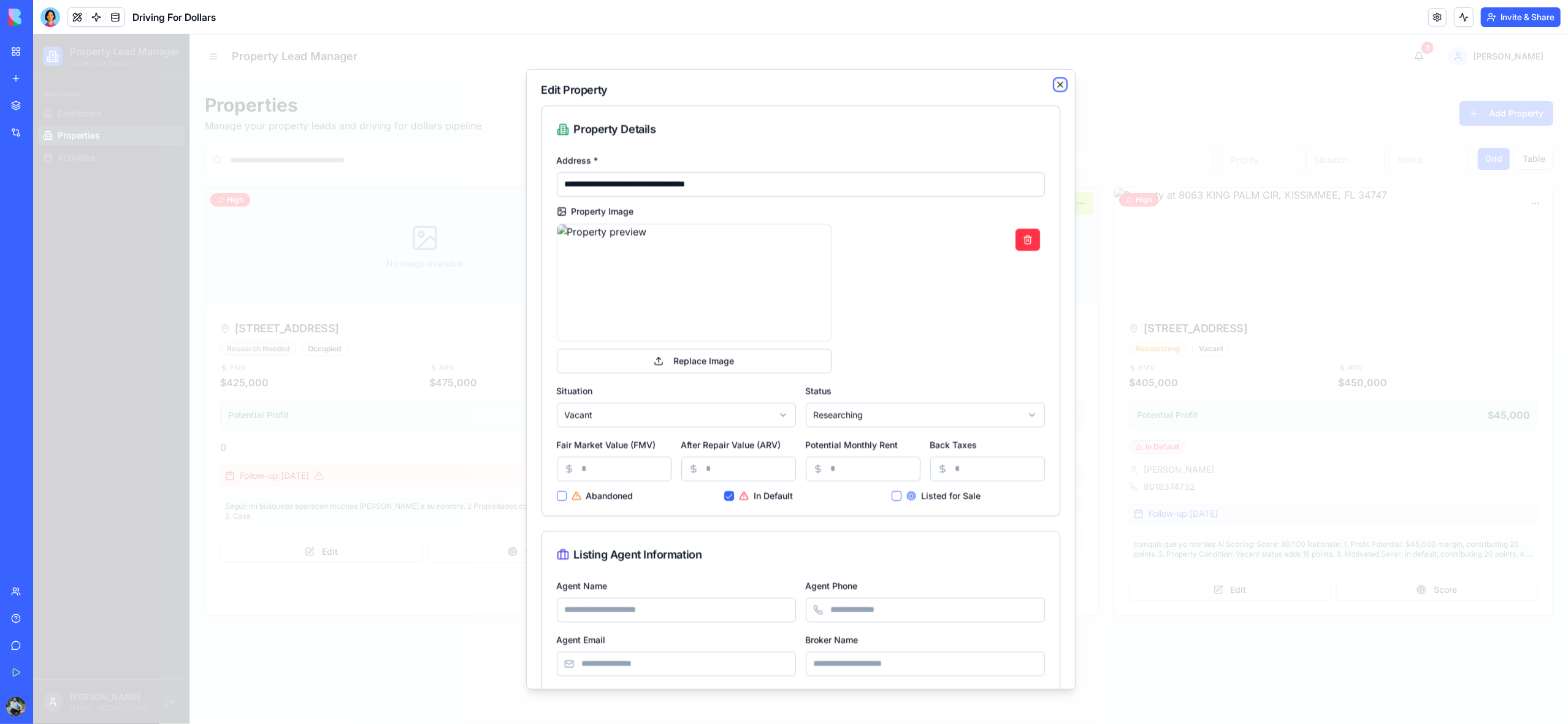
click at [1061, 86] on icon "button" at bounding box center [1060, 84] width 10 height 10
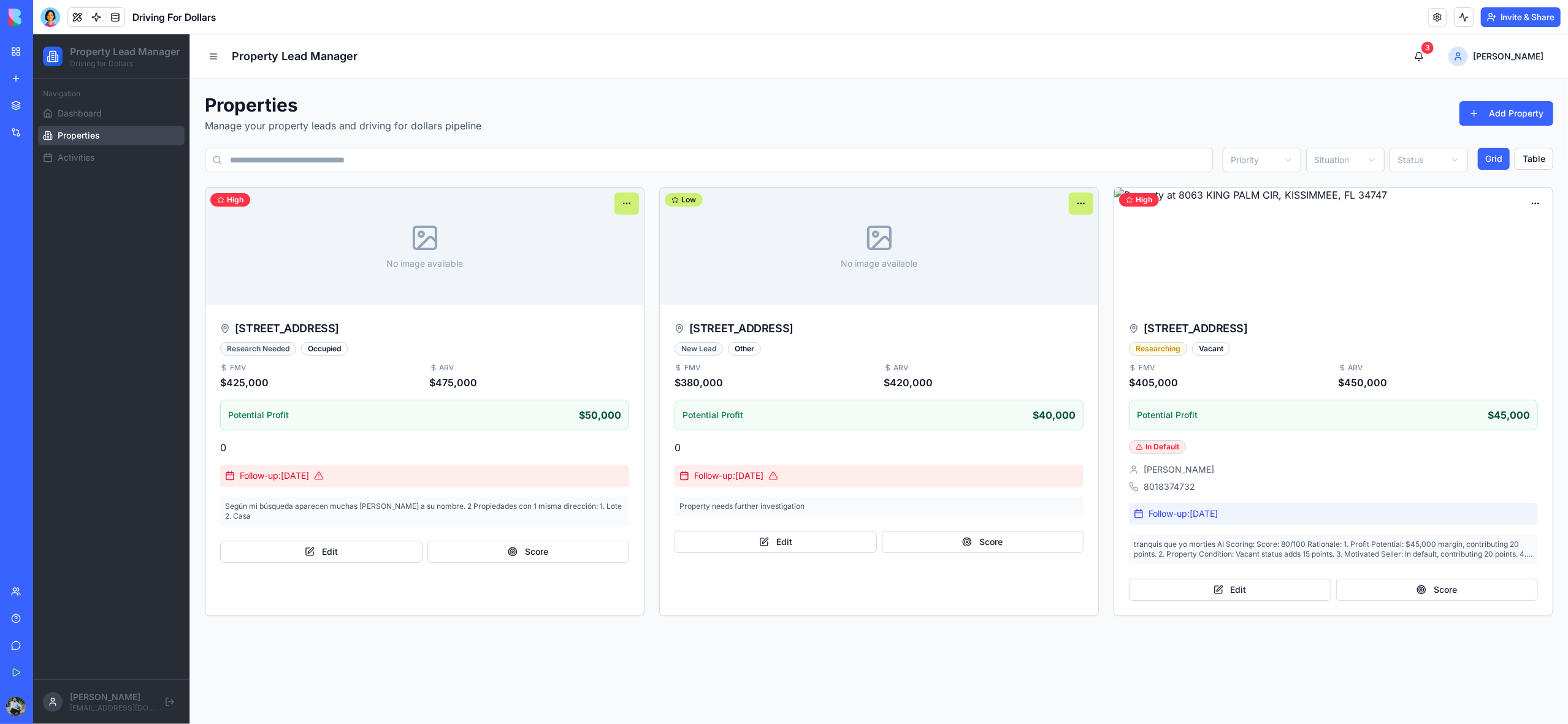
click at [13, 56] on link "My Workspace" at bounding box center [28, 51] width 49 height 24
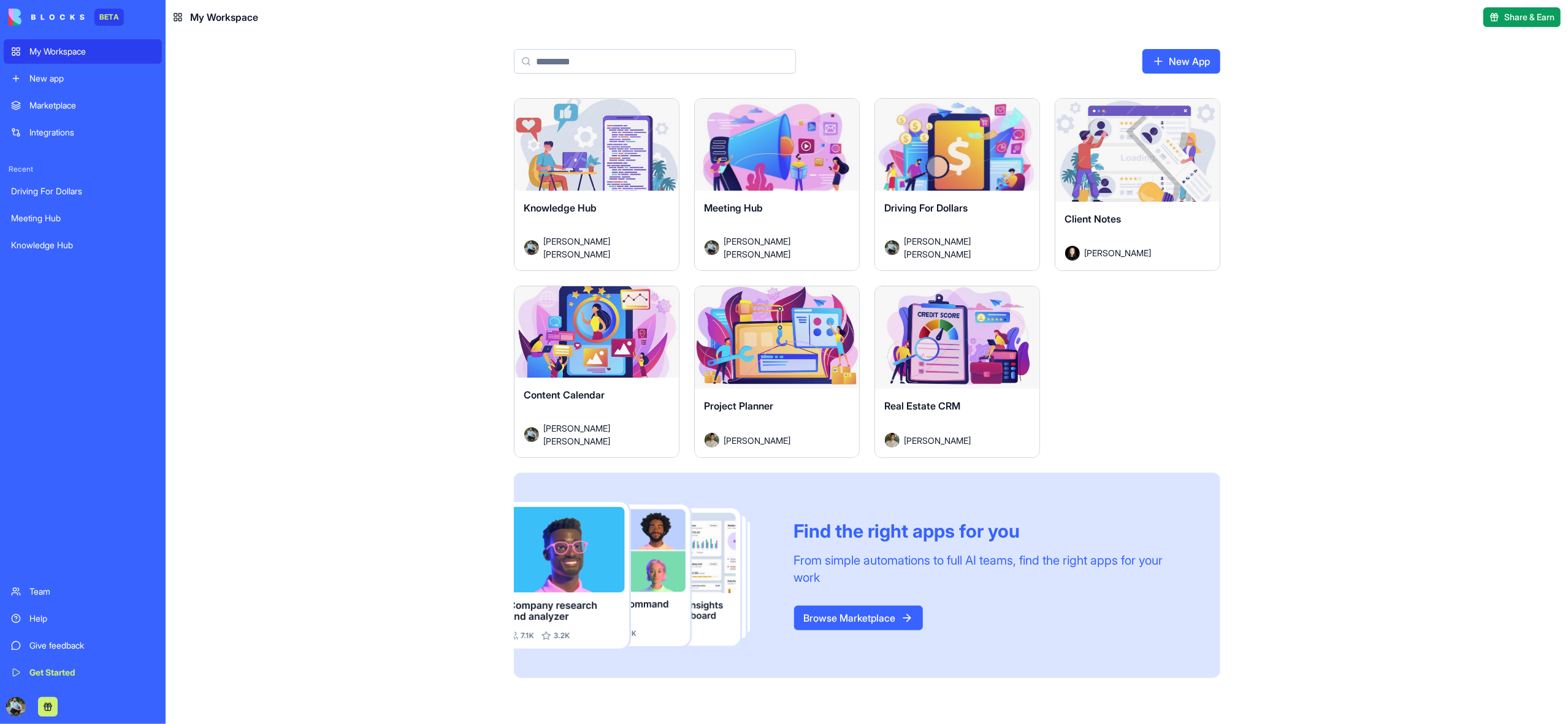
click at [785, 406] on div "Project Planner" at bounding box center [777, 416] width 144 height 34
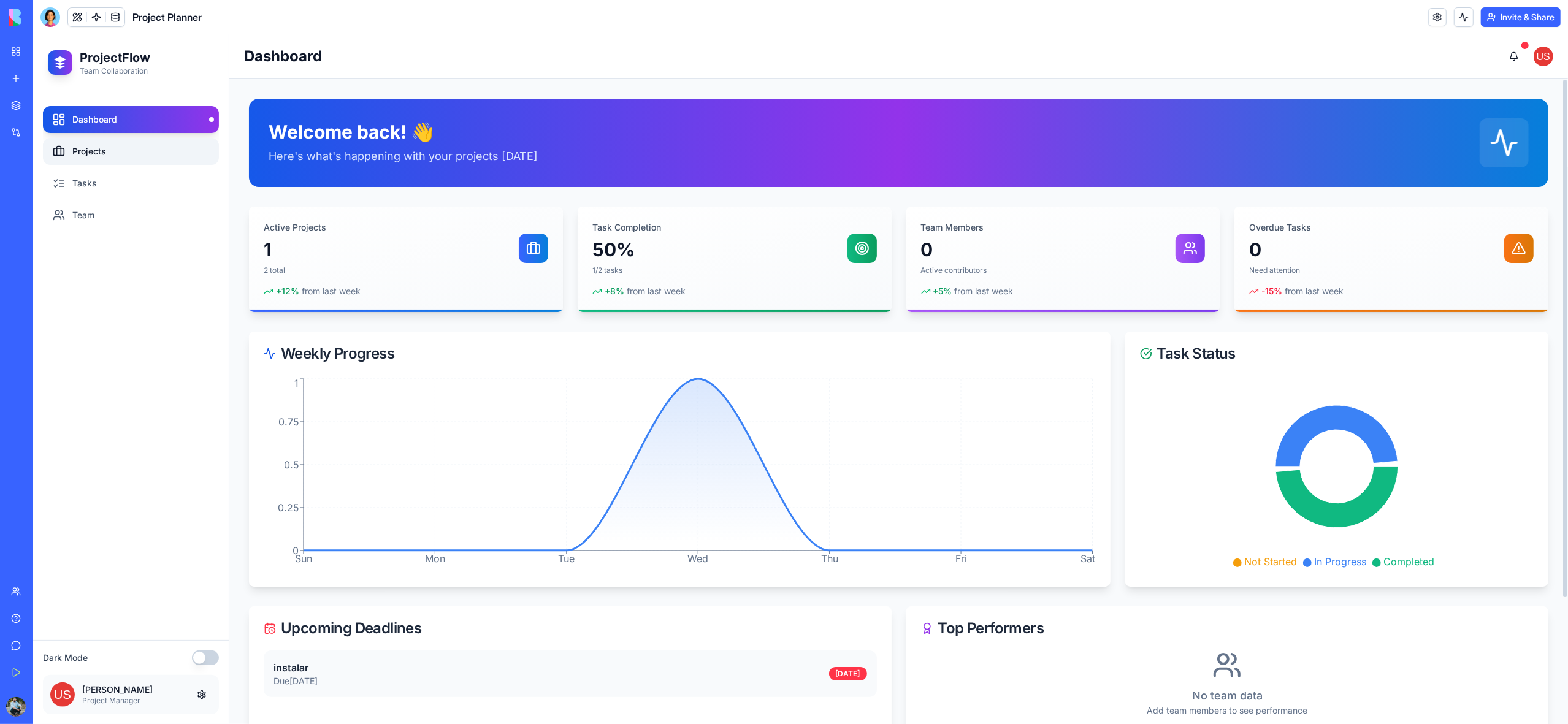
click at [103, 153] on link "Projects" at bounding box center [131, 151] width 176 height 27
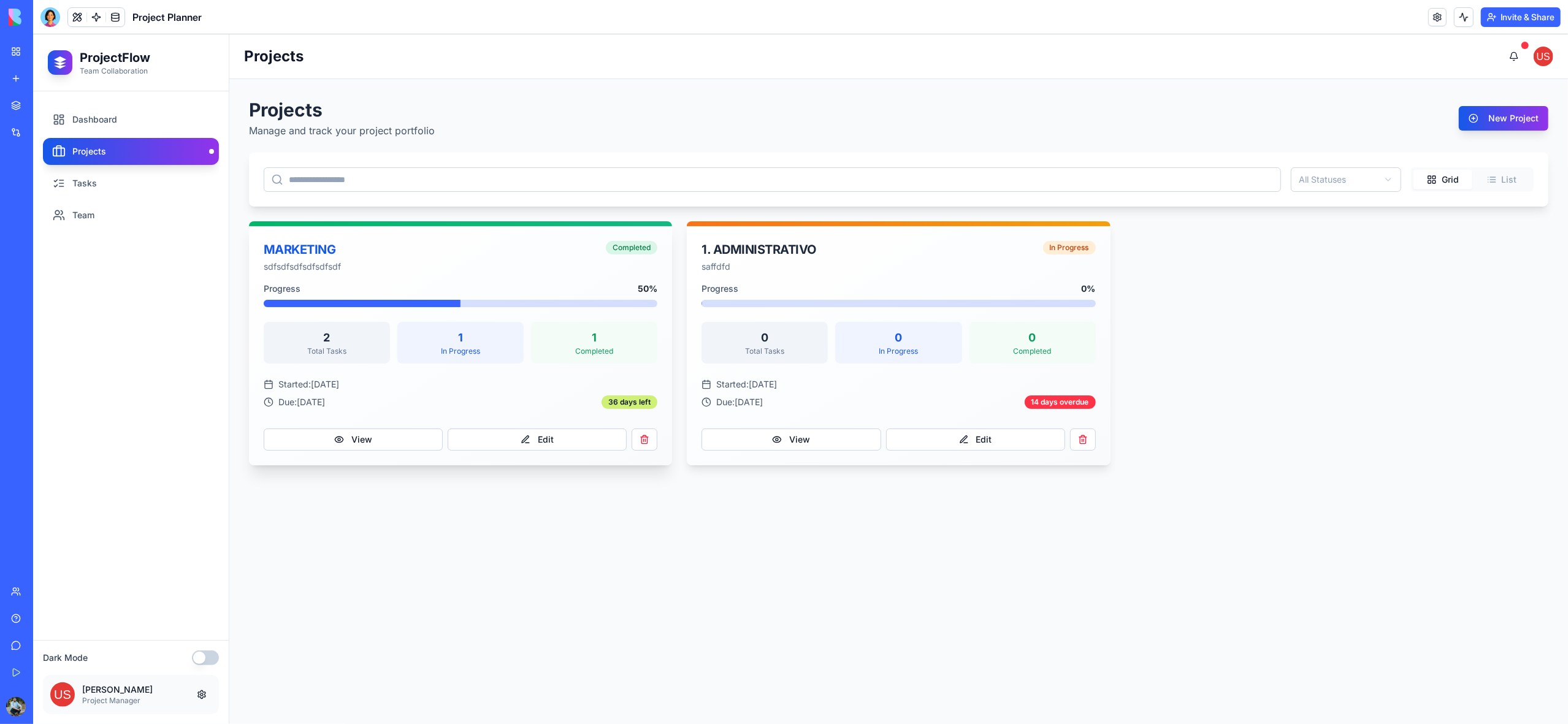
click at [307, 253] on div "MARKETING" at bounding box center [431, 249] width 335 height 17
click at [371, 439] on button "View" at bounding box center [353, 439] width 179 height 22
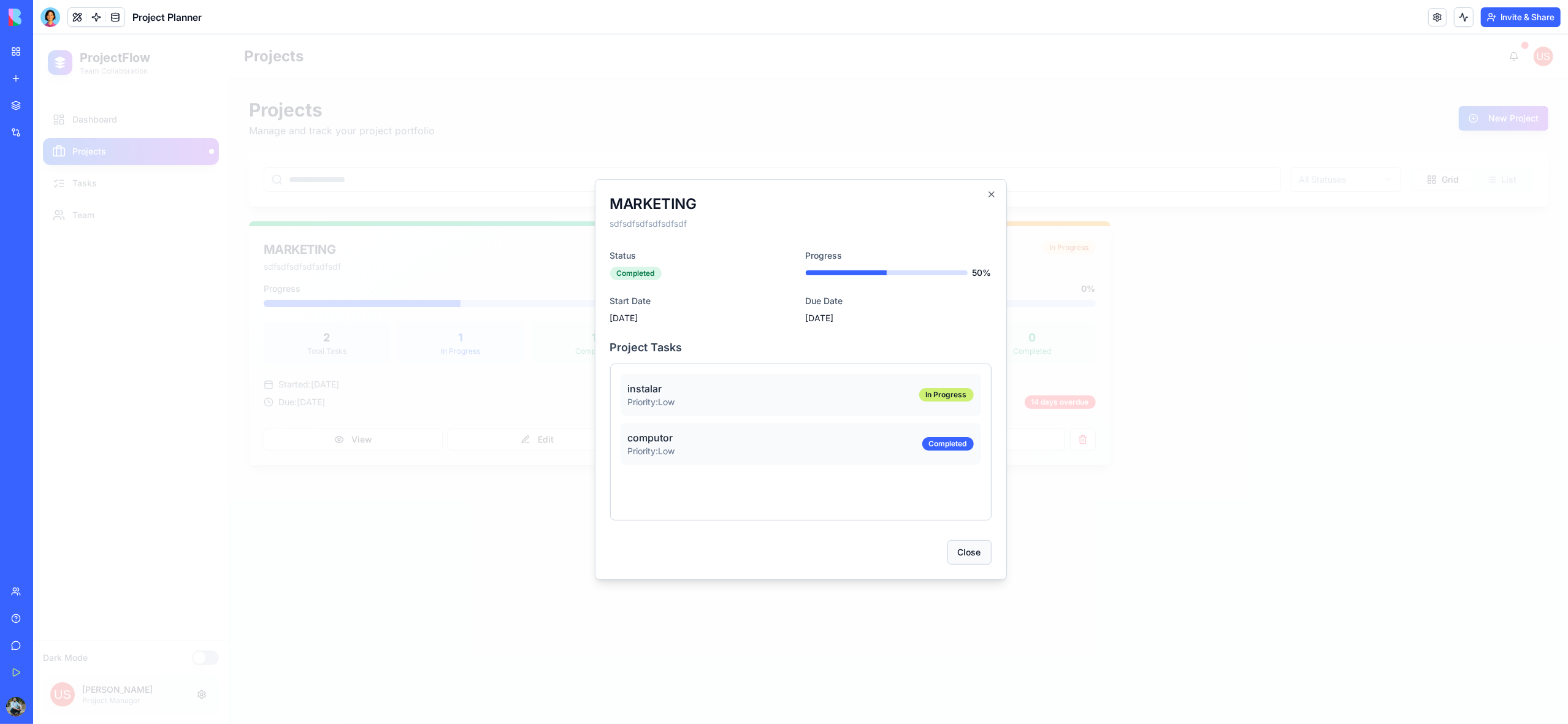
click at [955, 558] on button "Close" at bounding box center [969, 552] width 44 height 24
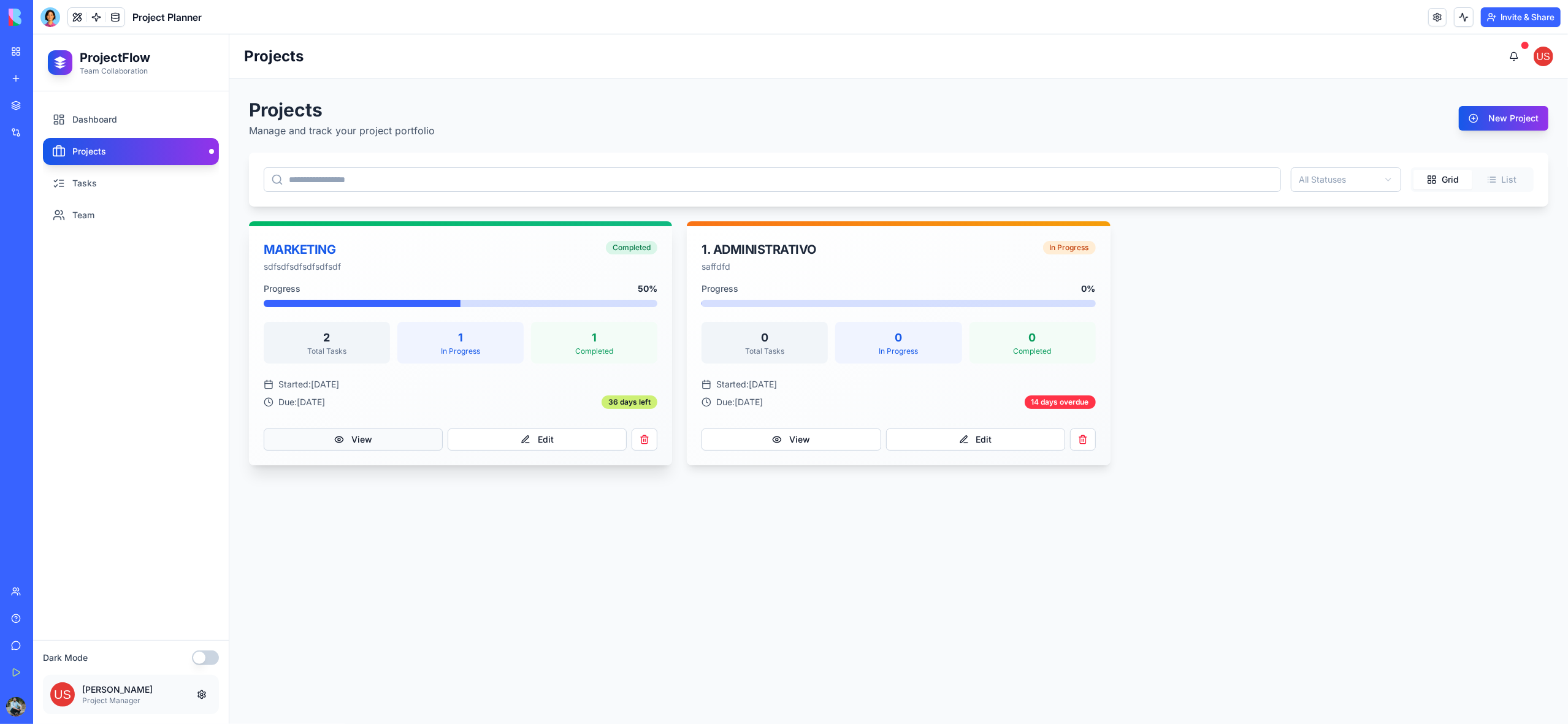
click at [352, 437] on button "View" at bounding box center [353, 439] width 179 height 22
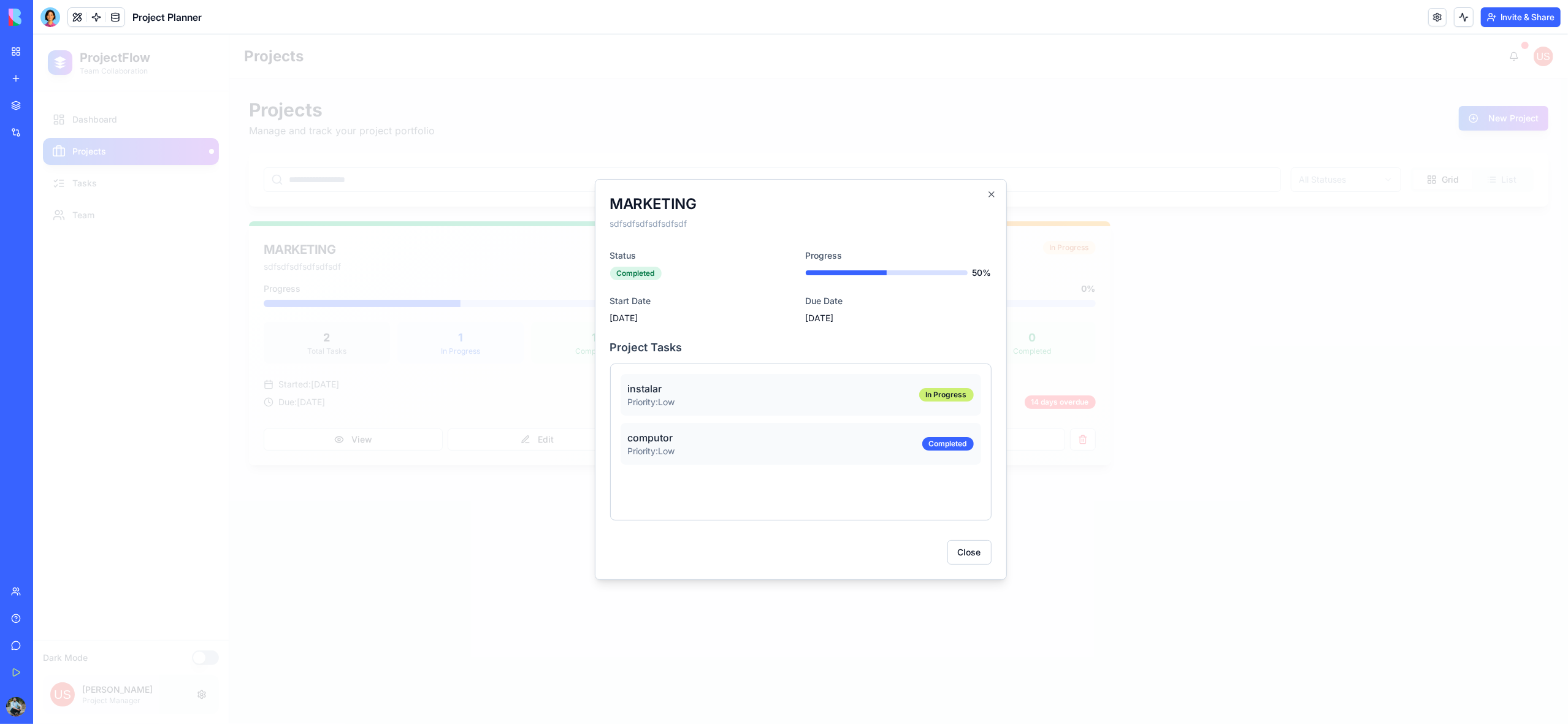
click at [682, 400] on div "instalar Priority: Low In Progress" at bounding box center [801, 395] width 360 height 42
click at [971, 553] on button "Close" at bounding box center [969, 552] width 44 height 24
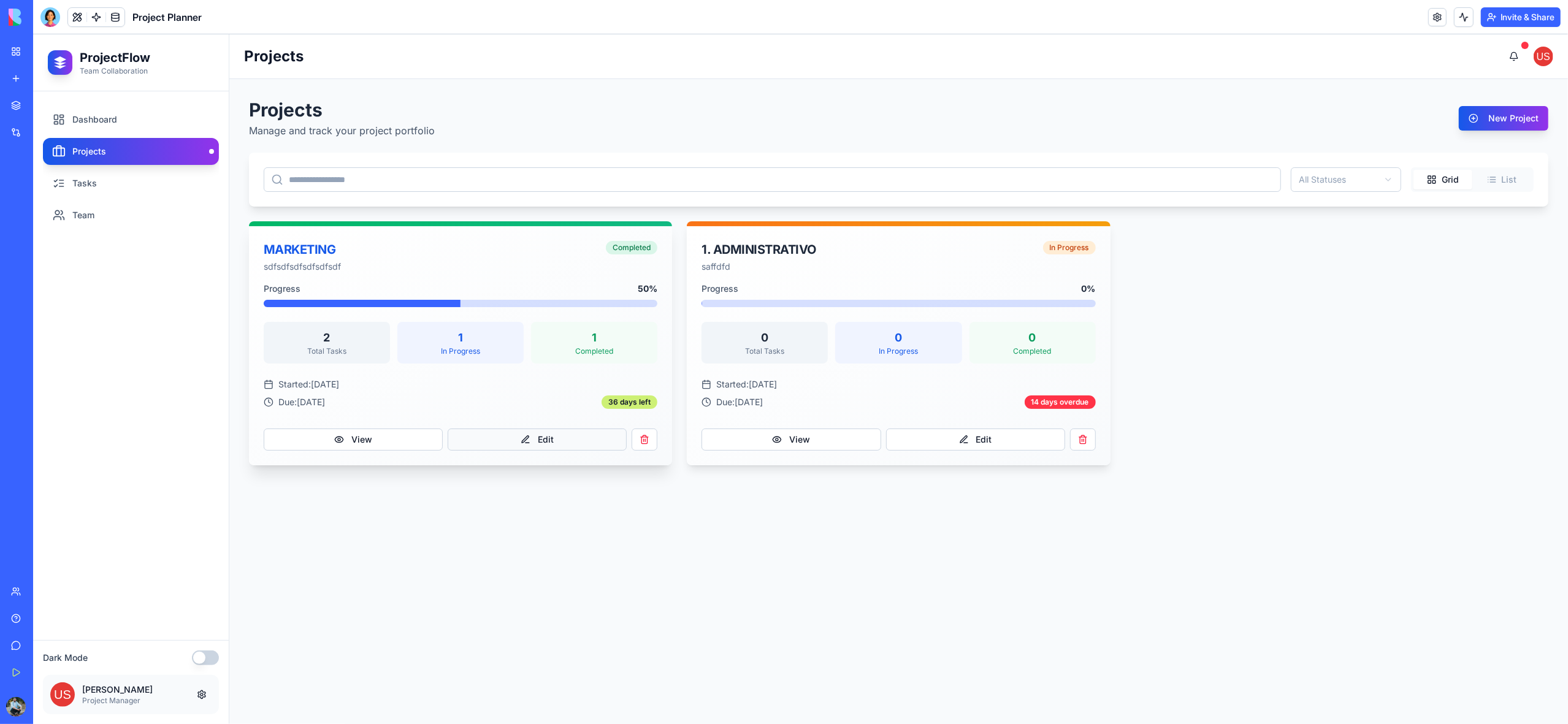
click at [483, 443] on button "Edit" at bounding box center [537, 439] width 179 height 22
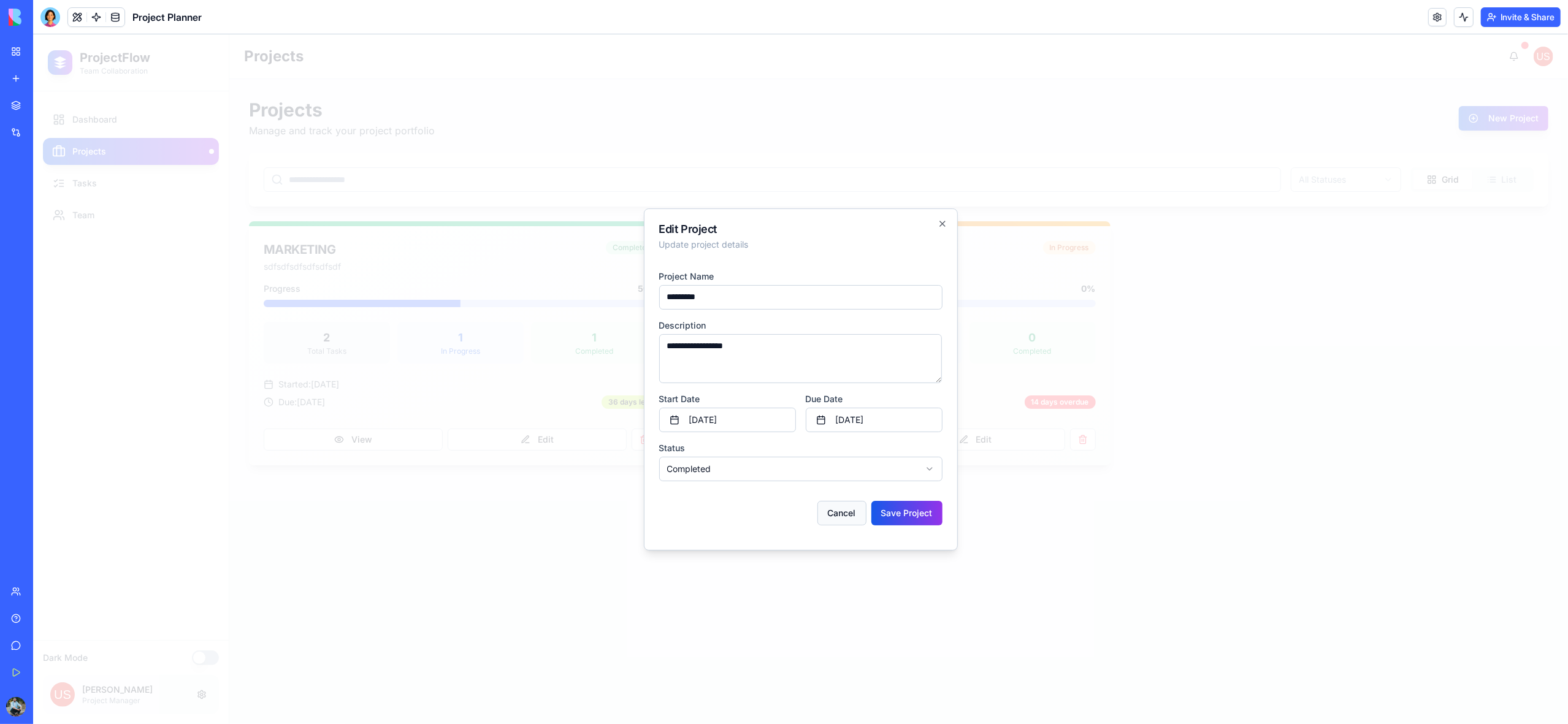
click at [842, 518] on button "Cancel" at bounding box center [842, 513] width 49 height 24
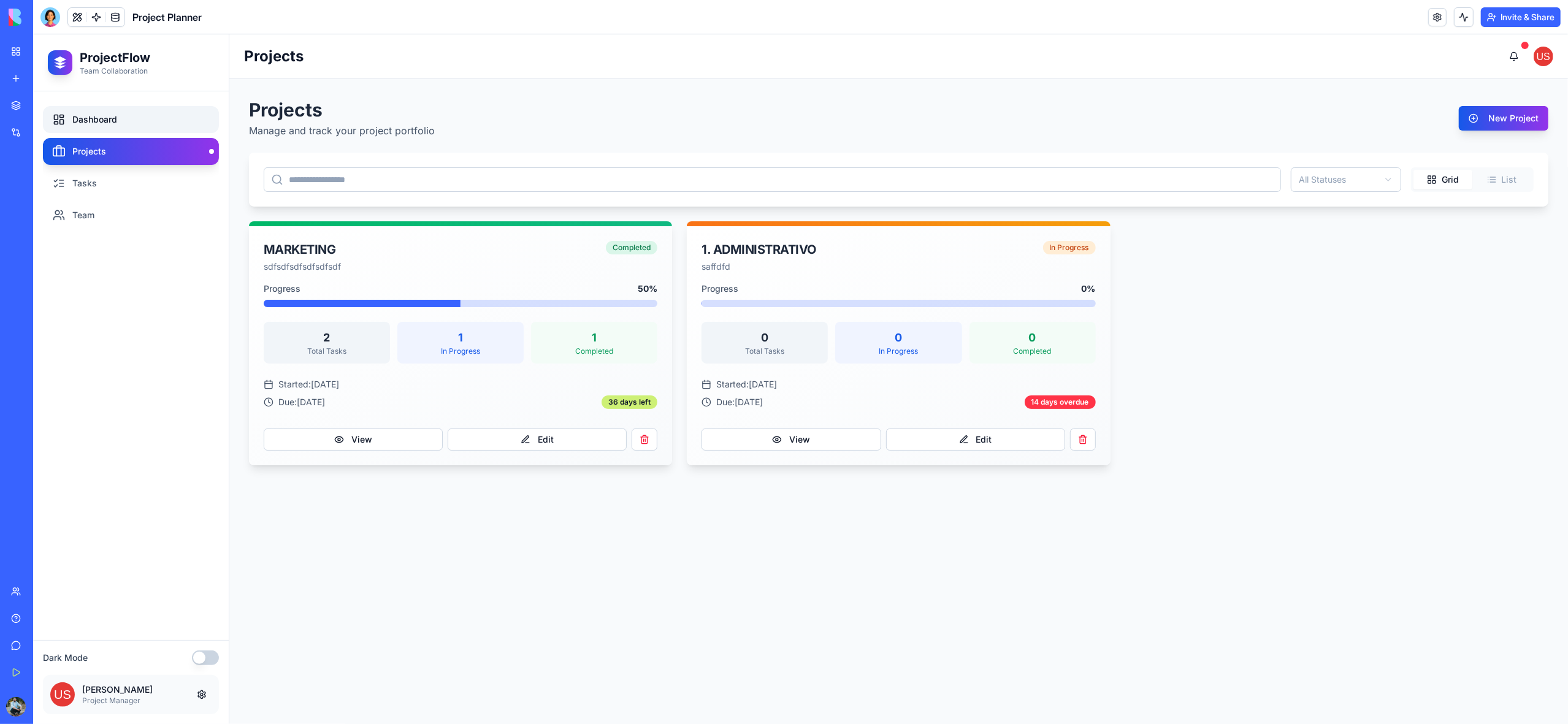
click at [105, 113] on link "Dashboard" at bounding box center [131, 119] width 176 height 27
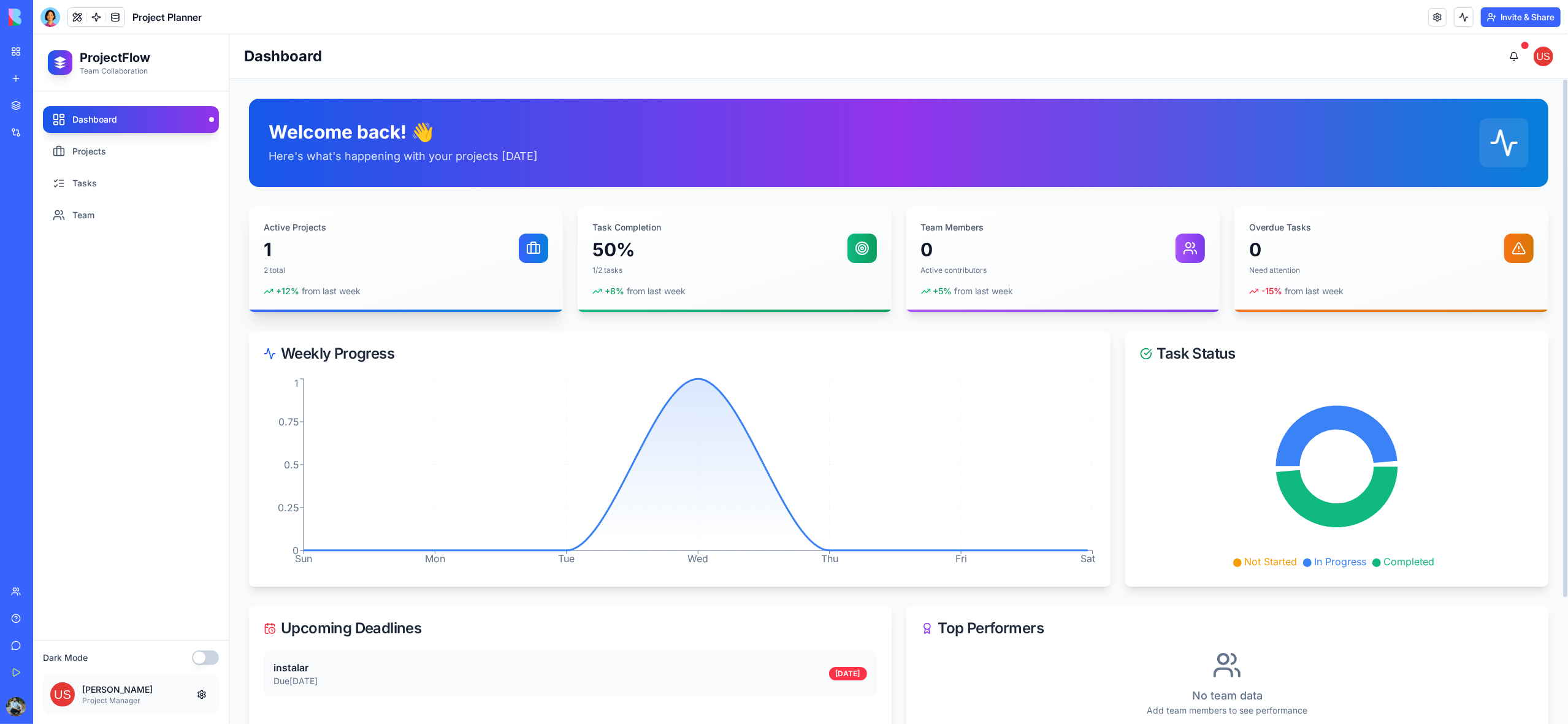
click at [327, 236] on div "Active Projects 1 2 total" at bounding box center [406, 248] width 285 height 54
click at [769, 229] on div "Task Completion 50% 1/2 tasks" at bounding box center [735, 248] width 285 height 54
click at [117, 190] on link "Tasks" at bounding box center [131, 184] width 176 height 27
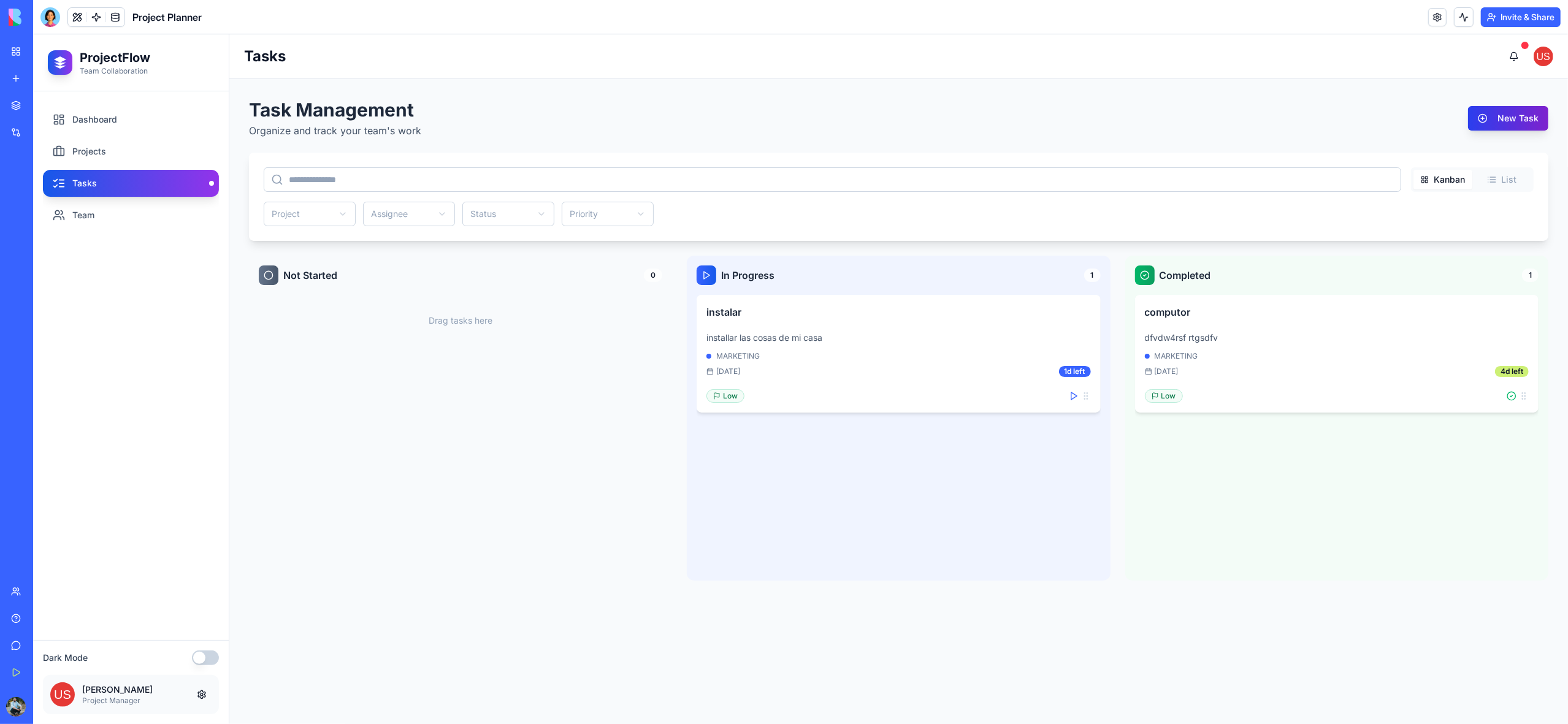
click at [1494, 122] on button "New Task" at bounding box center [1508, 118] width 80 height 24
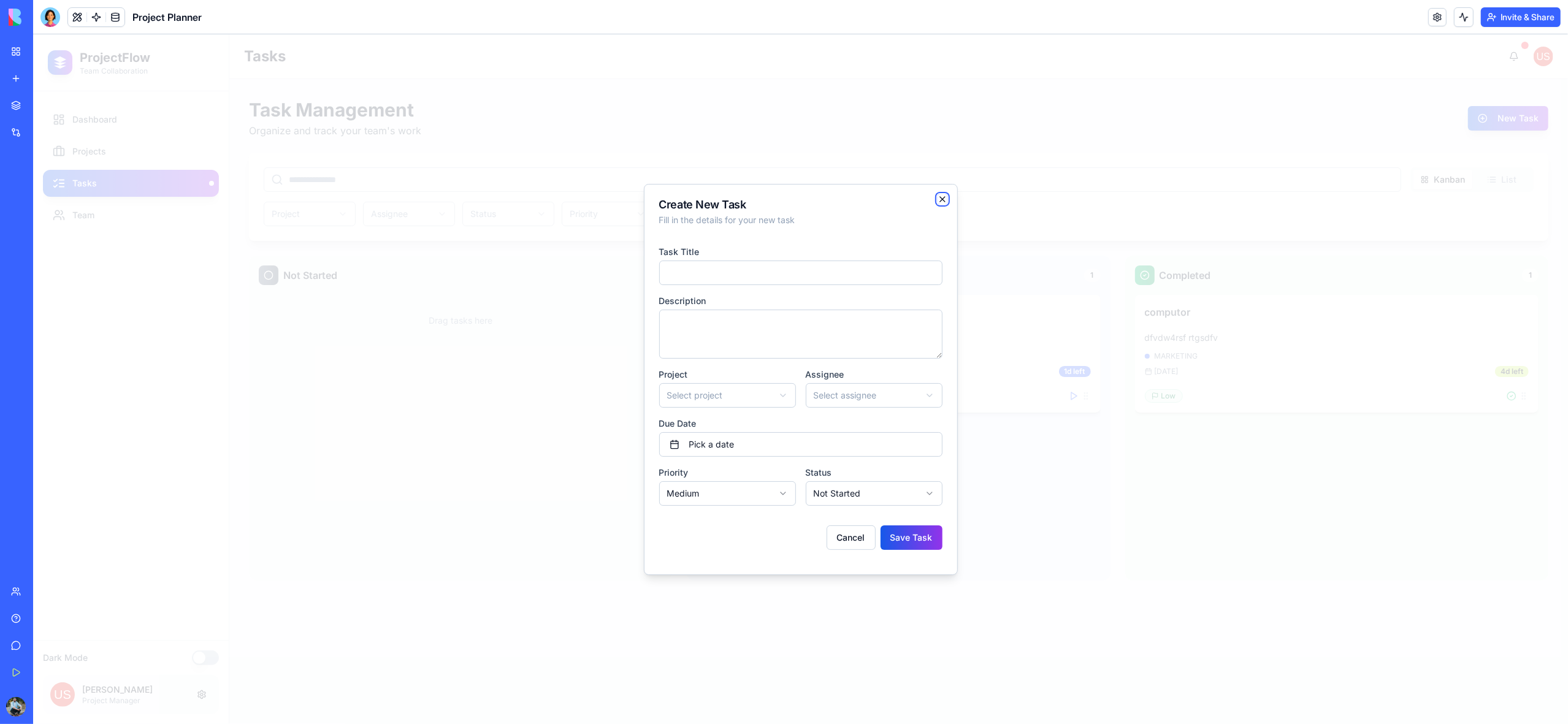
click at [944, 198] on icon "button" at bounding box center [942, 199] width 10 height 10
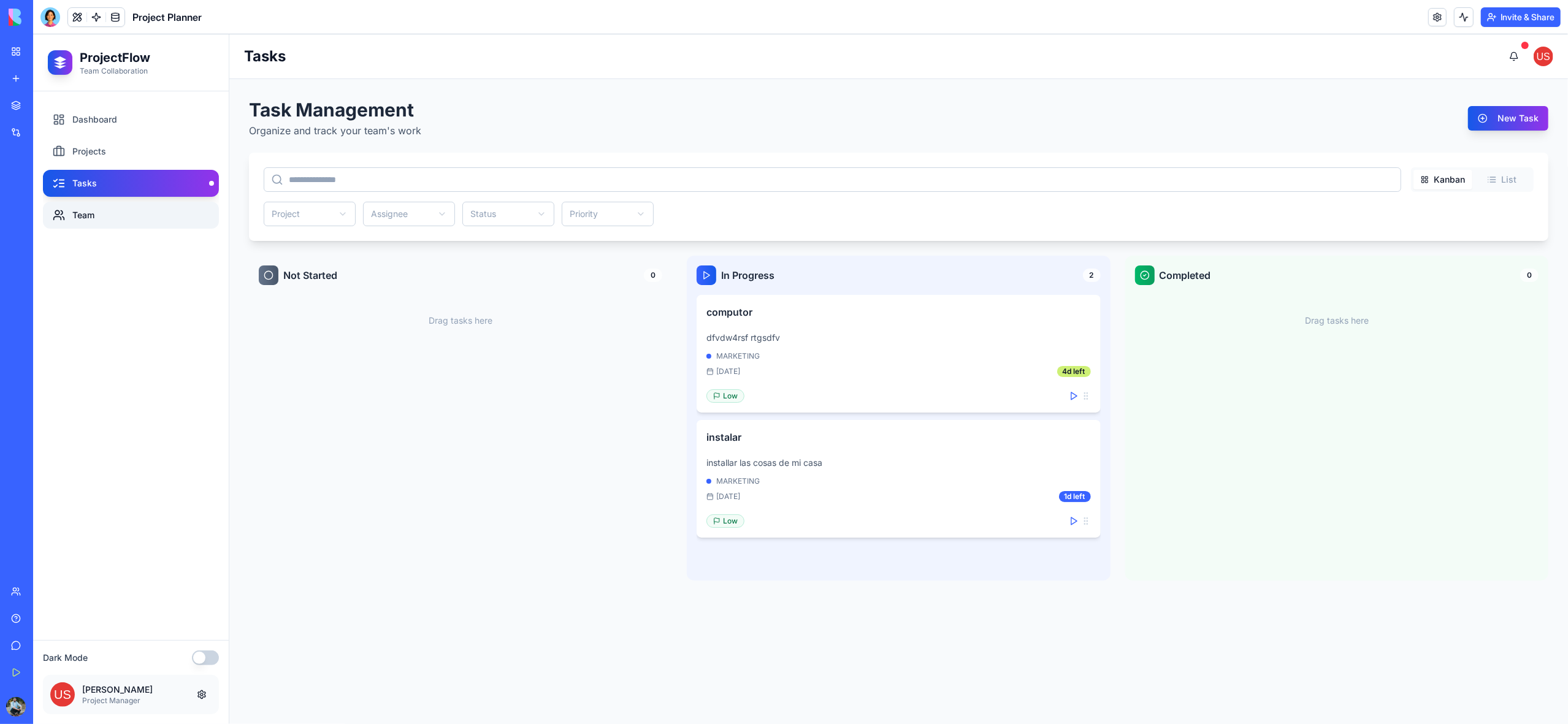
click at [78, 216] on link "Team" at bounding box center [131, 215] width 176 height 27
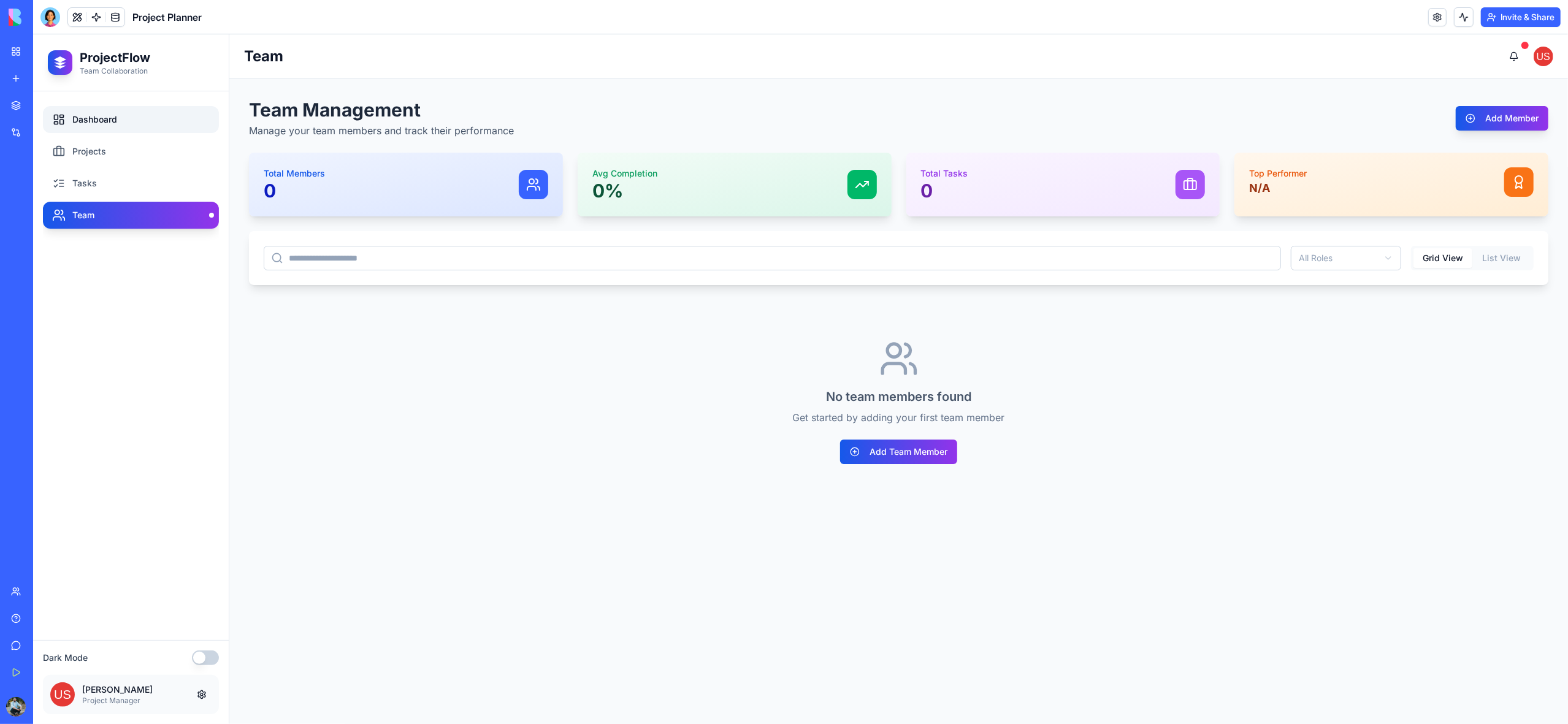
click at [99, 120] on link "Dashboard" at bounding box center [131, 119] width 176 height 27
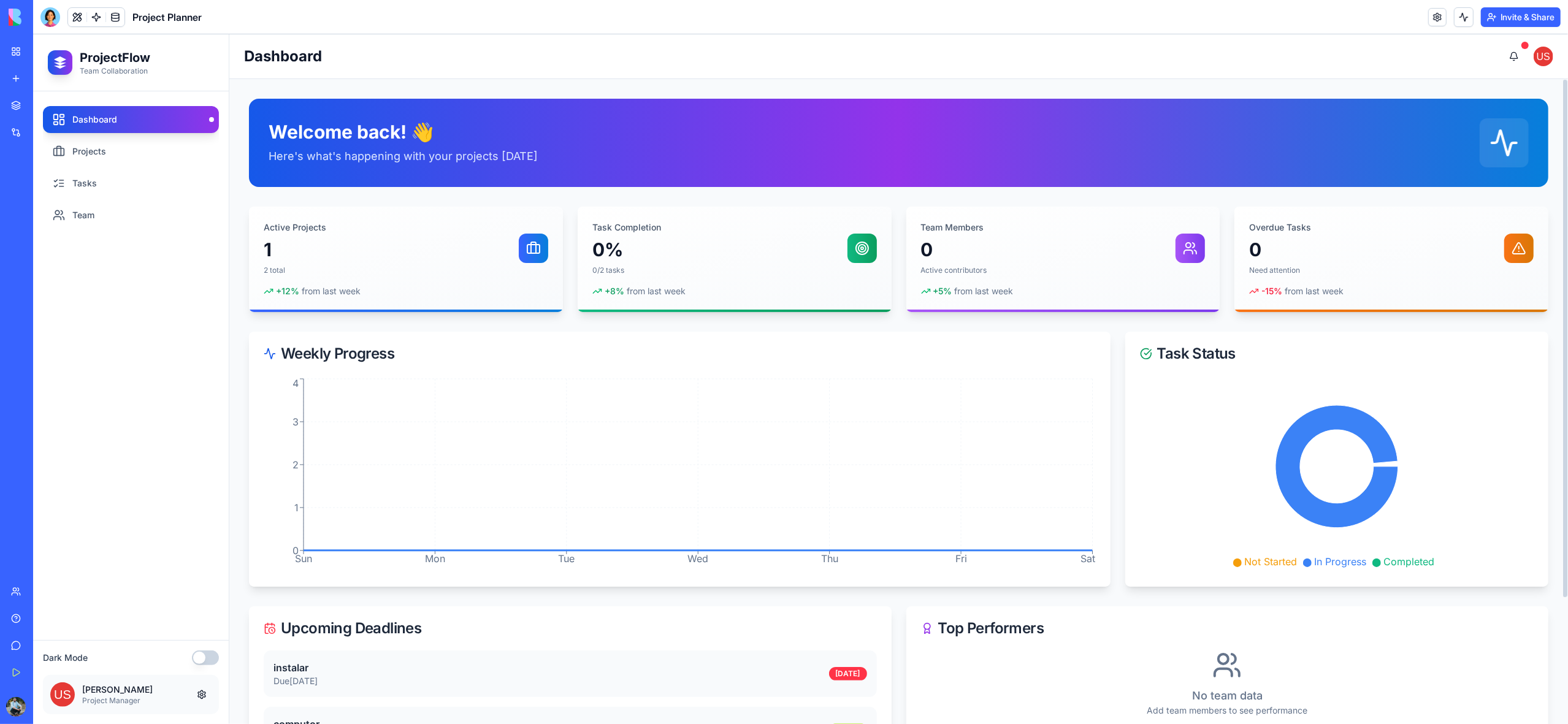
scroll to position [3, 0]
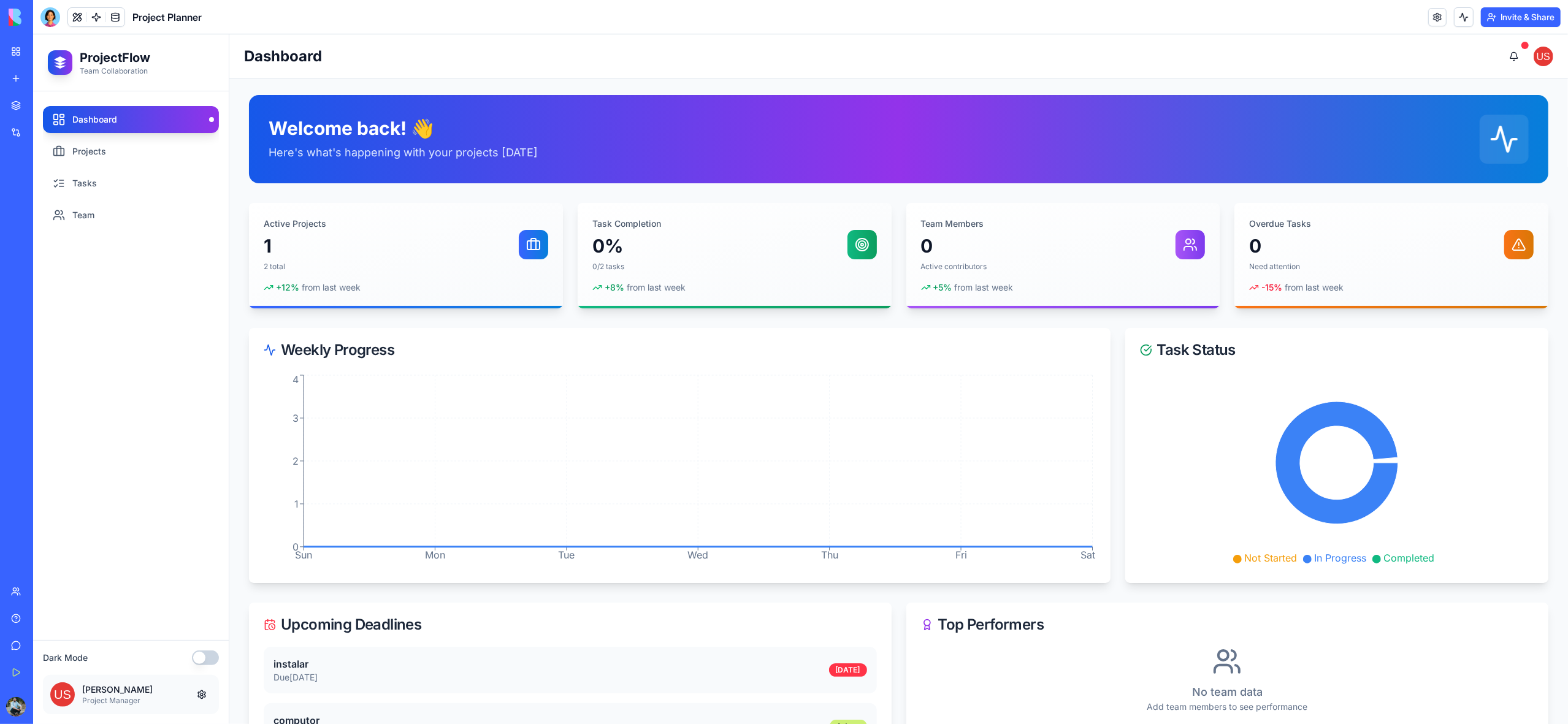
click at [16, 51] on link "My Workspace" at bounding box center [28, 51] width 49 height 24
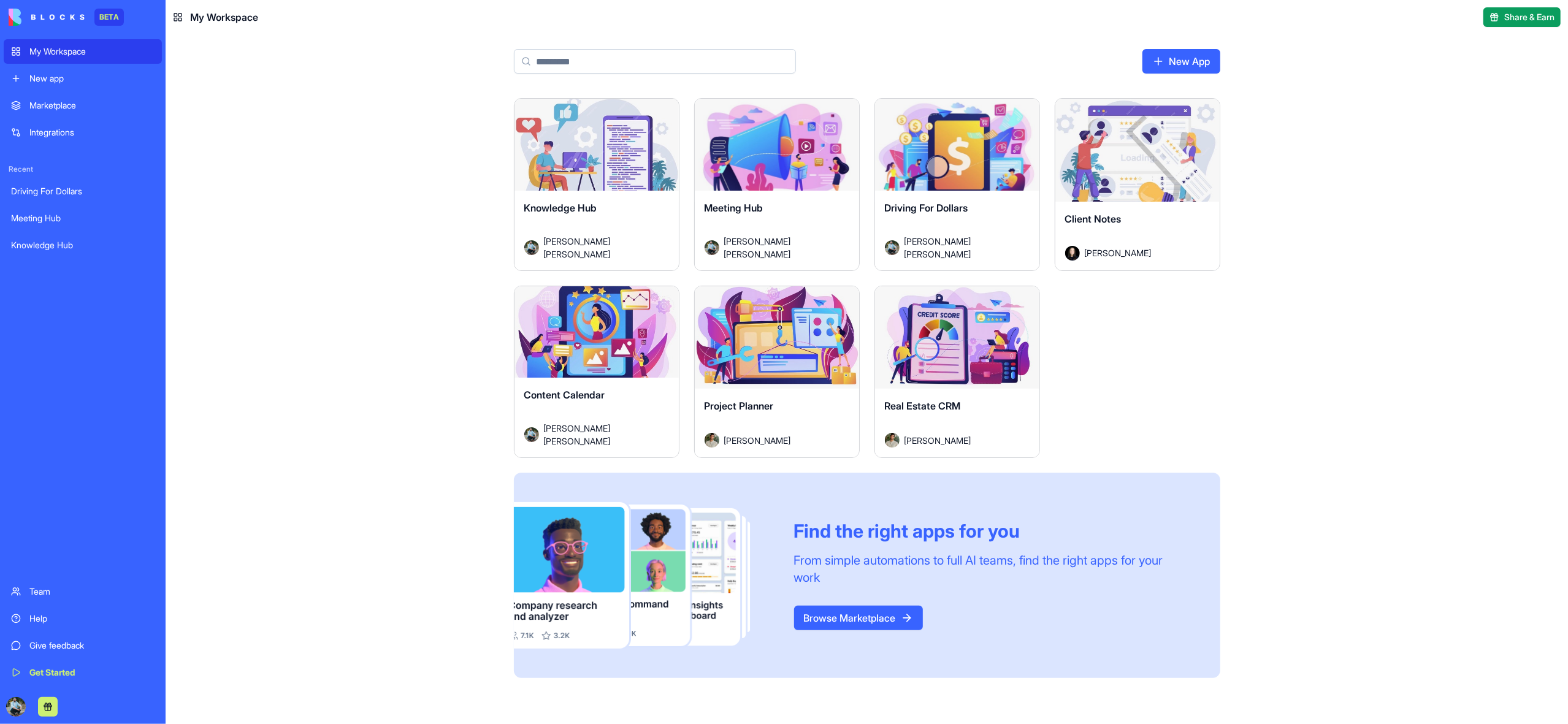
click at [996, 366] on div "Launch" at bounding box center [957, 337] width 164 height 103
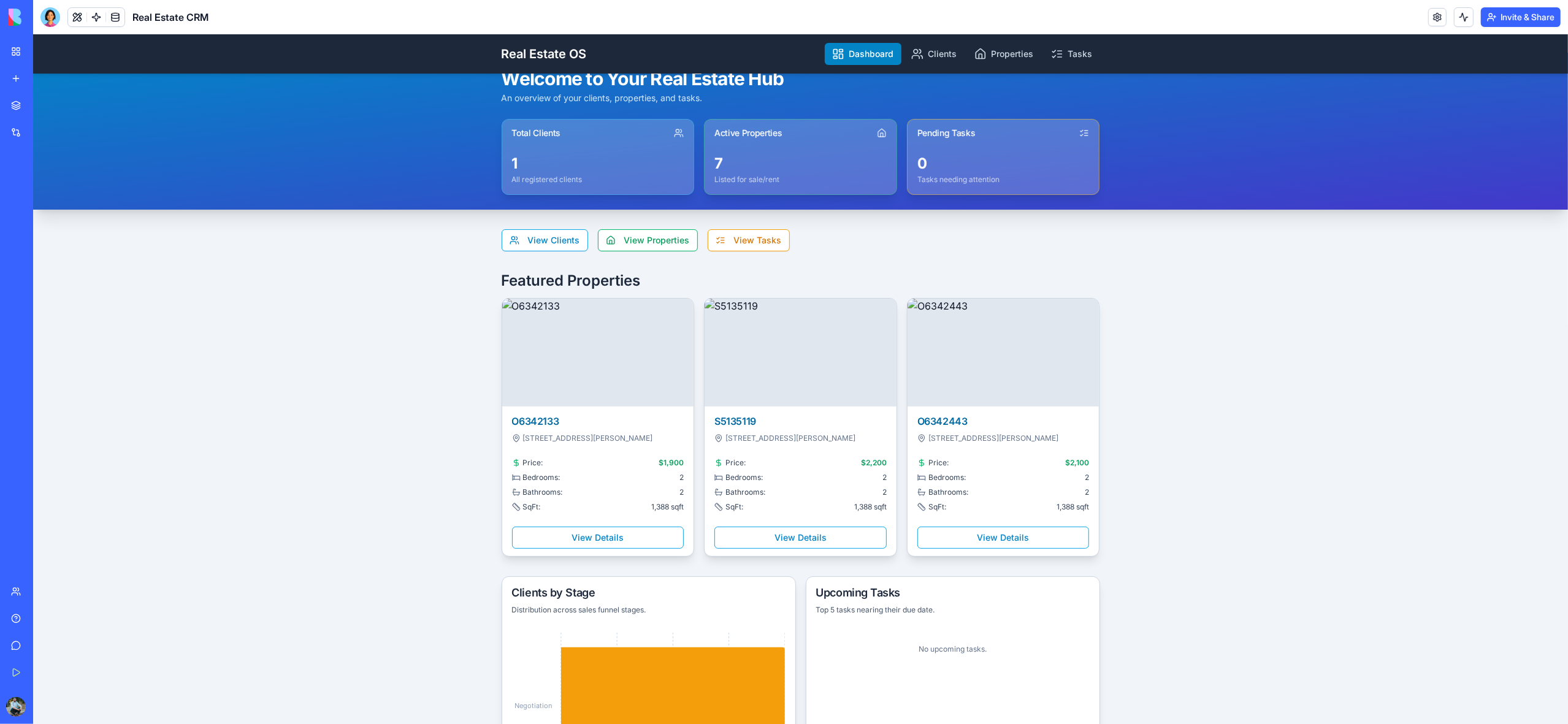
scroll to position [9, 0]
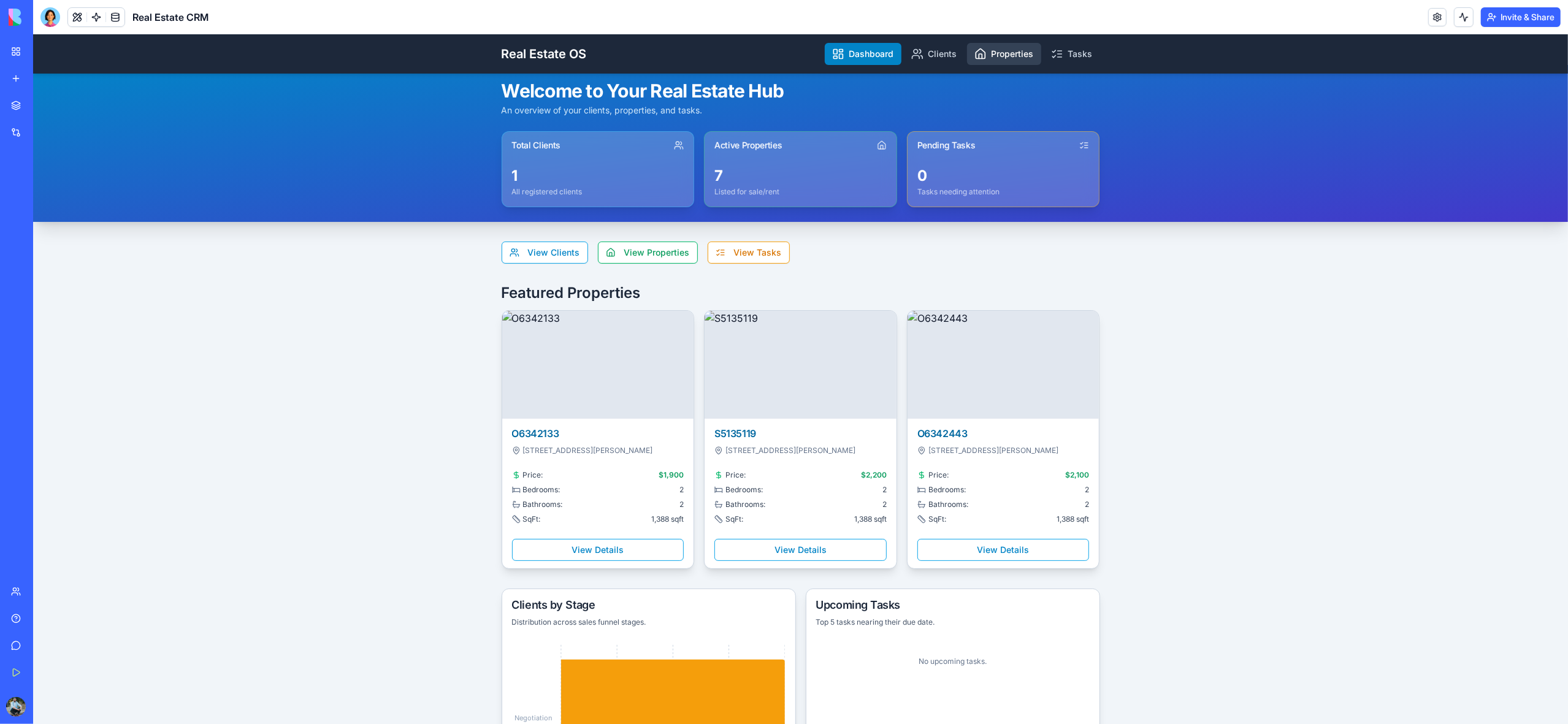
click at [1005, 60] on link "Properties" at bounding box center [1004, 54] width 74 height 22
